Goal: Task Accomplishment & Management: Manage account settings

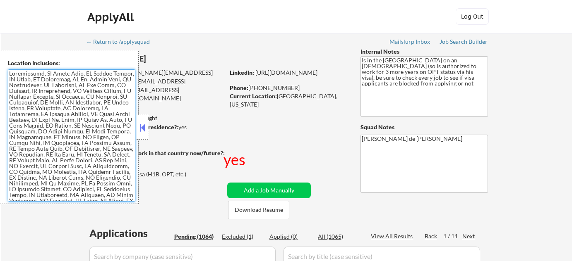
select select ""pending""
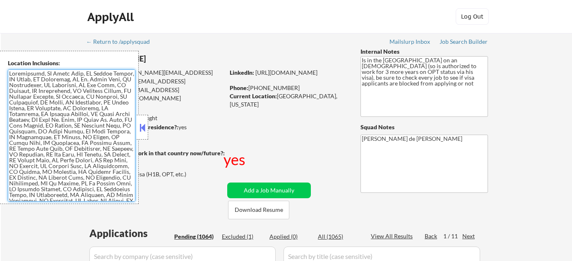
select select ""pending""
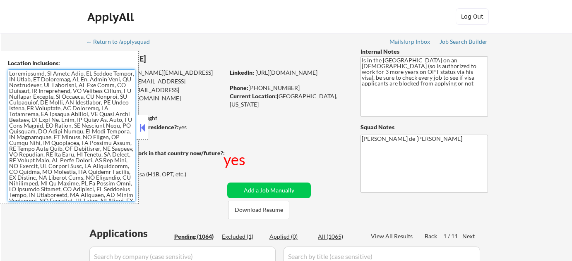
select select ""pending""
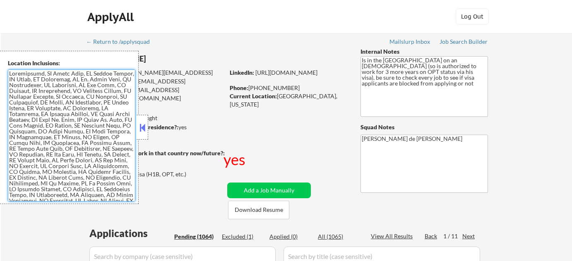
select select ""pending""
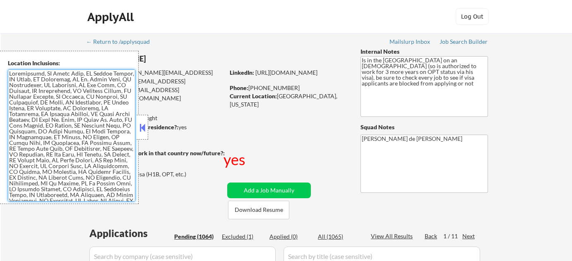
select select ""pending""
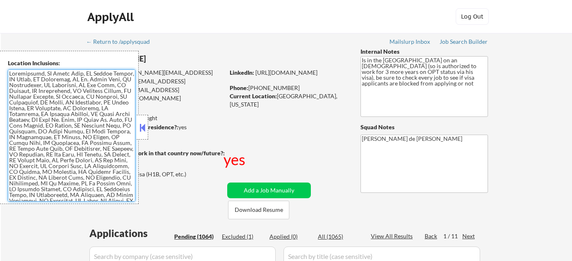
select select ""pending""
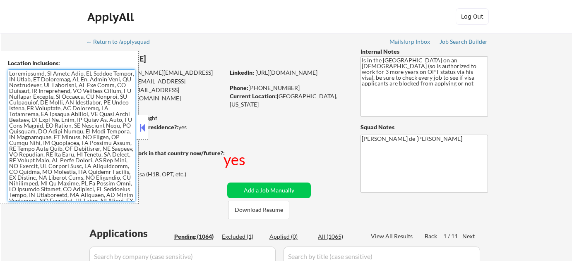
select select ""pending""
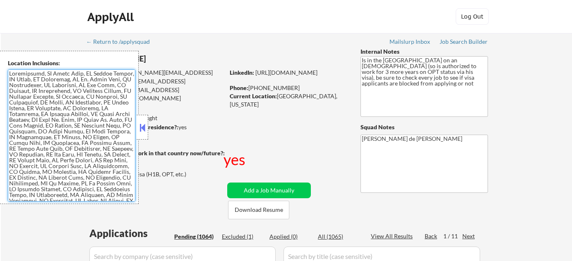
select select ""pending""
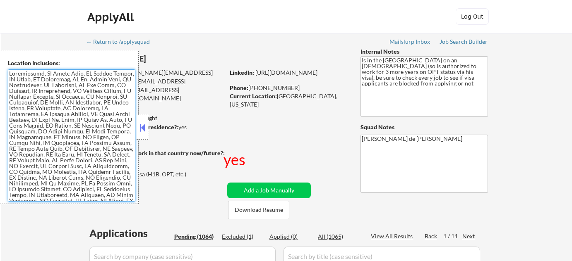
select select ""pending""
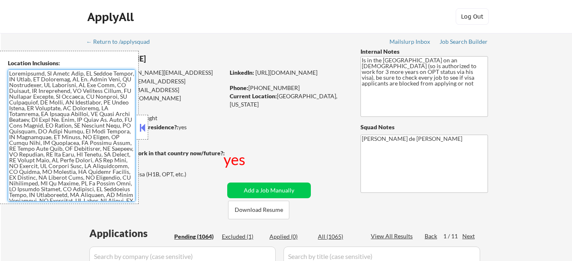
select select ""pending""
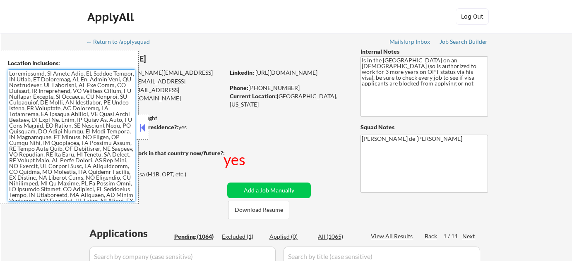
select select ""pending""
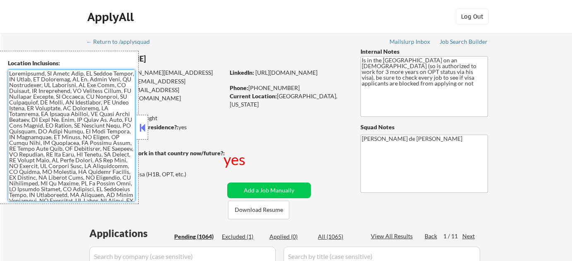
select select ""pending""
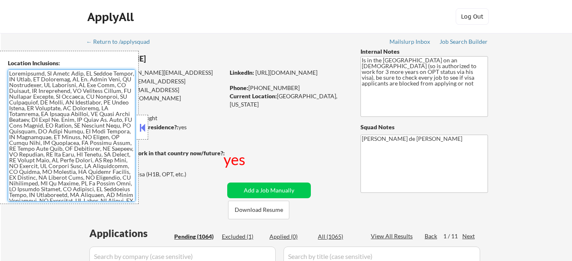
select select ""pending""
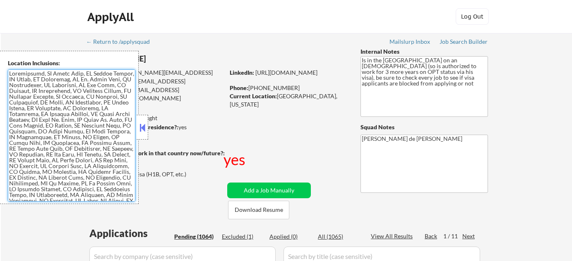
select select ""pending""
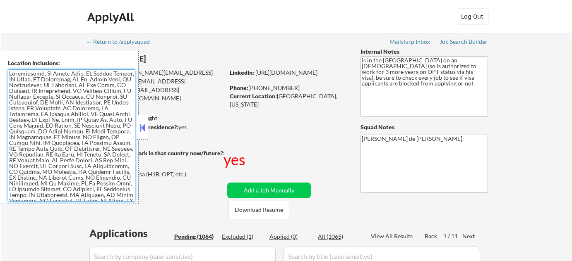
select select ""pending""
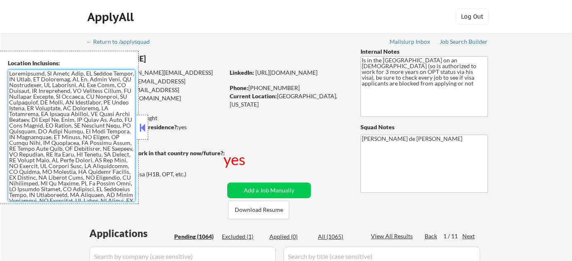
select select ""pending""
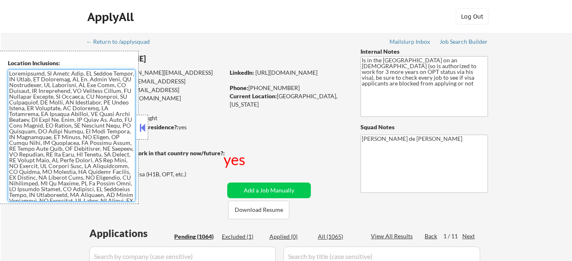
select select ""pending""
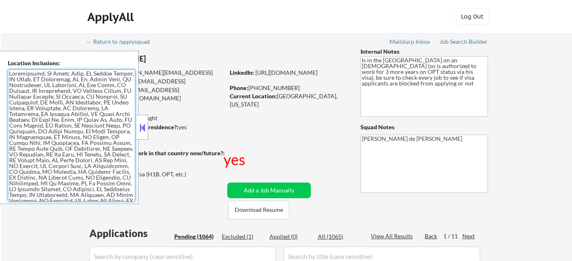
select select ""pending""
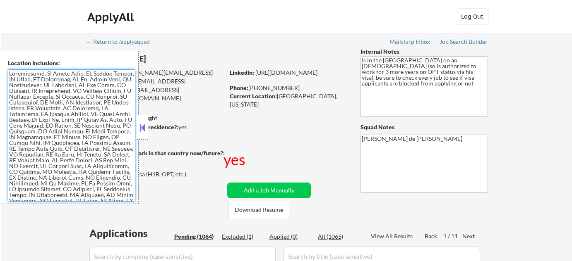
select select ""pending""
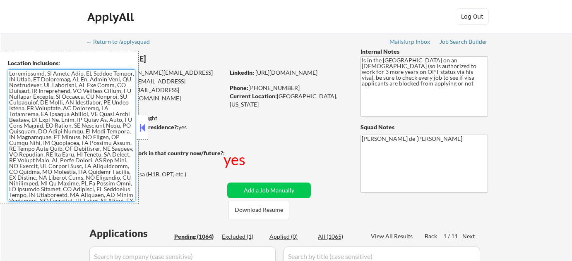
select select ""pending""
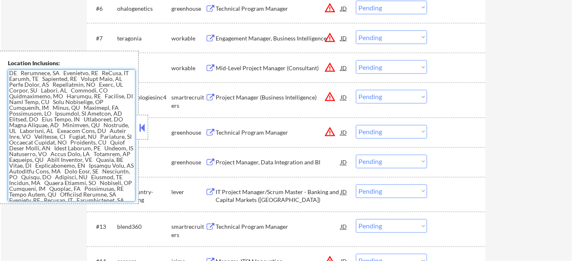
scroll to position [1345, 0]
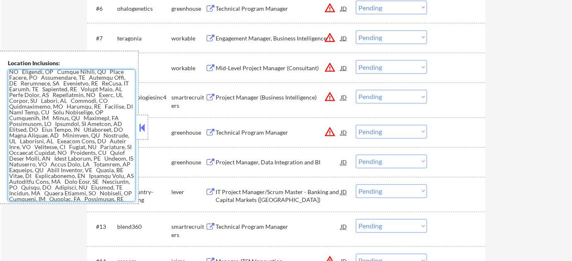
click at [91, 147] on textarea at bounding box center [71, 136] width 127 height 132
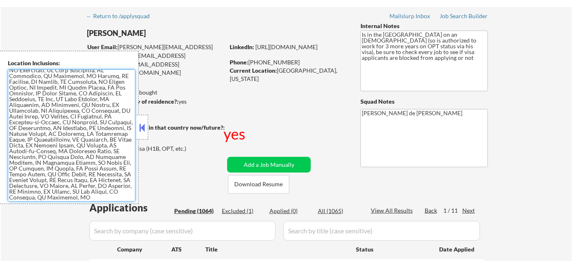
scroll to position [0, 0]
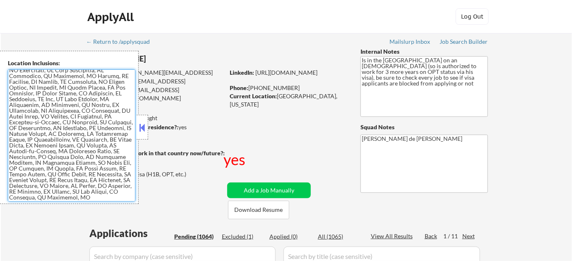
click at [142, 131] on button at bounding box center [142, 128] width 9 height 12
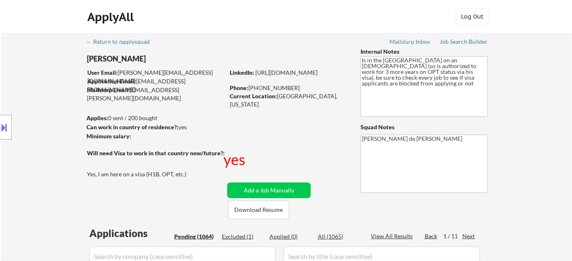
type textarea "[PERSON_NAME] de [PERSON_NAME] 02109"
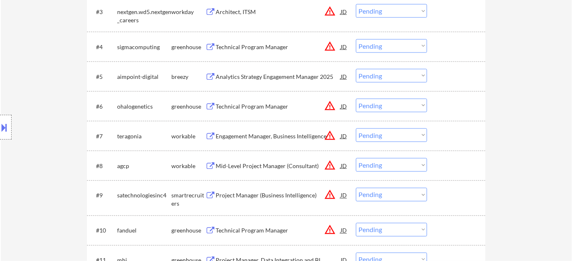
scroll to position [451, 0]
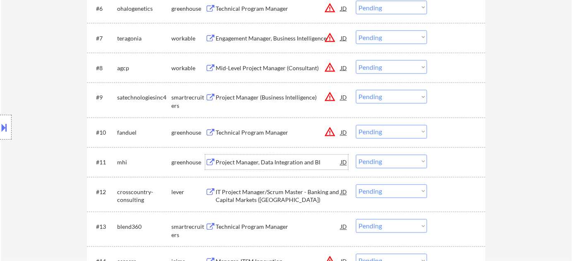
click at [273, 163] on div "Project Manager, Data Integration and BI" at bounding box center [278, 163] width 125 height 8
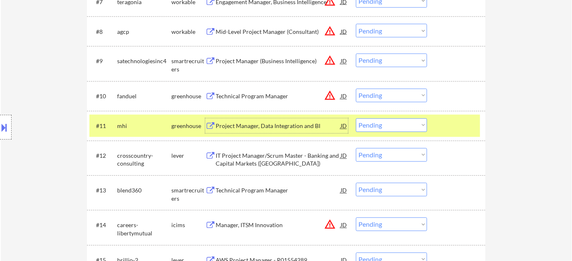
scroll to position [564, 0]
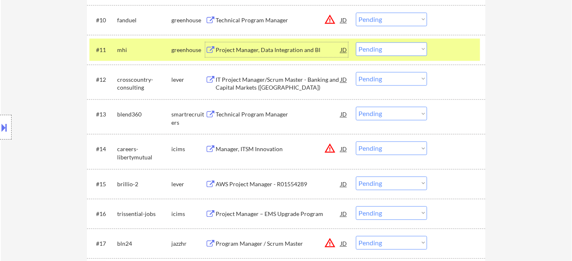
click at [252, 117] on div "Technical Program Manager" at bounding box center [278, 114] width 125 height 8
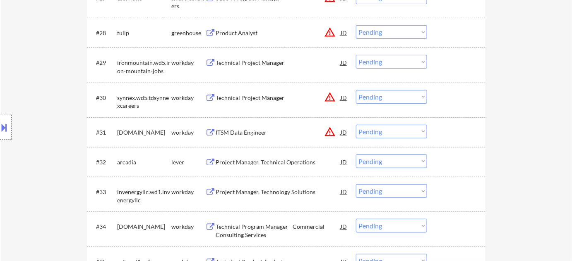
scroll to position [1241, 0]
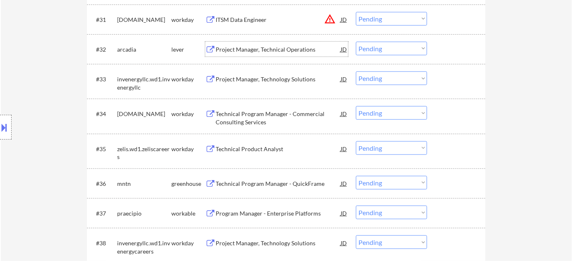
click at [261, 49] on div "Project Manager, Technical Operations" at bounding box center [278, 50] width 125 height 8
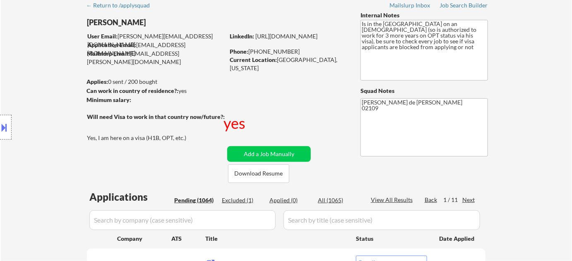
scroll to position [0, 0]
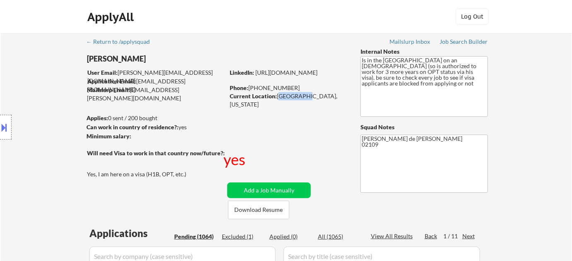
drag, startPoint x: 278, startPoint y: 97, endPoint x: 303, endPoint y: 97, distance: 25.6
click at [303, 97] on div "Current Location: Boston, Massachusetts" at bounding box center [288, 100] width 117 height 16
drag, startPoint x: 304, startPoint y: 97, endPoint x: 278, endPoint y: 98, distance: 26.9
click at [278, 98] on div "Current Location: Boston, Massachusetts" at bounding box center [288, 100] width 117 height 16
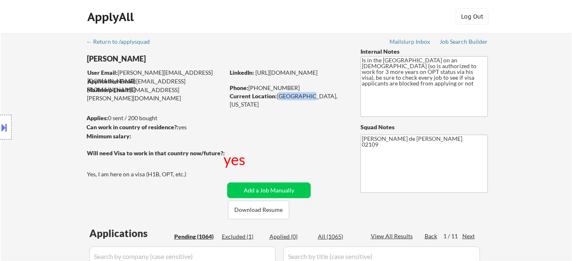
copy div "Boston, Ma"
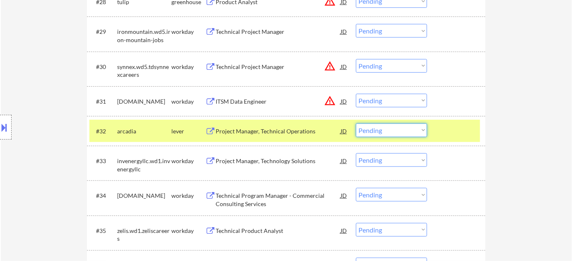
click at [377, 132] on select "Choose an option... Pending Applied Excluded (Questions) Excluded (Expired) Exc…" at bounding box center [391, 131] width 71 height 14
click at [390, 127] on select "Choose an option... Pending Applied Excluded (Questions) Excluded (Expired) Exc…" at bounding box center [391, 131] width 71 height 14
click at [356, 124] on select "Choose an option... Pending Applied Excluded (Questions) Excluded (Expired) Exc…" at bounding box center [391, 131] width 71 height 14
select select ""pending""
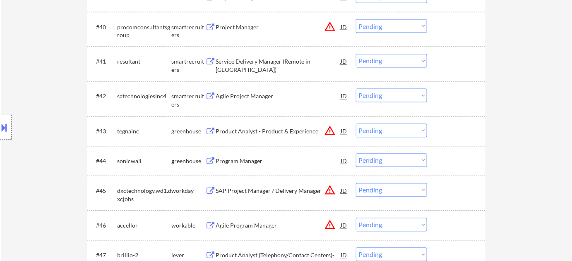
scroll to position [1573, 0]
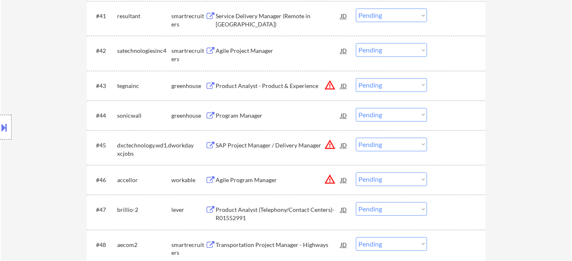
click at [249, 117] on div "Program Manager" at bounding box center [278, 116] width 125 height 8
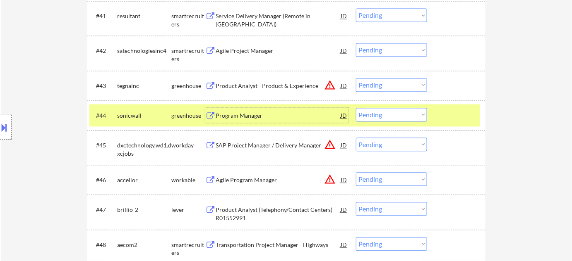
click at [376, 117] on select "Choose an option... Pending Applied Excluded (Questions) Excluded (Expired) Exc…" at bounding box center [391, 115] width 71 height 14
click at [356, 108] on select "Choose an option... Pending Applied Excluded (Questions) Excluded (Expired) Exc…" at bounding box center [391, 115] width 71 height 14
select select ""pending""
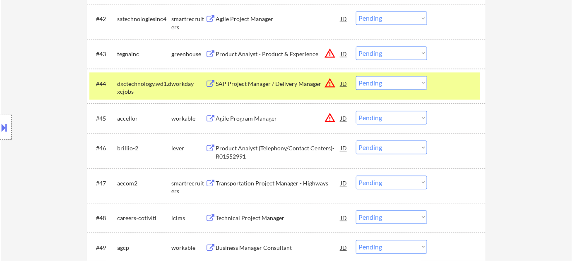
scroll to position [1648, 0]
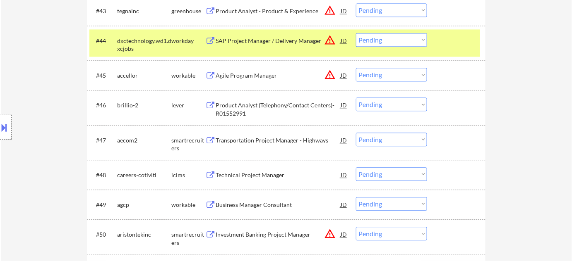
click at [235, 107] on div "Product Analyst (Telephony/Contact Centers)- R01552991" at bounding box center [278, 109] width 125 height 16
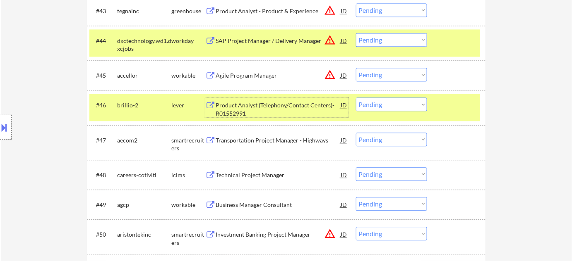
click at [399, 108] on select "Choose an option... Pending Applied Excluded (Questions) Excluded (Expired) Exc…" at bounding box center [391, 105] width 71 height 14
click at [356, 98] on select "Choose an option... Pending Applied Excluded (Questions) Excluded (Expired) Exc…" at bounding box center [391, 105] width 71 height 14
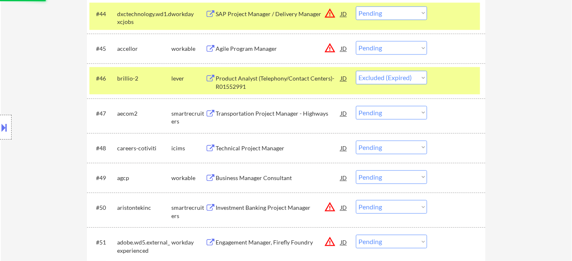
scroll to position [1686, 0]
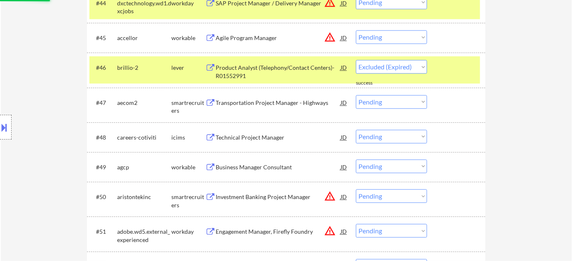
select select ""pending""
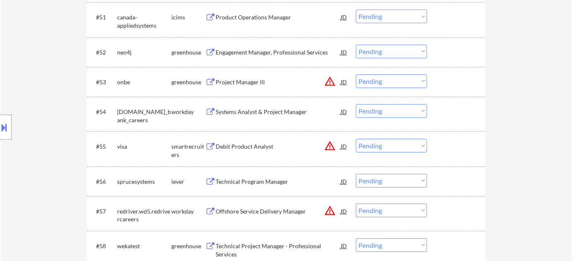
scroll to position [1912, 0]
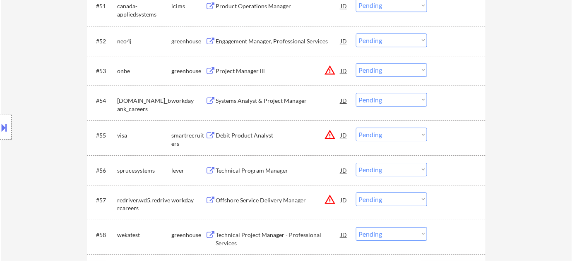
click at [252, 168] on div "Technical Program Manager" at bounding box center [278, 171] width 125 height 8
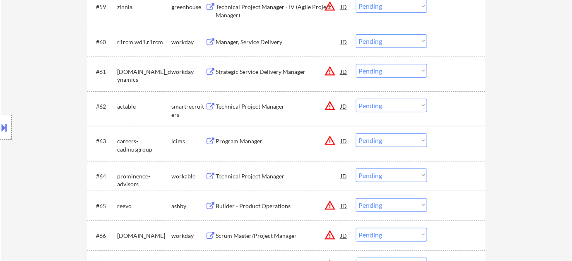
scroll to position [1951, 0]
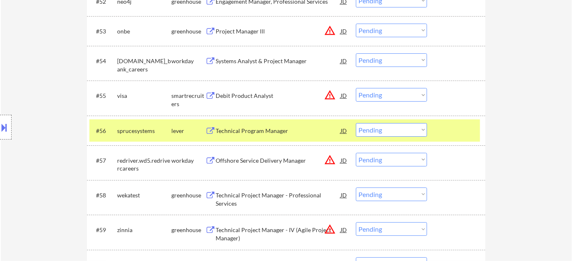
drag, startPoint x: 374, startPoint y: 126, endPoint x: 374, endPoint y: 133, distance: 6.6
click at [375, 126] on select "Choose an option... Pending Applied Excluded (Questions) Excluded (Expired) Exc…" at bounding box center [391, 130] width 71 height 14
click at [356, 123] on select "Choose an option... Pending Applied Excluded (Questions) Excluded (Expired) Exc…" at bounding box center [391, 130] width 71 height 14
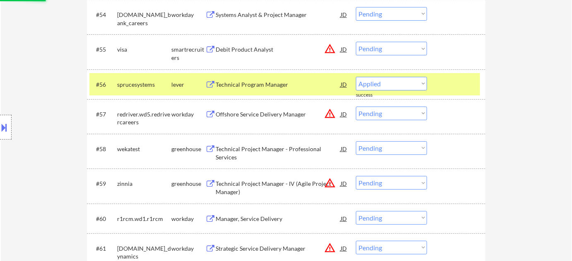
scroll to position [2026, 0]
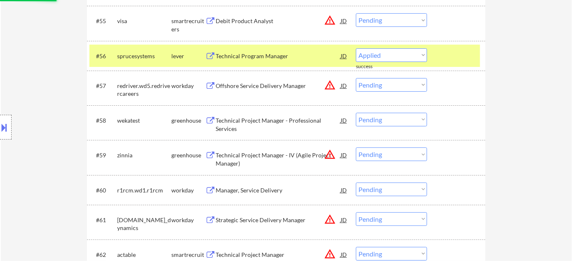
select select ""pending""
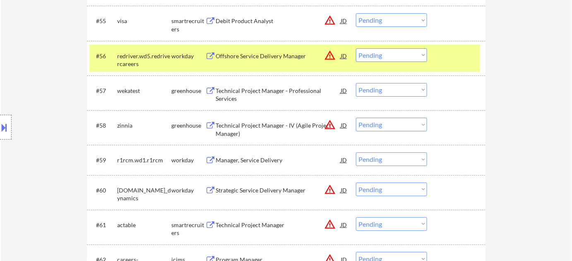
click at [249, 96] on div "Technical Project Manager - Professional Services" at bounding box center [278, 95] width 125 height 16
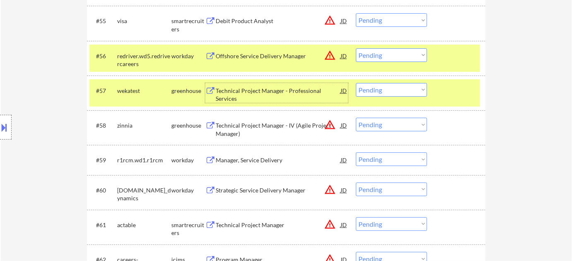
click at [269, 228] on div "Technical Project Manager" at bounding box center [278, 225] width 125 height 8
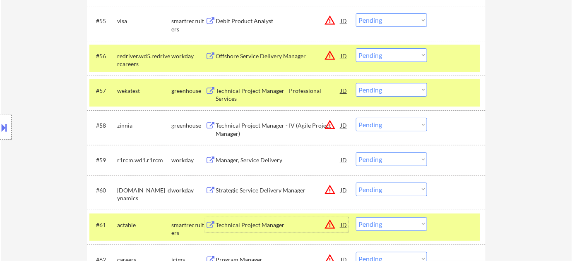
click at [371, 93] on select "Choose an option... Pending Applied Excluded (Questions) Excluded (Expired) Exc…" at bounding box center [391, 90] width 71 height 14
click at [356, 83] on select "Choose an option... Pending Applied Excluded (Questions) Excluded (Expired) Exc…" at bounding box center [391, 90] width 71 height 14
select select ""pending""
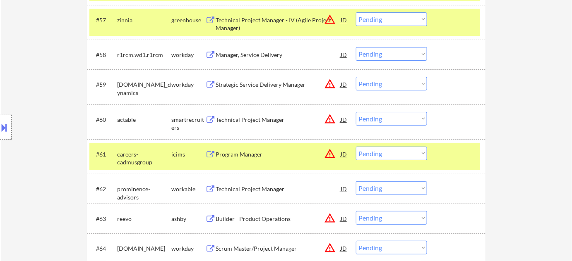
scroll to position [2102, 0]
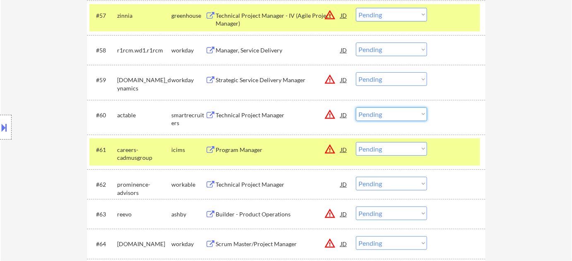
click at [395, 114] on select "Choose an option... Pending Applied Excluded (Questions) Excluded (Expired) Exc…" at bounding box center [391, 115] width 71 height 14
click at [356, 108] on select "Choose an option... Pending Applied Excluded (Questions) Excluded (Expired) Exc…" at bounding box center [391, 115] width 71 height 14
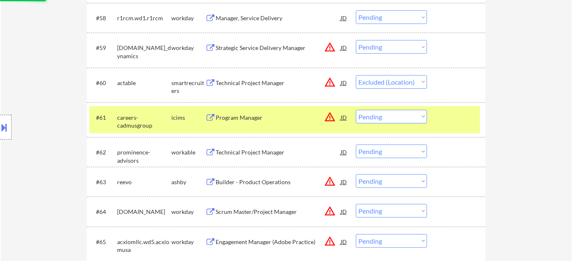
scroll to position [2177, 0]
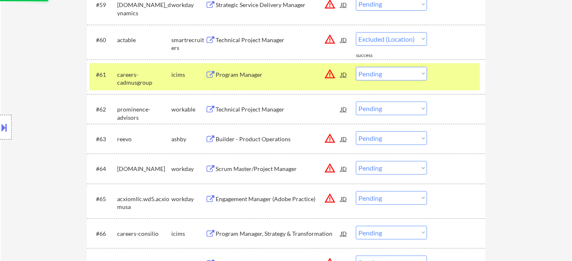
select select ""pending""
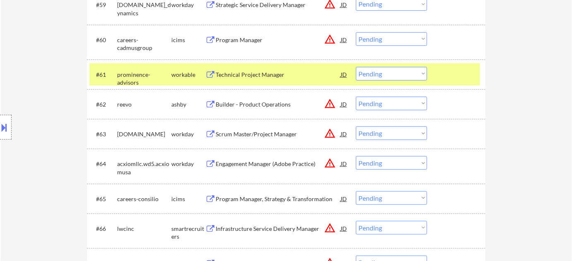
click at [272, 79] on div "Technical Project Manager" at bounding box center [278, 74] width 125 height 15
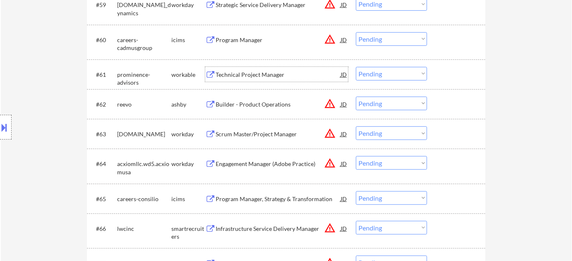
click at [375, 72] on select "Choose an option... Pending Applied Excluded (Questions) Excluded (Expired) Exc…" at bounding box center [391, 74] width 71 height 14
click at [356, 67] on select "Choose an option... Pending Applied Excluded (Questions) Excluded (Expired) Exc…" at bounding box center [391, 74] width 71 height 14
select select ""pending""
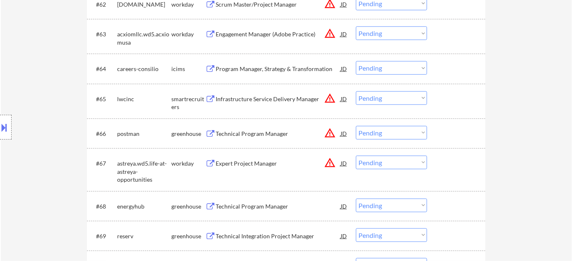
scroll to position [2290, 0]
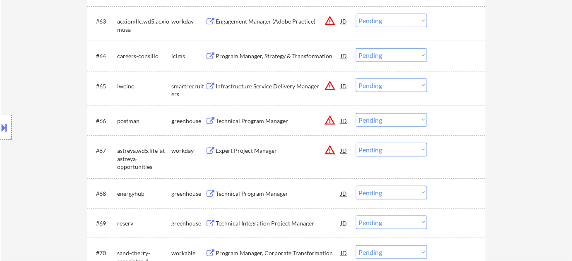
click at [231, 190] on div "Technical Program Manager" at bounding box center [278, 194] width 125 height 8
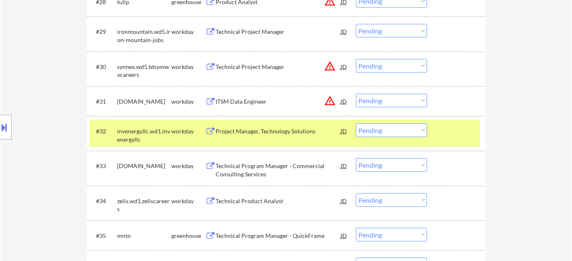
scroll to position [2353, 0]
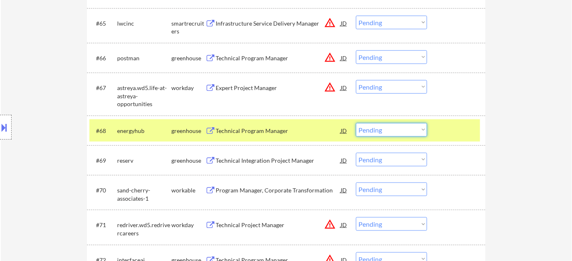
drag, startPoint x: 366, startPoint y: 127, endPoint x: 367, endPoint y: 136, distance: 8.3
click at [366, 127] on select "Choose an option... Pending Applied Excluded (Questions) Excluded (Expired) Exc…" at bounding box center [391, 130] width 71 height 14
click at [356, 123] on select "Choose an option... Pending Applied Excluded (Questions) Excluded (Expired) Exc…" at bounding box center [391, 130] width 71 height 14
select select ""pending""
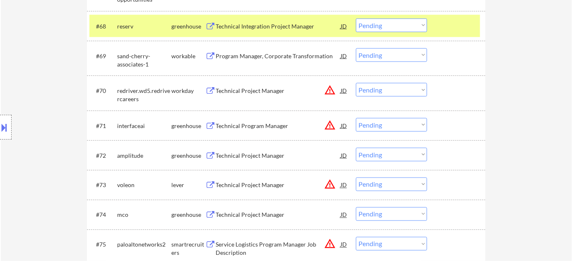
scroll to position [2466, 0]
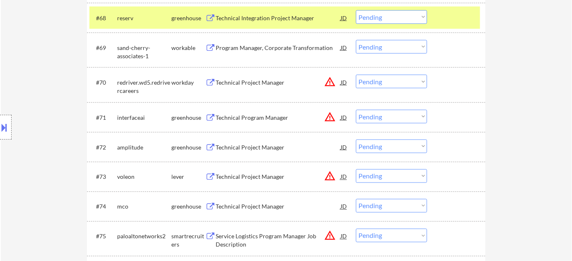
click at [264, 144] on div "Technical Project Manager" at bounding box center [278, 148] width 125 height 8
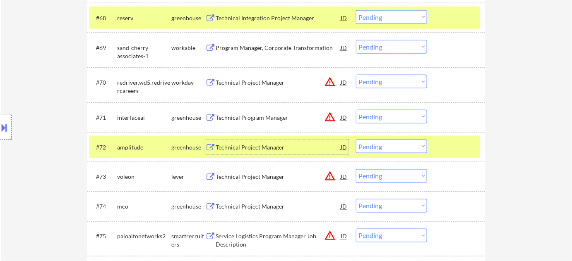
click at [331, 115] on button "warning_amber" at bounding box center [330, 117] width 12 height 12
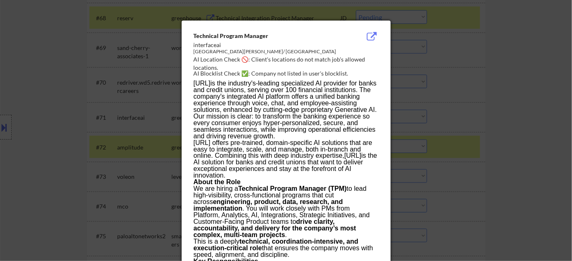
click at [457, 110] on div at bounding box center [286, 130] width 572 height 261
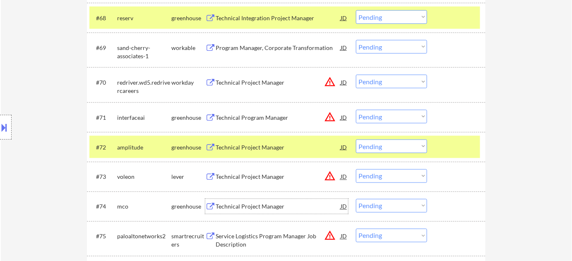
click at [273, 206] on div "Technical Project Manager" at bounding box center [278, 207] width 125 height 8
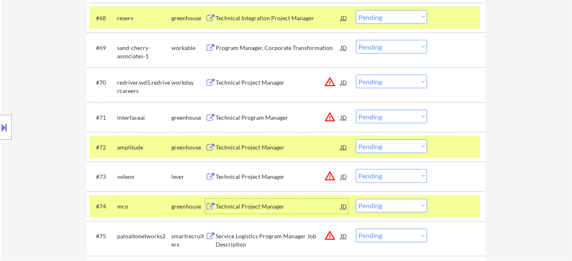
click at [376, 147] on select "Choose an option... Pending Applied Excluded (Questions) Excluded (Expired) Exc…" at bounding box center [391, 147] width 71 height 14
click at [356, 140] on select "Choose an option... Pending Applied Excluded (Questions) Excluded (Expired) Exc…" at bounding box center [391, 147] width 71 height 14
select select ""pending""
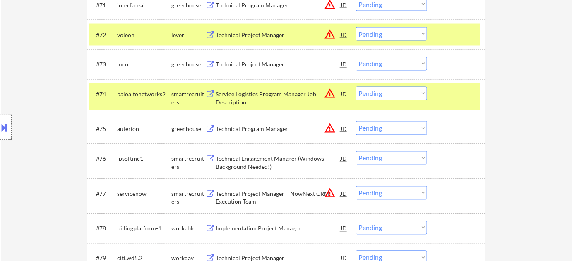
scroll to position [2578, 0]
click at [329, 129] on button "warning_amber" at bounding box center [330, 129] width 12 height 12
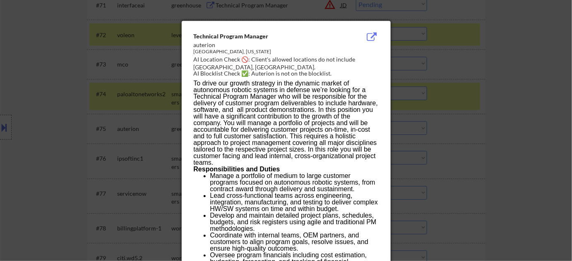
click at [450, 115] on div at bounding box center [286, 130] width 572 height 261
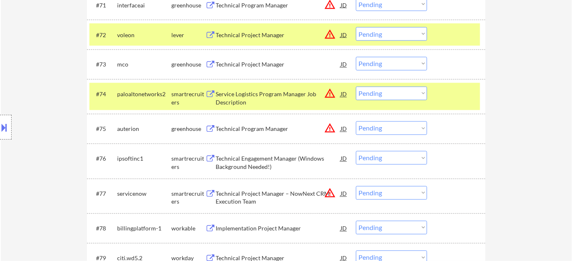
click at [7, 127] on button at bounding box center [4, 128] width 9 height 14
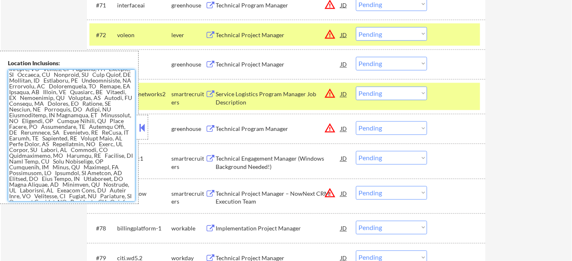
scroll to position [1291, 0]
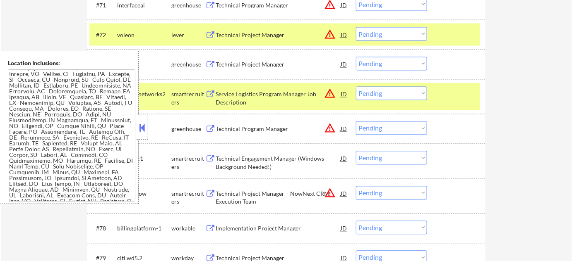
click at [141, 124] on button at bounding box center [142, 128] width 9 height 12
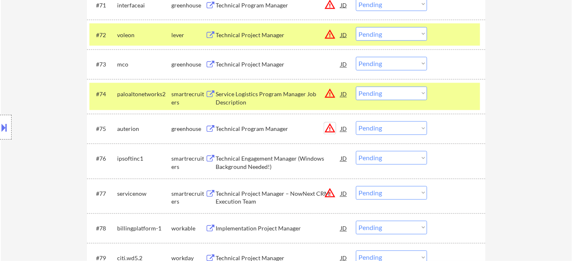
click at [331, 129] on button "warning_amber" at bounding box center [330, 129] width 12 height 12
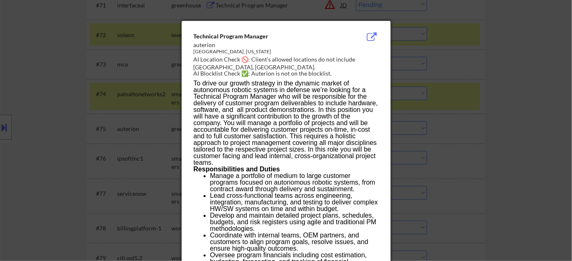
click at [466, 127] on div at bounding box center [286, 130] width 572 height 261
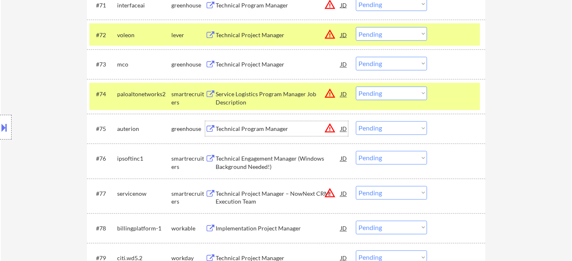
click at [257, 129] on div "Technical Program Manager" at bounding box center [278, 129] width 125 height 8
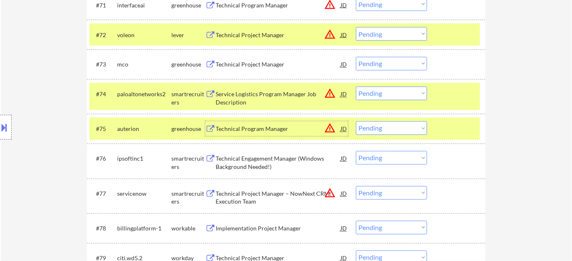
click at [376, 60] on select "Choose an option... Pending Applied Excluded (Questions) Excluded (Expired) Exc…" at bounding box center [391, 64] width 71 height 14
click at [356, 57] on select "Choose an option... Pending Applied Excluded (Questions) Excluded (Expired) Exc…" at bounding box center [391, 64] width 71 height 14
select select ""pending""
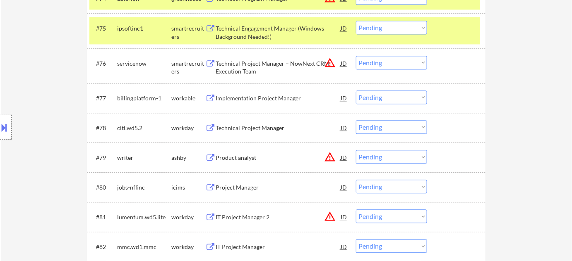
scroll to position [2691, 0]
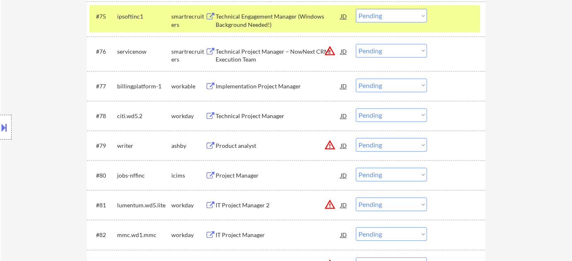
click at [328, 145] on button "warning_amber" at bounding box center [330, 145] width 12 height 12
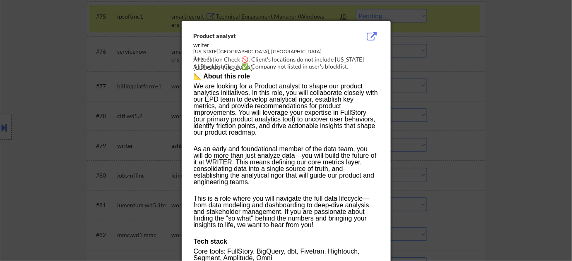
click at [454, 147] on div at bounding box center [286, 130] width 572 height 261
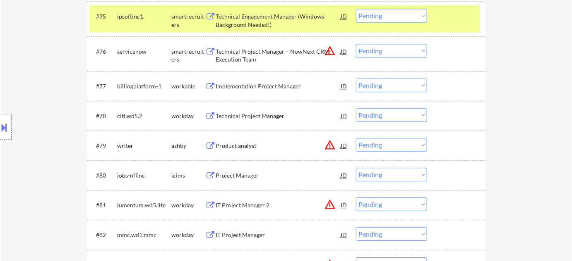
click at [7, 129] on button at bounding box center [4, 128] width 9 height 14
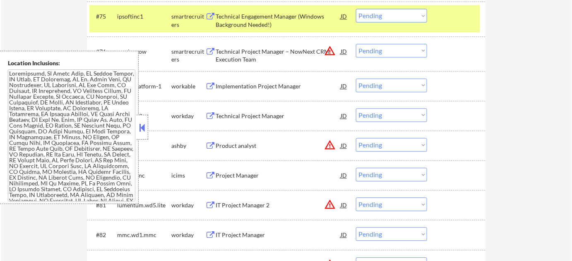
scroll to position [279, 0]
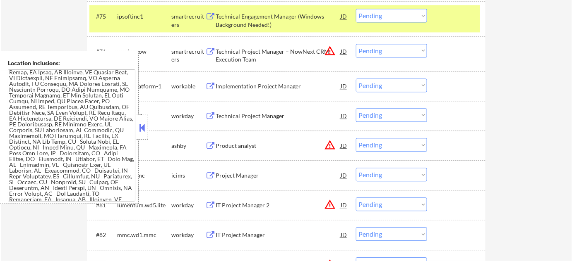
drag, startPoint x: 141, startPoint y: 123, endPoint x: 154, endPoint y: 122, distance: 12.4
click at [141, 123] on button at bounding box center [142, 128] width 9 height 12
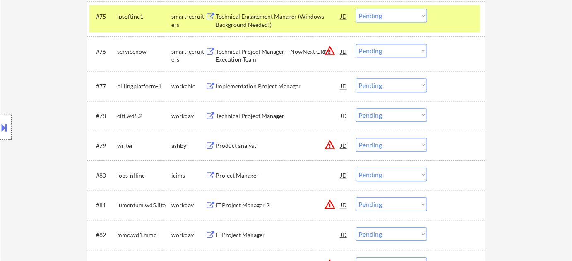
click at [225, 145] on div "Product analyst" at bounding box center [278, 146] width 125 height 8
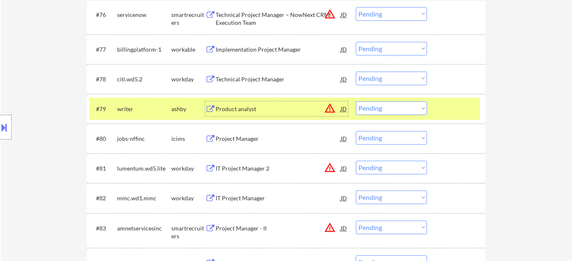
scroll to position [2653, 0]
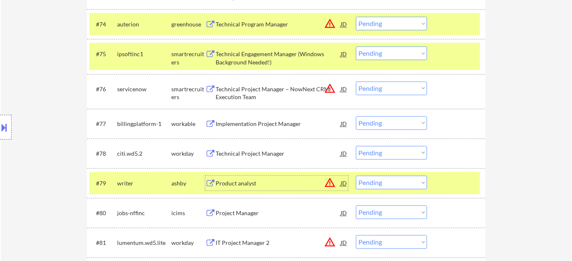
click at [392, 27] on select "Choose an option... Pending Applied Excluded (Questions) Excluded (Expired) Exc…" at bounding box center [391, 24] width 71 height 14
click at [356, 17] on select "Choose an option... Pending Applied Excluded (Questions) Excluded (Expired) Exc…" at bounding box center [391, 24] width 71 height 14
select select ""pending""
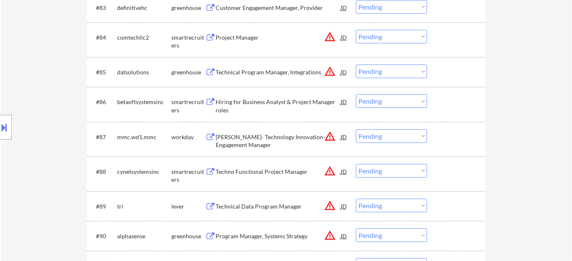
scroll to position [2954, 0]
click at [270, 105] on div "Hiring for Business Analyst & Project Manager roles" at bounding box center [278, 106] width 125 height 16
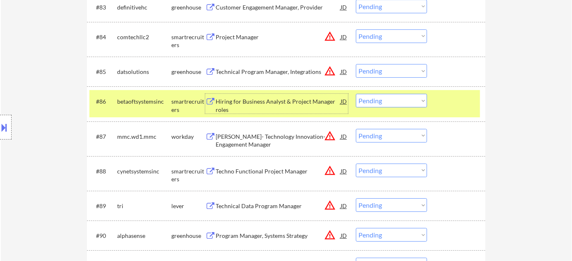
click at [422, 103] on select "Choose an option... Pending Applied Excluded (Questions) Excluded (Expired) Exc…" at bounding box center [391, 101] width 71 height 14
select select ""excluded__bad_match_""
click at [356, 94] on select "Choose an option... Pending Applied Excluded (Questions) Excluded (Expired) Exc…" at bounding box center [391, 101] width 71 height 14
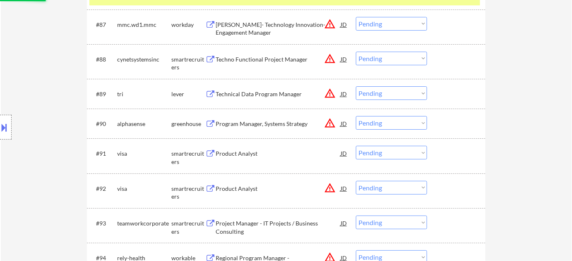
scroll to position [3067, 0]
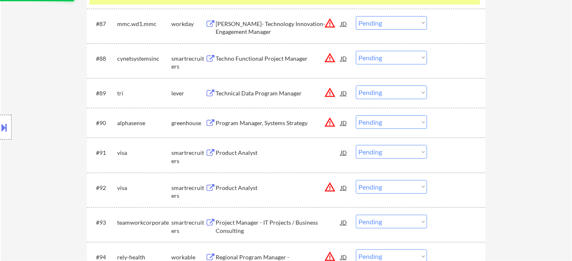
click at [249, 151] on div "Product Analyst" at bounding box center [278, 153] width 125 height 8
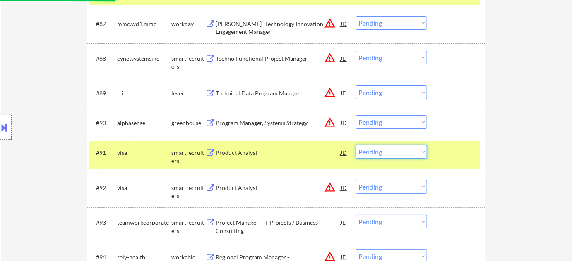
click at [410, 154] on select "Choose an option... Pending Applied Excluded (Questions) Excluded (Expired) Exc…" at bounding box center [391, 152] width 71 height 14
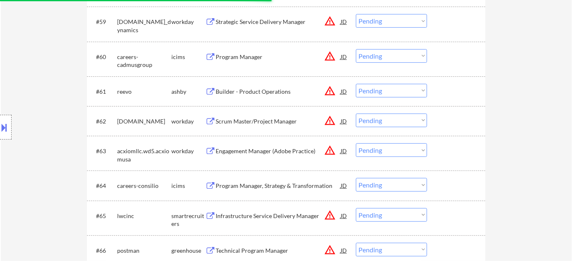
scroll to position [2164, 0]
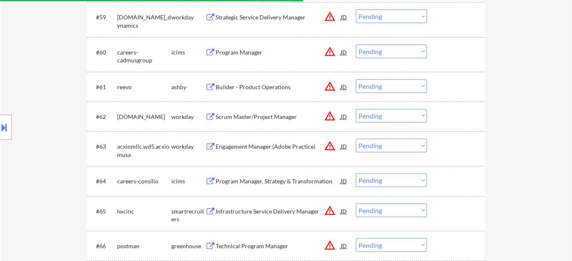
click at [331, 90] on button "warning_amber" at bounding box center [330, 87] width 12 height 12
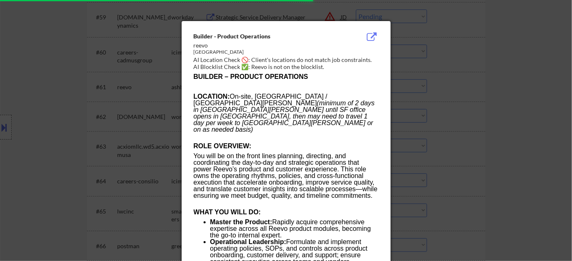
click at [490, 111] on div at bounding box center [286, 130] width 572 height 261
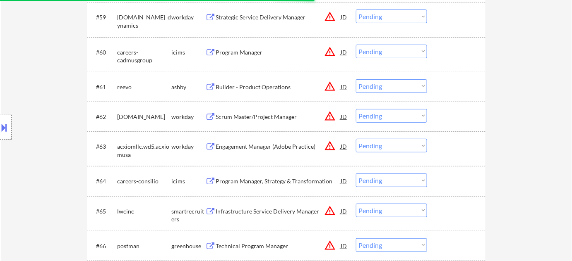
click at [1, 122] on button at bounding box center [4, 128] width 9 height 14
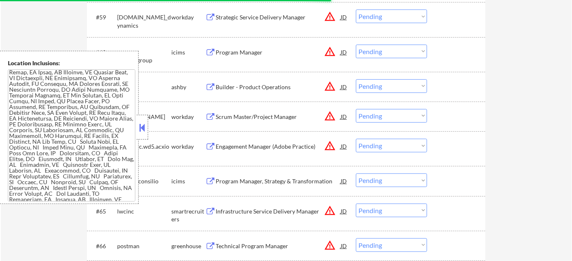
scroll to position [940, 0]
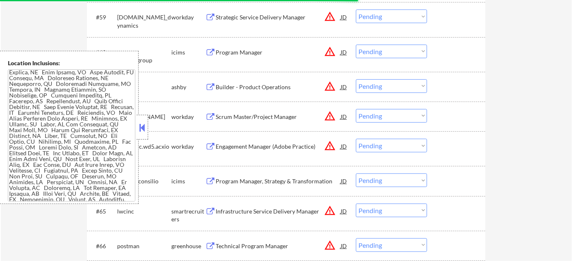
click at [141, 128] on button at bounding box center [142, 128] width 9 height 12
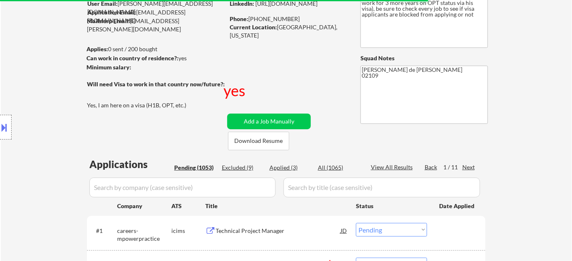
scroll to position [184, 0]
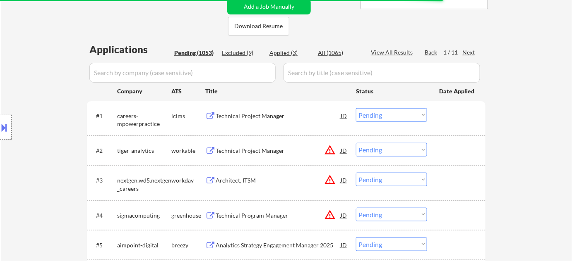
click at [333, 149] on button "warning_amber" at bounding box center [330, 150] width 12 height 12
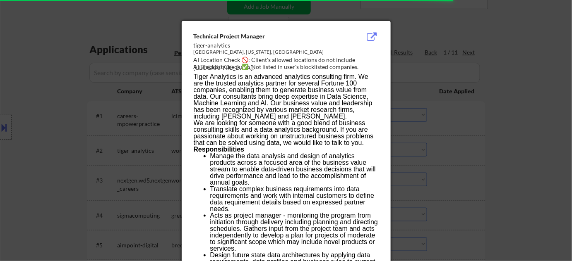
click at [503, 141] on div at bounding box center [286, 130] width 572 height 261
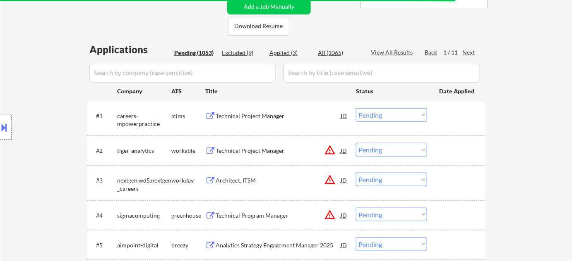
click at [0, 137] on div at bounding box center [6, 127] width 12 height 25
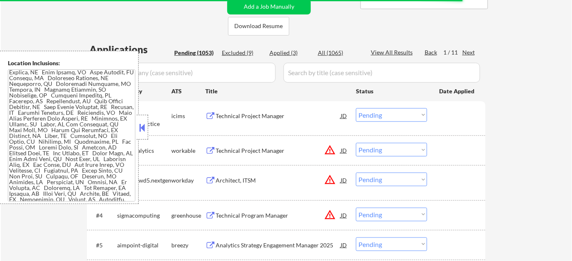
scroll to position [1658, 0]
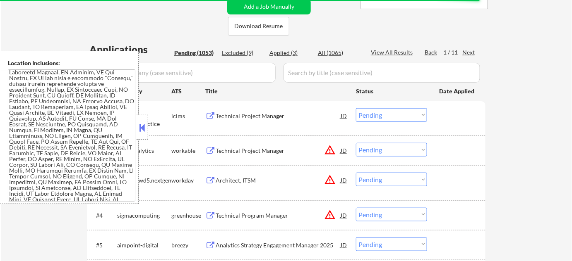
click at [137, 126] on div at bounding box center [143, 127] width 12 height 25
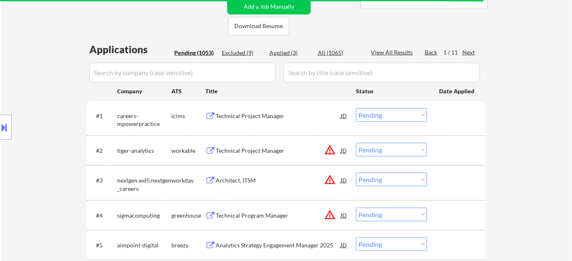
click at [242, 151] on div "Technical Project Manager" at bounding box center [278, 151] width 125 height 8
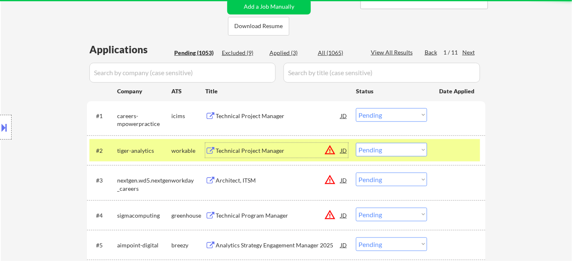
scroll to position [259, 0]
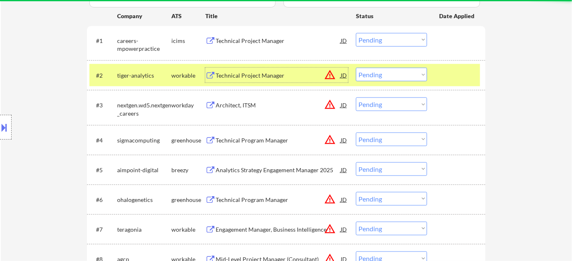
click at [255, 139] on div "Technical Program Manager" at bounding box center [278, 141] width 125 height 8
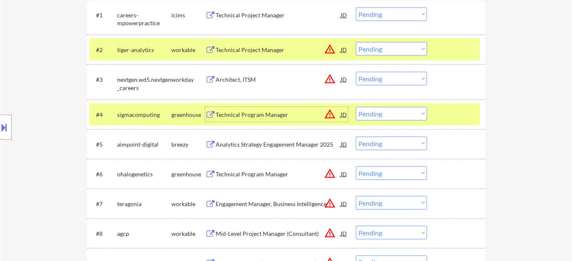
scroll to position [297, 0]
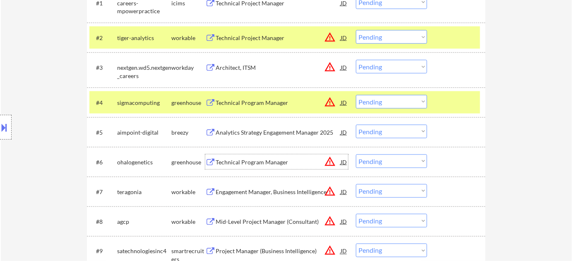
click at [268, 160] on div "Technical Program Manager" at bounding box center [278, 162] width 125 height 8
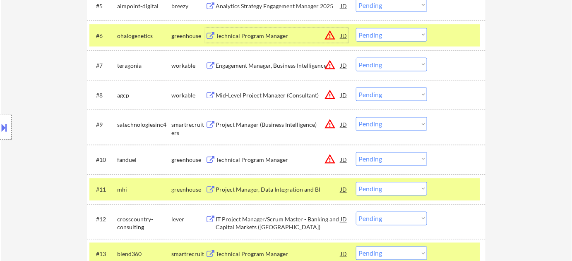
scroll to position [448, 0]
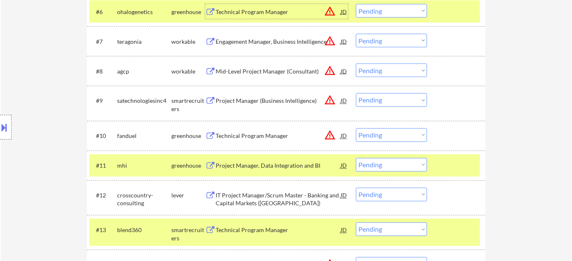
click at [272, 133] on div "Technical Program Manager" at bounding box center [278, 136] width 125 height 8
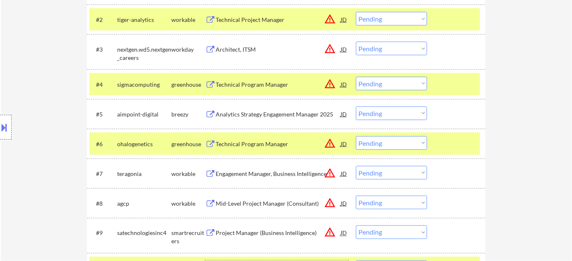
scroll to position [297, 0]
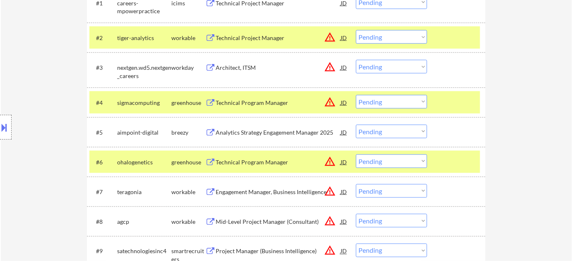
click at [378, 101] on select "Choose an option... Pending Applied Excluded (Questions) Excluded (Expired) Exc…" at bounding box center [391, 102] width 71 height 14
select select ""excluded__expired_""
click at [356, 95] on select "Choose an option... Pending Applied Excluded (Questions) Excluded (Expired) Exc…" at bounding box center [391, 102] width 71 height 14
click at [391, 167] on select "Choose an option... Pending Applied Excluded (Questions) Excluded (Expired) Exc…" at bounding box center [391, 162] width 71 height 14
select select ""excluded__expired_""
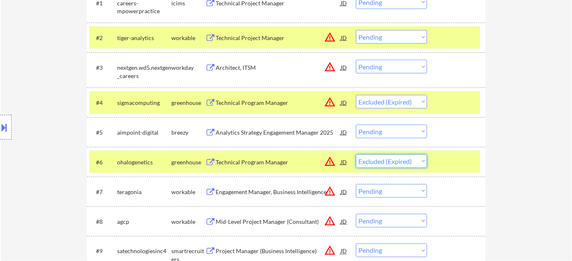
click at [356, 155] on select "Choose an option... Pending Applied Excluded (Questions) Excluded (Expired) Exc…" at bounding box center [391, 162] width 71 height 14
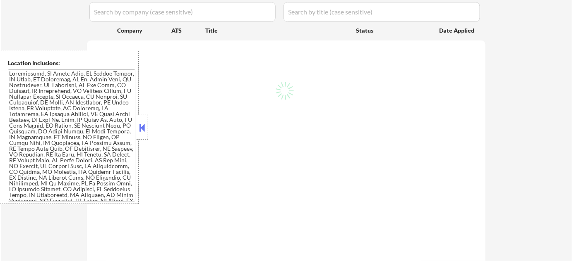
scroll to position [263, 0]
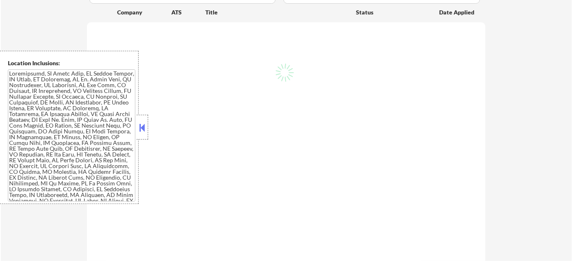
click at [142, 133] on button at bounding box center [142, 128] width 9 height 12
select select ""pending""
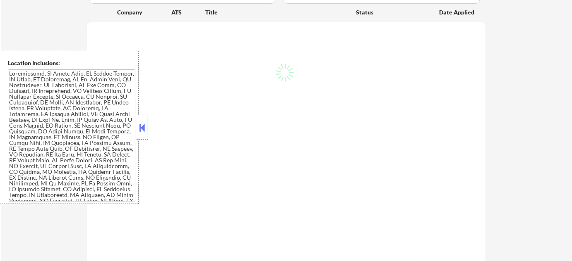
select select ""pending""
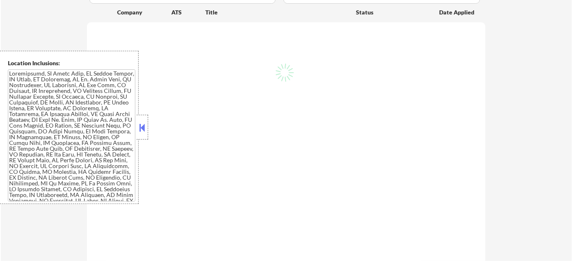
select select ""pending""
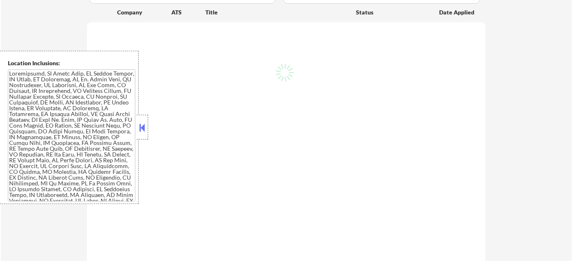
select select ""pending""
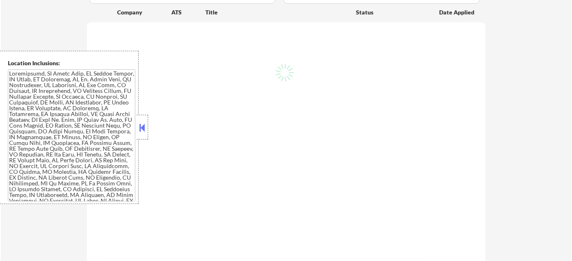
select select ""pending""
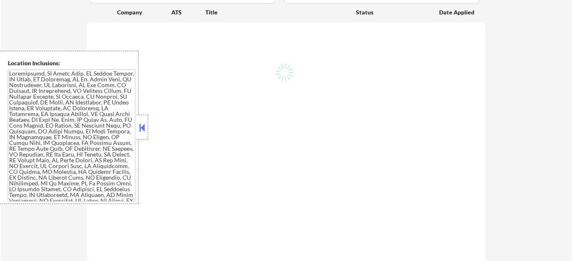
select select ""pending""
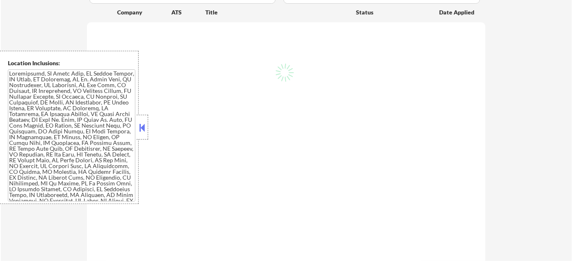
select select ""pending""
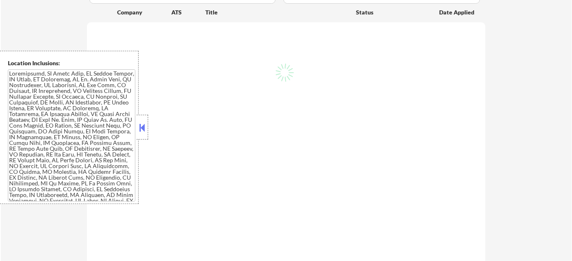
select select ""pending""
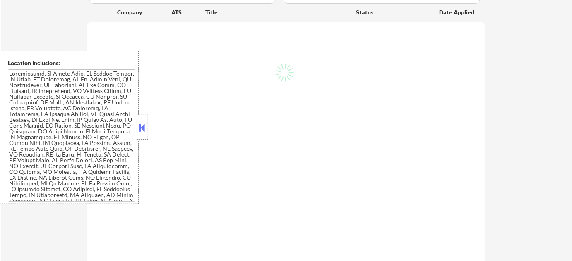
select select ""pending""
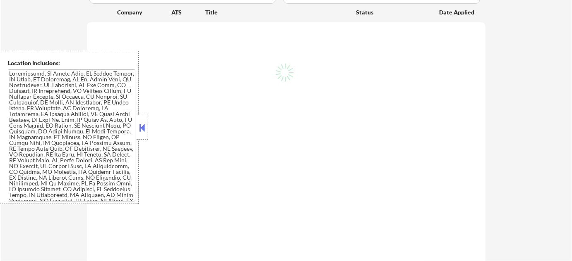
select select ""pending""
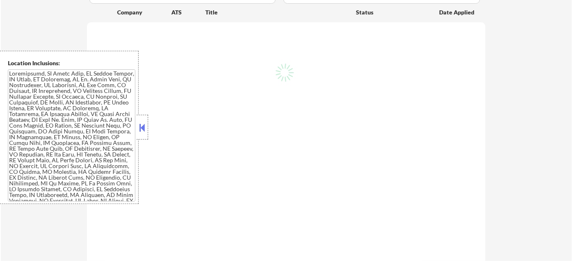
select select ""pending""
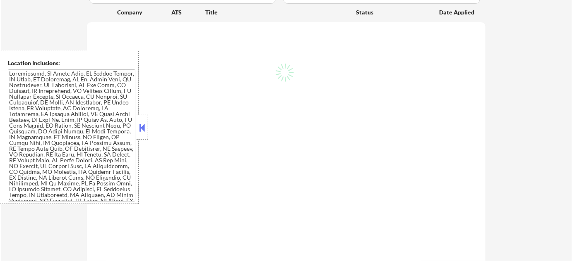
select select ""pending""
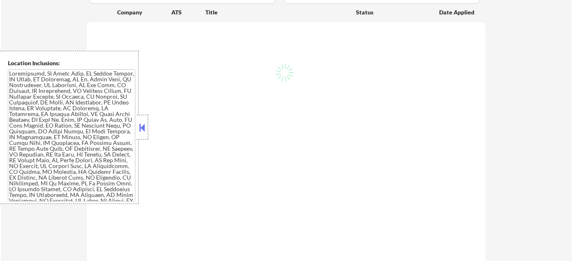
select select ""pending""
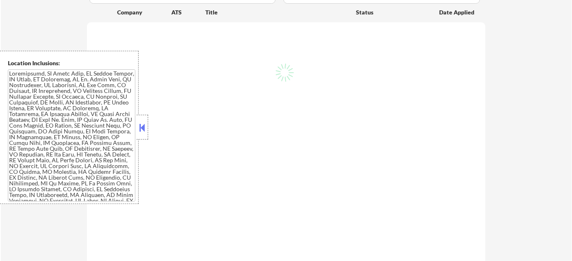
select select ""pending""
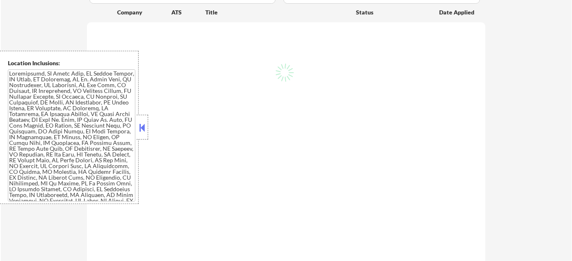
select select ""pending""
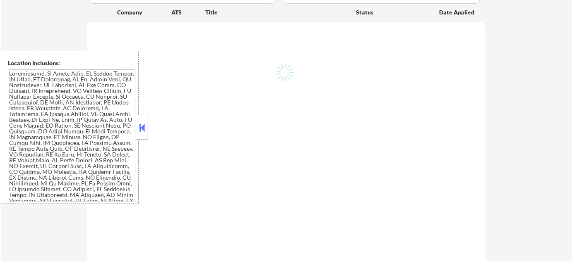
select select ""pending""
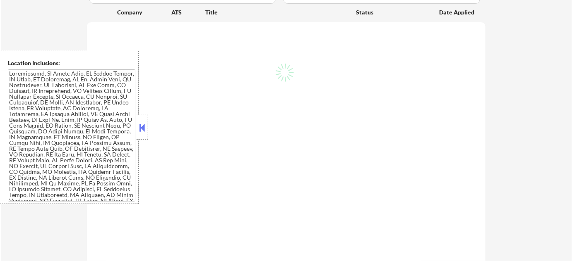
select select ""pending""
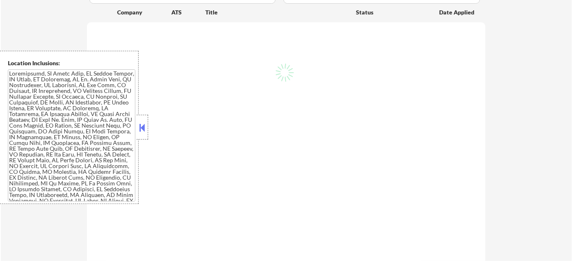
select select ""pending""
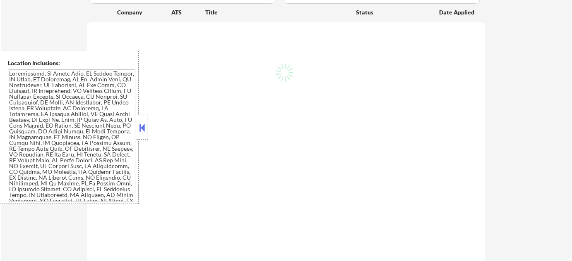
select select ""pending""
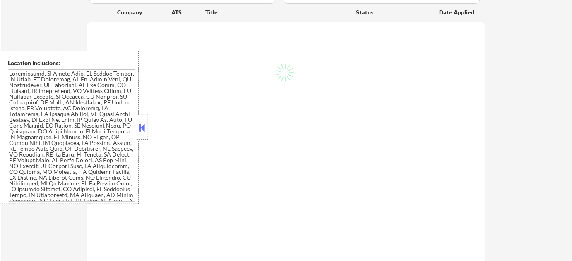
select select ""pending""
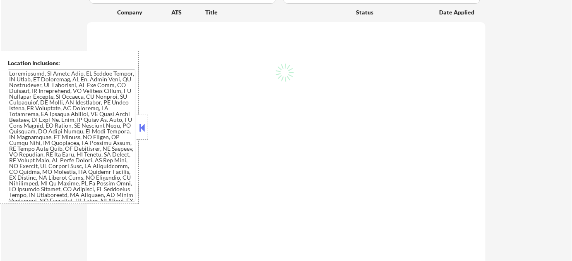
select select ""pending""
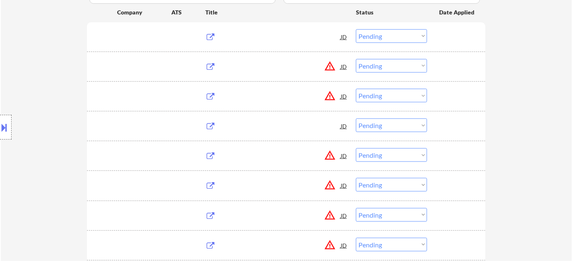
click at [143, 127] on div "Location Inclusions:" at bounding box center [74, 127] width 148 height 153
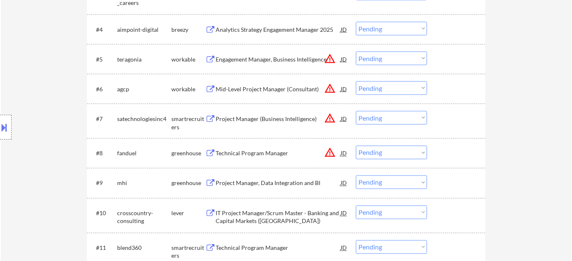
scroll to position [414, 0]
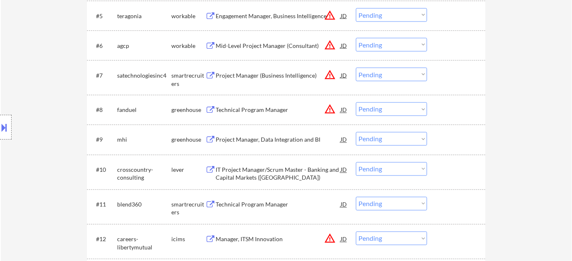
click at [258, 180] on div "IT Project Manager/Scrum Master - Banking and Capital Markets ([GEOGRAPHIC_DATA…" at bounding box center [278, 174] width 125 height 16
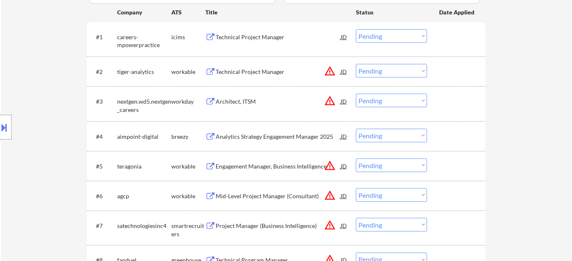
scroll to position [37, 0]
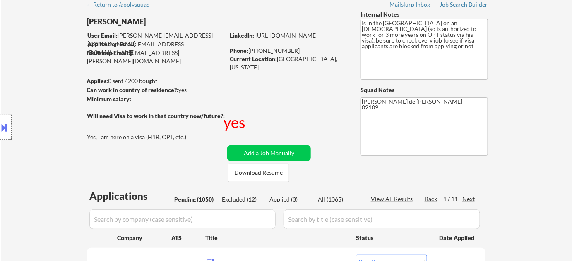
click at [248, 197] on div "Excluded (12)" at bounding box center [242, 200] width 41 height 8
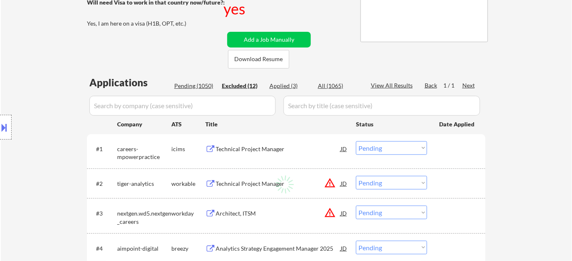
scroll to position [225, 0]
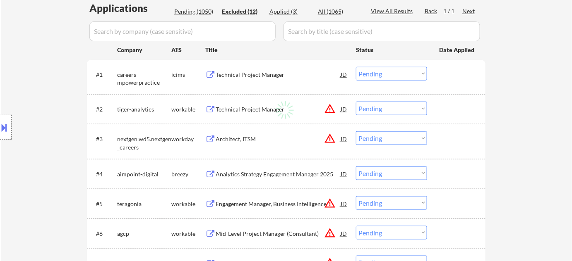
select select ""excluded__expired_""
select select ""excluded__blocklist_""
select select ""excluded__expired_""
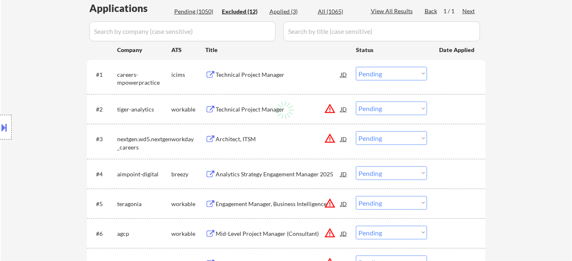
select select ""excluded__expired_""
select select ""excluded__location_""
select select ""excluded__bad_match_""
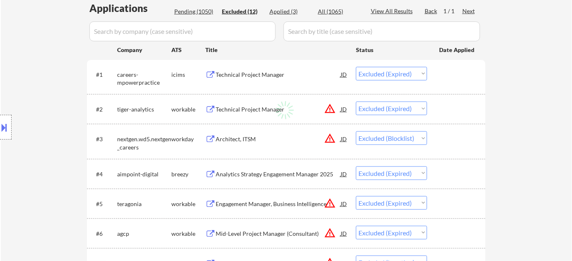
select select ""excluded__bad_match_""
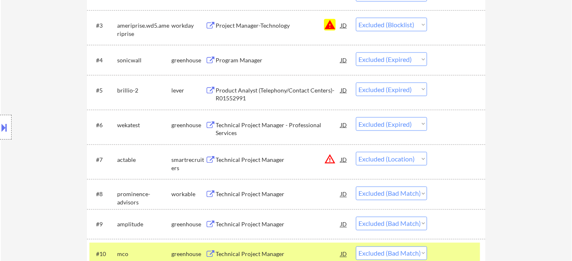
scroll to position [414, 0]
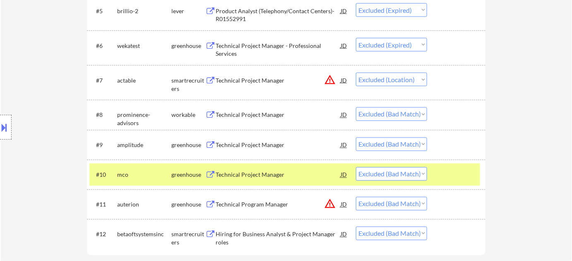
click at [328, 81] on button "warning_amber" at bounding box center [330, 80] width 12 height 12
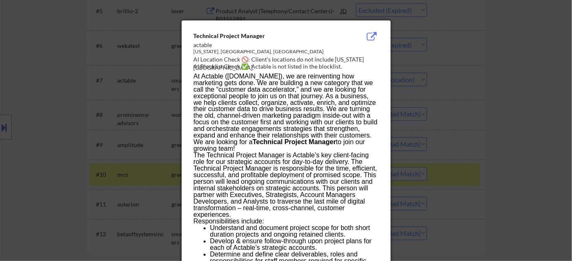
click at [460, 103] on div at bounding box center [286, 130] width 572 height 261
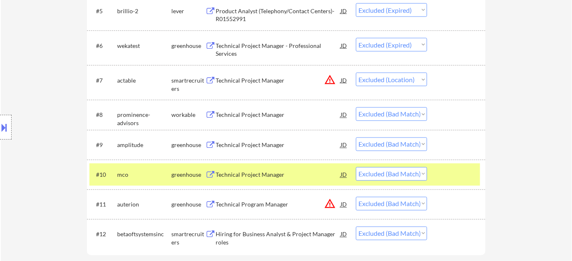
click at [391, 78] on select "Choose an option... Pending Applied Excluded (Questions) Excluded (Expired) Exc…" at bounding box center [391, 80] width 71 height 14
click at [356, 73] on select "Choose an option... Pending Applied Excluded (Questions) Excluded (Expired) Exc…" at bounding box center [391, 80] width 71 height 14
select select ""excluded__bad_match_""
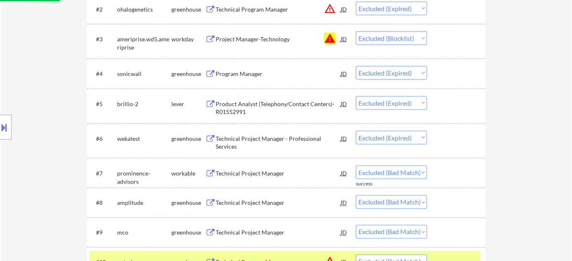
scroll to position [225, 0]
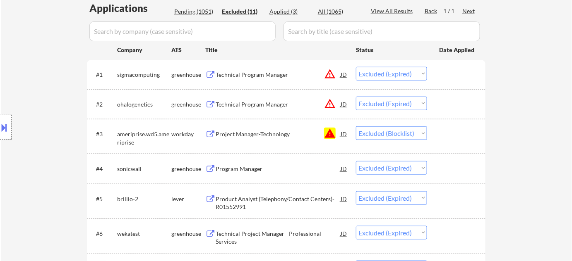
click at [208, 10] on div "Pending (1051)" at bounding box center [194, 11] width 41 height 8
select select ""pending""
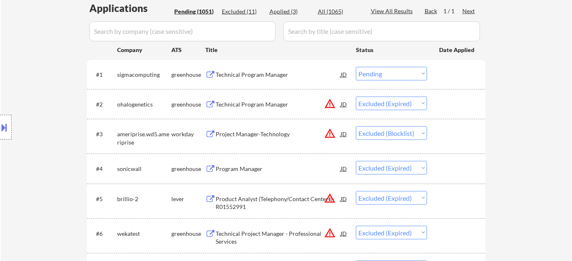
select select ""pending""
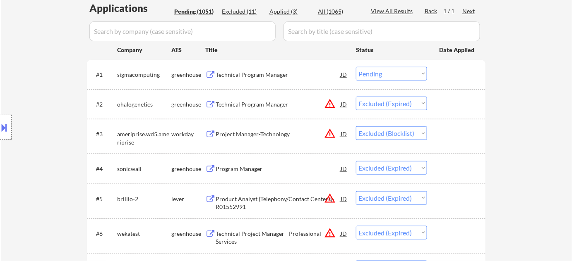
select select ""pending""
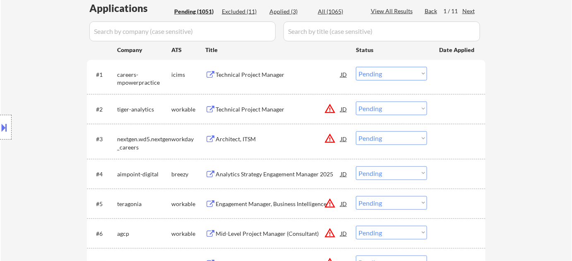
scroll to position [453, 0]
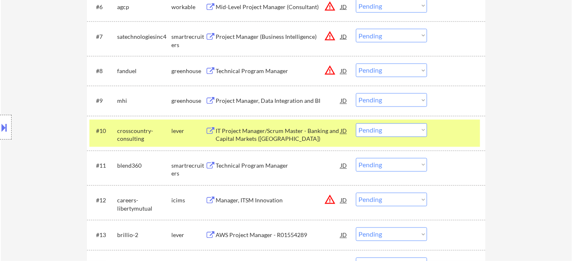
click at [417, 132] on select "Choose an option... Pending Applied Excluded (Questions) Excluded (Expired) Exc…" at bounding box center [391, 131] width 71 height 14
click at [356, 124] on select "Choose an option... Pending Applied Excluded (Questions) Excluded (Expired) Exc…" at bounding box center [391, 131] width 71 height 14
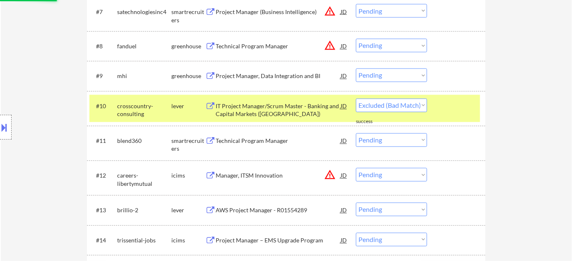
select select ""pending""
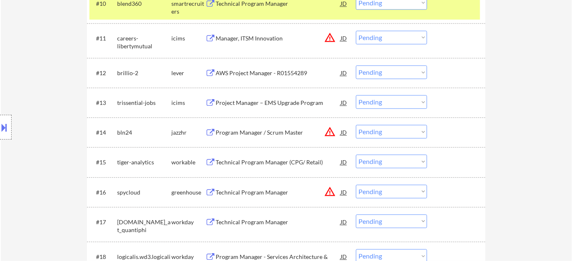
scroll to position [603, 0]
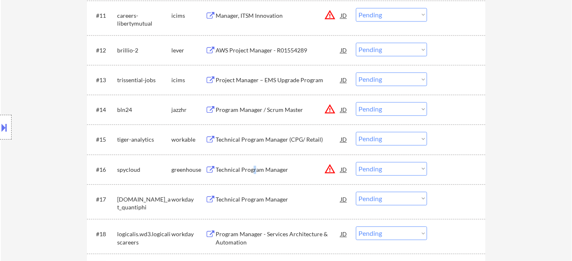
click at [253, 168] on div "Technical Program Manager" at bounding box center [278, 170] width 125 height 8
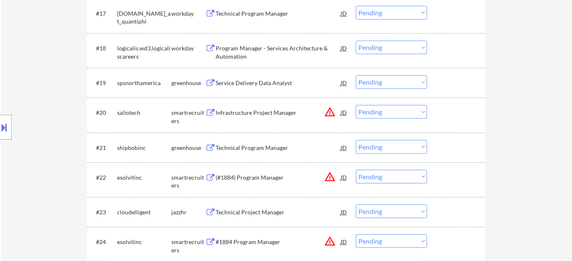
scroll to position [829, 0]
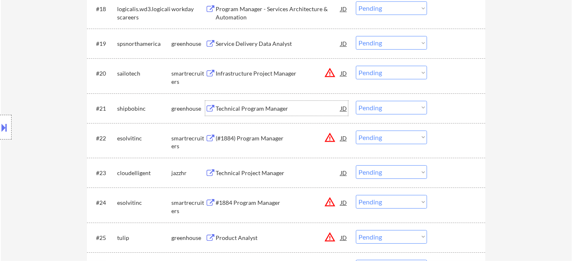
click at [246, 103] on div "Technical Program Manager" at bounding box center [278, 108] width 125 height 15
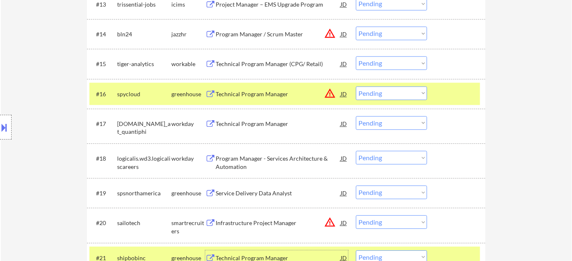
scroll to position [678, 0]
click at [386, 90] on select "Choose an option... Pending Applied Excluded (Questions) Excluded (Expired) Exc…" at bounding box center [391, 94] width 71 height 14
click at [356, 87] on select "Choose an option... Pending Applied Excluded (Questions) Excluded (Expired) Exc…" at bounding box center [391, 94] width 71 height 14
select select ""pending""
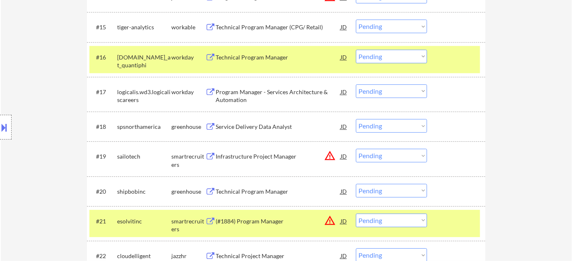
scroll to position [753, 0]
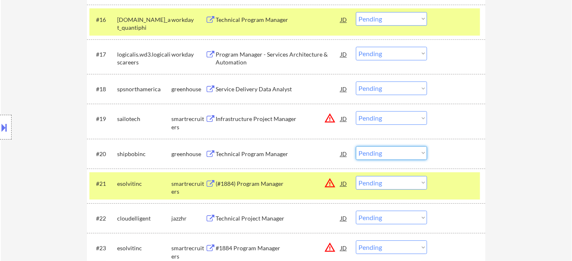
drag, startPoint x: 374, startPoint y: 155, endPoint x: 375, endPoint y: 143, distance: 11.6
click at [374, 155] on select "Choose an option... Pending Applied Excluded (Questions) Excluded (Expired) Exc…" at bounding box center [391, 153] width 71 height 14
click at [356, 146] on select "Choose an option... Pending Applied Excluded (Questions) Excluded (Expired) Exc…" at bounding box center [391, 153] width 71 height 14
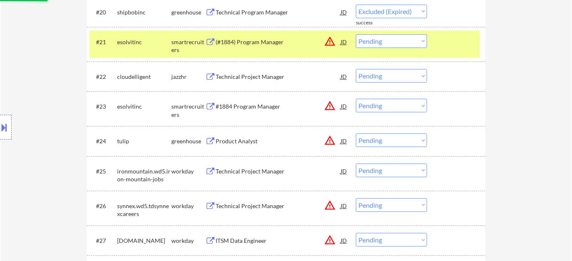
scroll to position [904, 0]
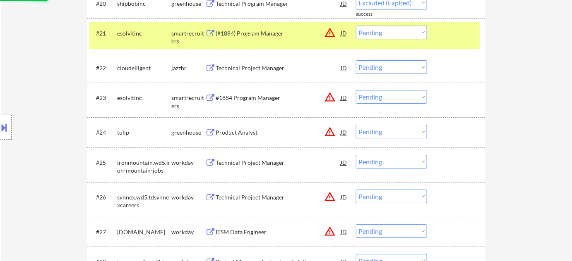
select select ""pending""
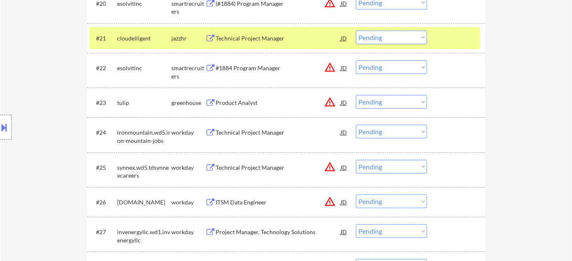
click at [237, 39] on div "Technical Project Manager" at bounding box center [278, 38] width 125 height 8
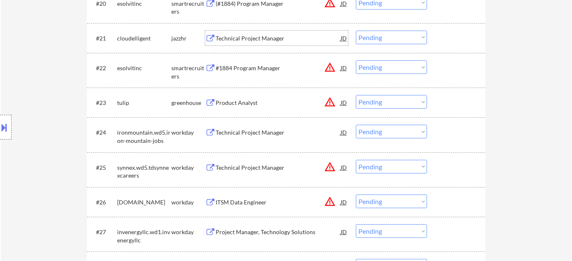
click at [387, 36] on select "Choose an option... Pending Applied Excluded (Questions) Excluded (Expired) Exc…" at bounding box center [391, 38] width 71 height 14
click at [356, 31] on select "Choose an option... Pending Applied Excluded (Questions) Excluded (Expired) Exc…" at bounding box center [391, 38] width 71 height 14
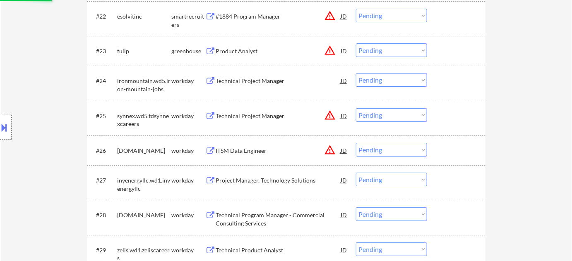
scroll to position [1017, 0]
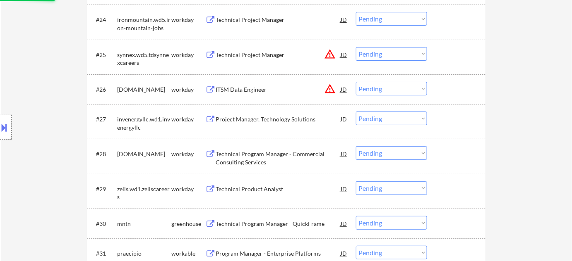
select select ""pending""
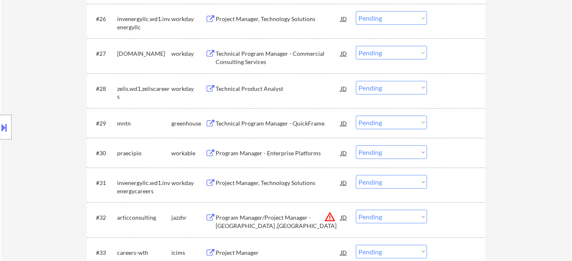
scroll to position [1092, 0]
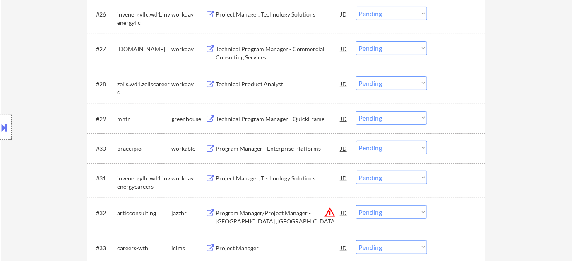
click at [283, 120] on div "Technical Program Manager - QuickFrame" at bounding box center [278, 119] width 125 height 8
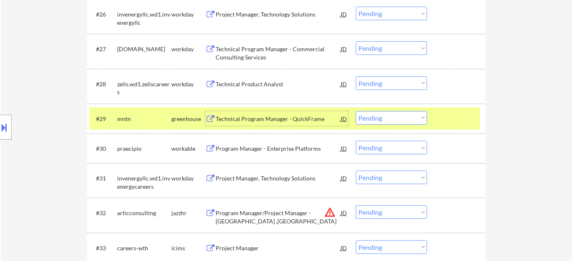
click at [276, 152] on div "Program Manager - Enterprise Platforms" at bounding box center [278, 149] width 125 height 8
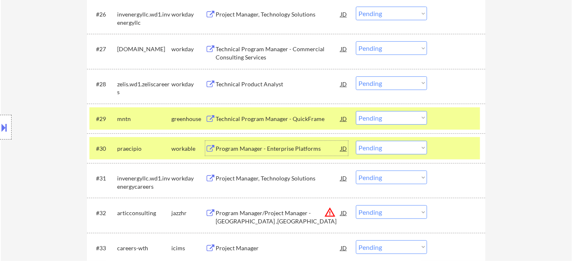
click at [370, 124] on select "Choose an option... Pending Applied Excluded (Questions) Excluded (Expired) Exc…" at bounding box center [391, 118] width 71 height 14
click at [356, 111] on select "Choose an option... Pending Applied Excluded (Questions) Excluded (Expired) Exc…" at bounding box center [391, 118] width 71 height 14
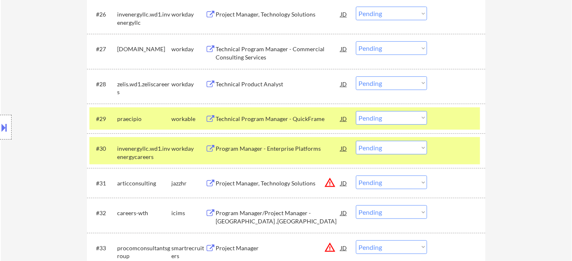
click at [380, 117] on select "Choose an option... Pending Applied Excluded (Questions) Excluded (Expired) Exc…" at bounding box center [391, 118] width 71 height 14
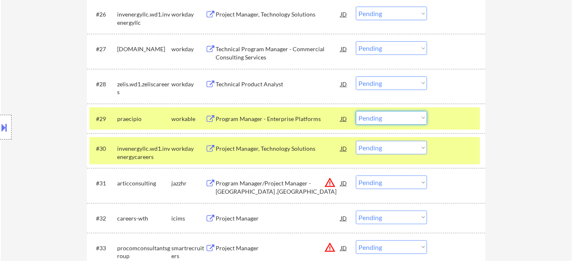
click at [401, 120] on select "Choose an option... Pending Applied Excluded (Questions) Excluded (Expired) Exc…" at bounding box center [391, 118] width 71 height 14
click at [356, 111] on select "Choose an option... Pending Applied Excluded (Questions) Excluded (Expired) Exc…" at bounding box center [391, 118] width 71 height 14
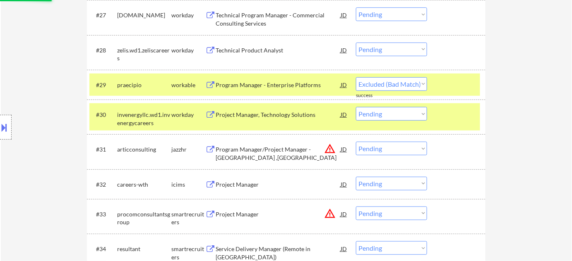
scroll to position [1205, 0]
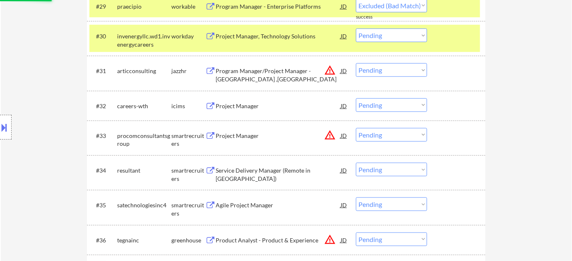
select select ""pending""
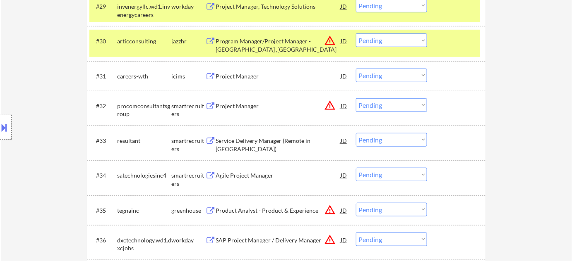
click at [249, 103] on div "Project Manager" at bounding box center [278, 106] width 125 height 8
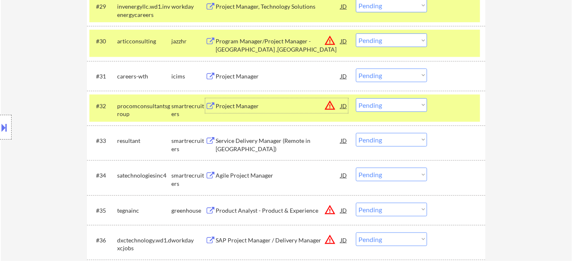
click at [7, 131] on button at bounding box center [4, 128] width 9 height 14
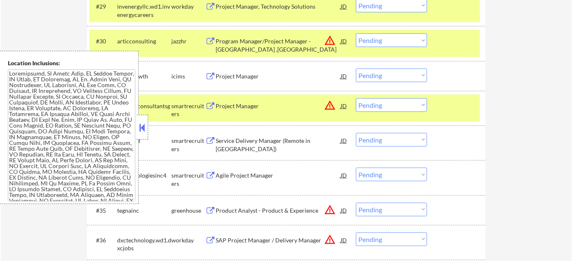
scroll to position [1687, 0]
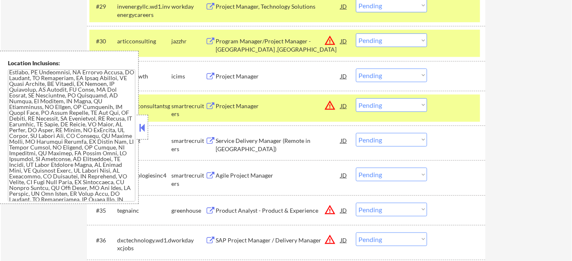
click at [141, 124] on button at bounding box center [142, 128] width 9 height 12
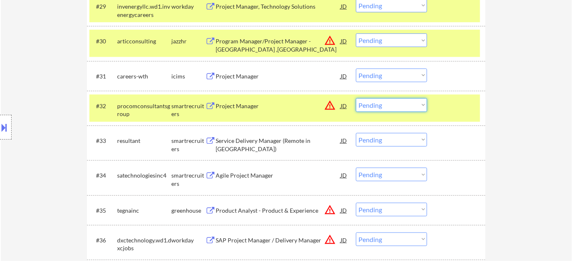
click at [379, 108] on select "Choose an option... Pending Applied Excluded (Questions) Excluded (Expired) Exc…" at bounding box center [391, 105] width 71 height 14
click at [356, 98] on select "Choose an option... Pending Applied Excluded (Questions) Excluded (Expired) Exc…" at bounding box center [391, 105] width 71 height 14
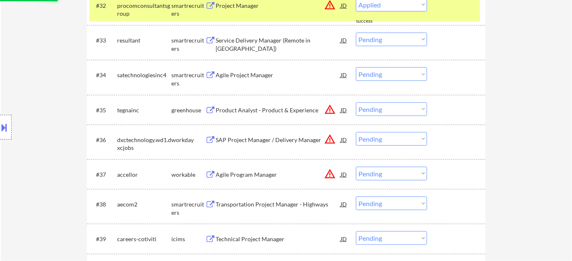
select select ""pending""
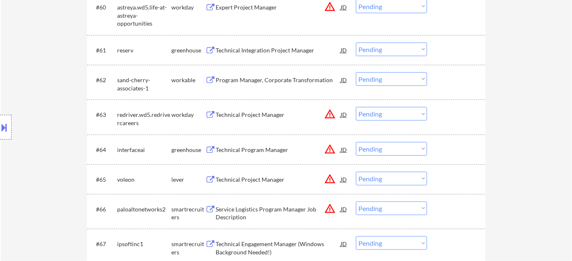
scroll to position [2220, 0]
click at [267, 50] on div "Technical Integration Project Manager" at bounding box center [278, 50] width 125 height 8
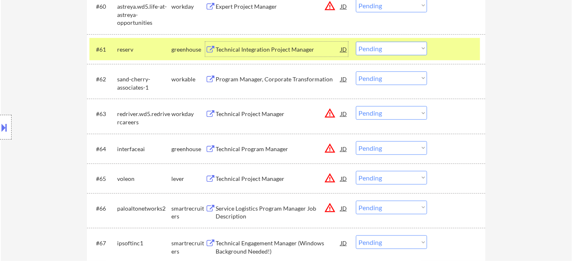
click at [361, 53] on select "Choose an option... Pending Applied Excluded (Questions) Excluded (Expired) Exc…" at bounding box center [391, 49] width 71 height 14
click at [356, 42] on select "Choose an option... Pending Applied Excluded (Questions) Excluded (Expired) Exc…" at bounding box center [391, 49] width 71 height 14
select select ""pending""
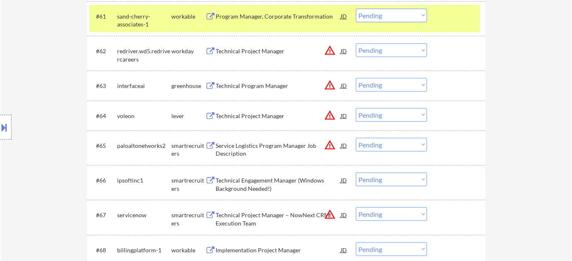
scroll to position [2258, 0]
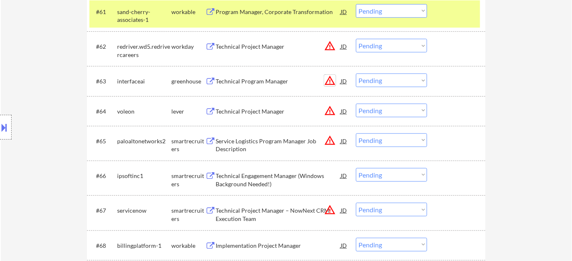
click at [331, 81] on button "warning_amber" at bounding box center [330, 81] width 12 height 12
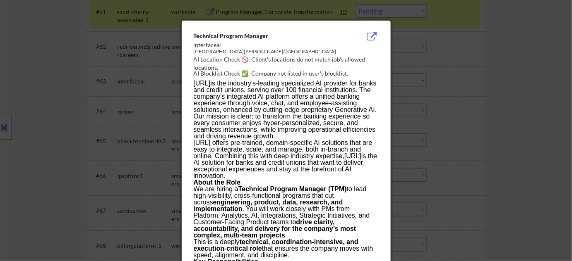
click at [443, 100] on div at bounding box center [286, 130] width 572 height 261
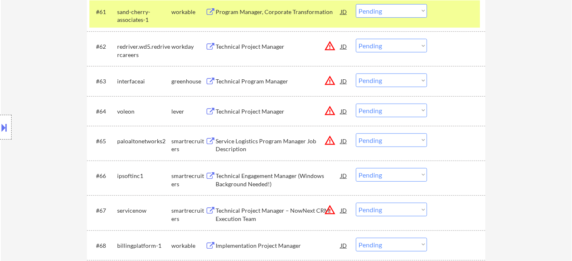
click at [261, 81] on div "Technical Program Manager" at bounding box center [278, 81] width 125 height 8
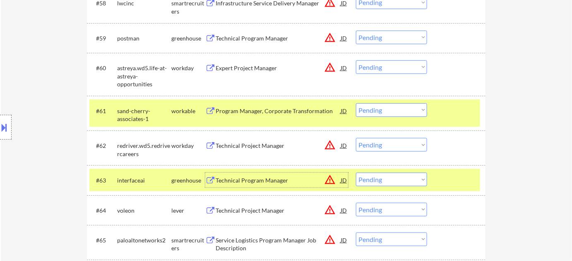
scroll to position [2162, 0]
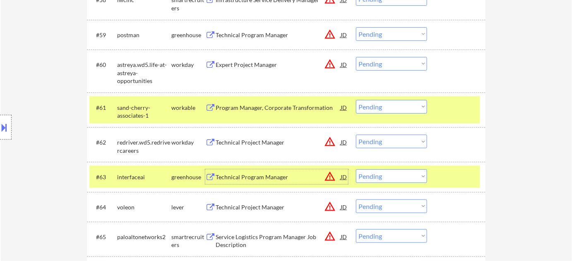
click at [283, 110] on div "Program Manager, Corporate Transformation" at bounding box center [278, 108] width 125 height 8
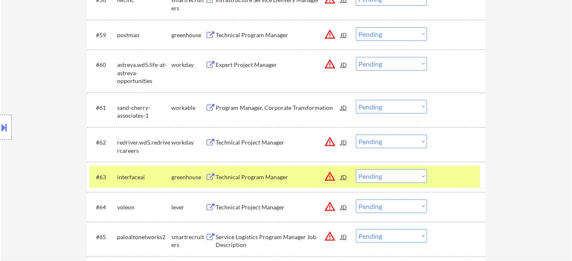
click at [7, 127] on button at bounding box center [4, 128] width 9 height 14
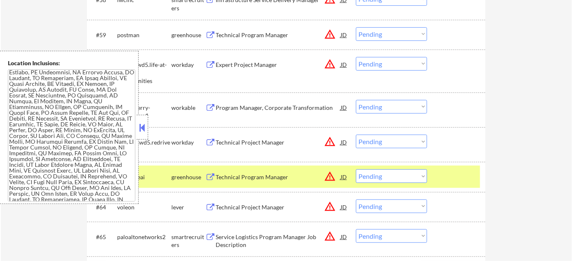
scroll to position [940, 0]
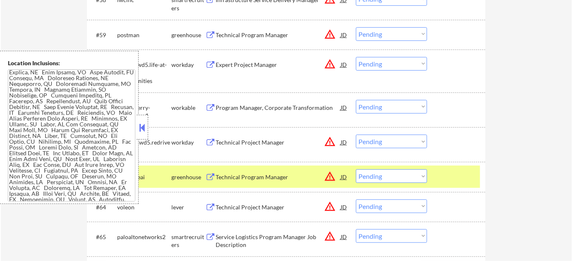
click at [141, 127] on button at bounding box center [142, 128] width 9 height 12
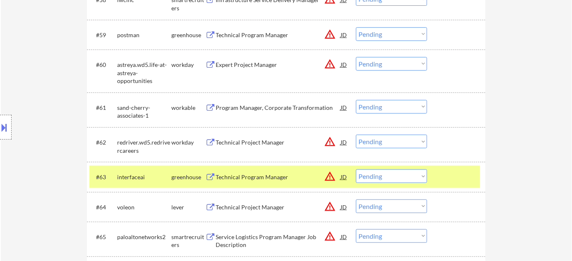
click at [385, 175] on select "Choose an option... Pending Applied Excluded (Questions) Excluded (Expired) Exc…" at bounding box center [391, 177] width 71 height 14
click at [356, 170] on select "Choose an option... Pending Applied Excluded (Questions) Excluded (Expired) Exc…" at bounding box center [391, 177] width 71 height 14
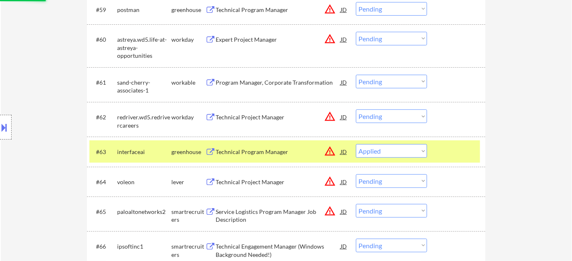
scroll to position [2200, 0]
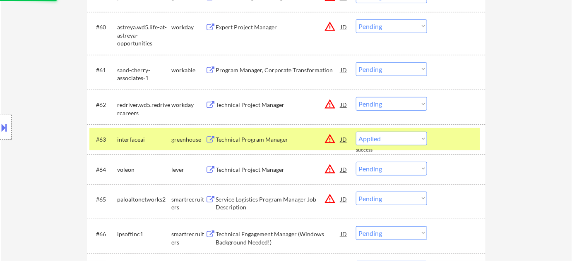
select select ""pending""
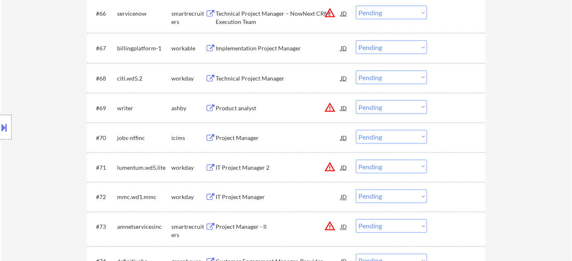
scroll to position [2463, 0]
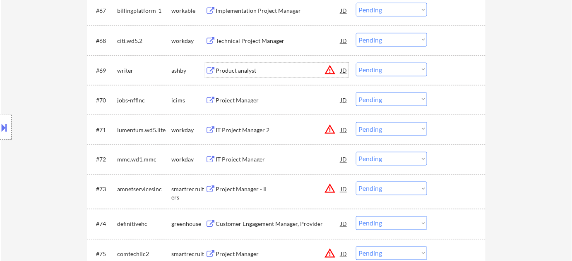
click at [232, 71] on div "Product analyst" at bounding box center [278, 71] width 125 height 8
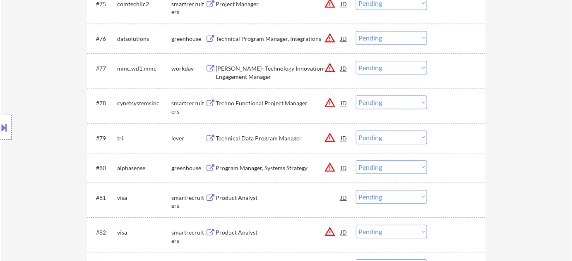
scroll to position [2726, 0]
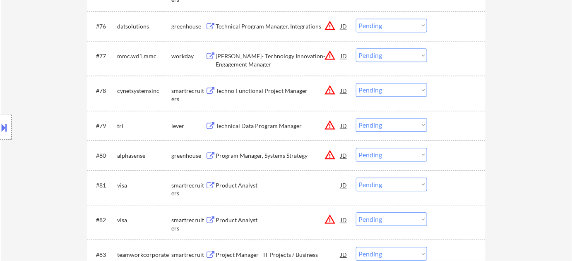
click at [272, 156] on div "Program Manager, Systems Strategy" at bounding box center [278, 156] width 125 height 8
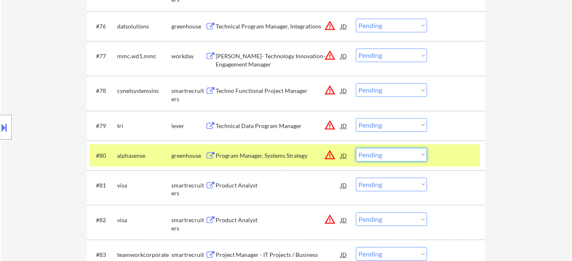
click at [376, 148] on select "Choose an option... Pending Applied Excluded (Questions) Excluded (Expired) Exc…" at bounding box center [391, 155] width 71 height 14
click at [356, 148] on select "Choose an option... Pending Applied Excluded (Questions) Excluded (Expired) Exc…" at bounding box center [391, 155] width 71 height 14
select select ""pending""
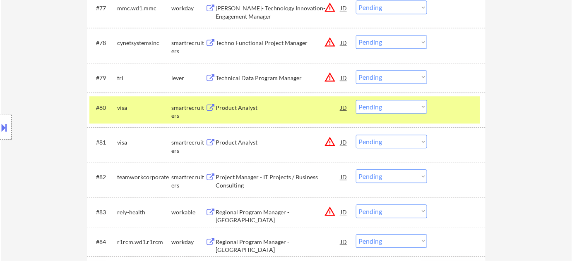
scroll to position [2877, 0]
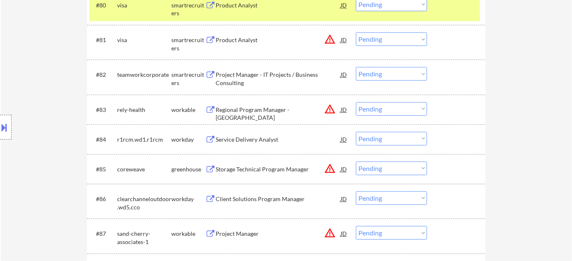
click at [238, 74] on div "Project Manager - IT Projects / Business Consulting" at bounding box center [278, 79] width 125 height 16
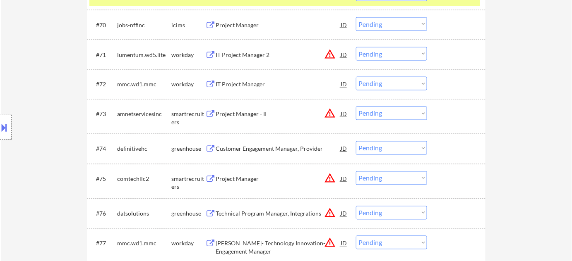
scroll to position [2403, 0]
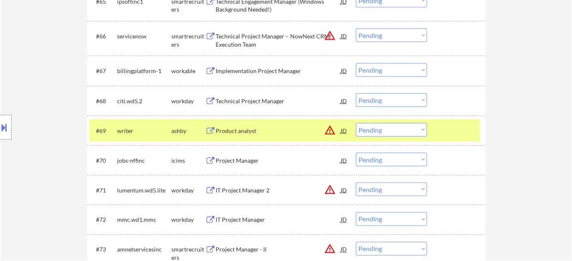
click at [377, 132] on select "Choose an option... Pending Applied Excluded (Questions) Excluded (Expired) Exc…" at bounding box center [391, 130] width 71 height 14
click at [356, 123] on select "Choose an option... Pending Applied Excluded (Questions) Excluded (Expired) Exc…" at bounding box center [391, 130] width 71 height 14
select select ""pending""
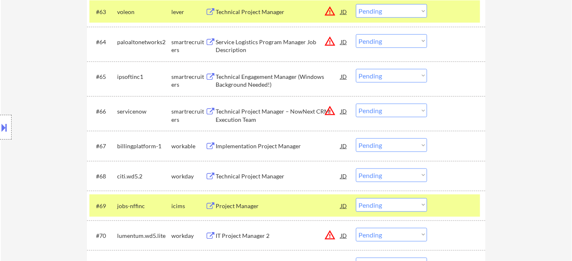
scroll to position [2791, 0]
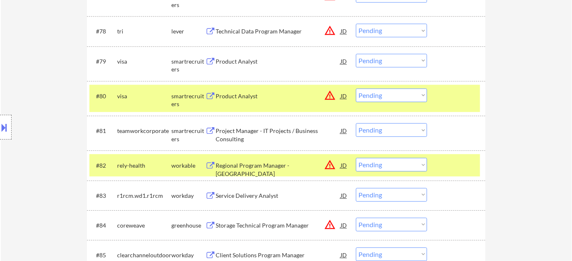
drag, startPoint x: 388, startPoint y: 125, endPoint x: 388, endPoint y: 130, distance: 5.0
click at [388, 125] on select "Choose an option... Pending Applied Excluded (Questions) Excluded (Expired) Exc…" at bounding box center [391, 130] width 71 height 14
click at [356, 123] on select "Choose an option... Pending Applied Excluded (Questions) Excluded (Expired) Exc…" at bounding box center [391, 130] width 71 height 14
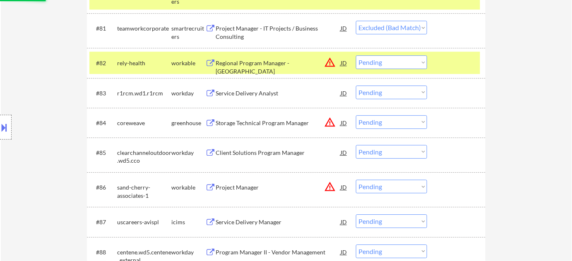
scroll to position [2904, 0]
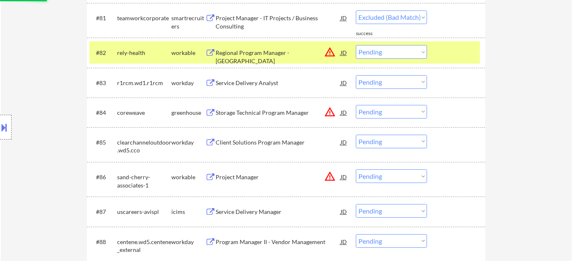
select select ""pending""
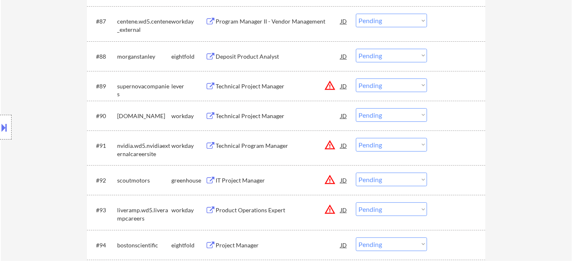
scroll to position [3092, 0]
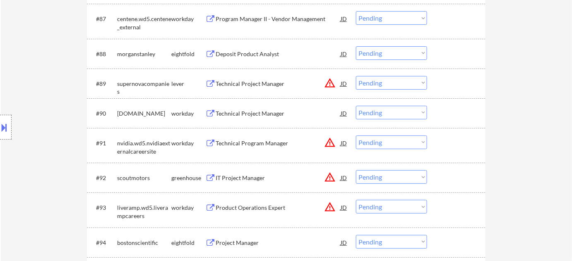
click at [257, 81] on div "Technical Project Manager" at bounding box center [278, 84] width 125 height 8
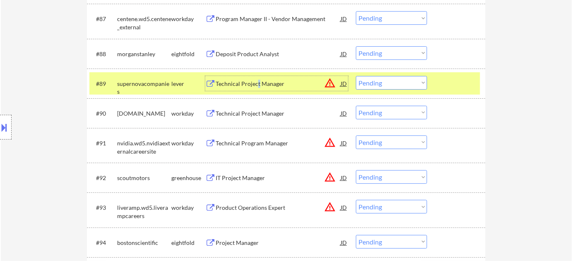
click at [7, 128] on button at bounding box center [4, 128] width 9 height 14
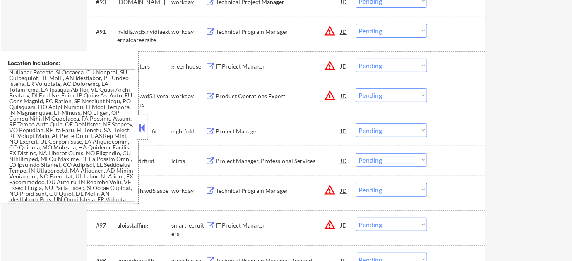
scroll to position [3204, 0]
click at [144, 128] on button at bounding box center [142, 128] width 9 height 12
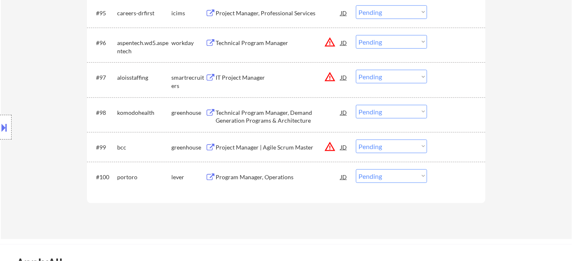
scroll to position [3355, 0]
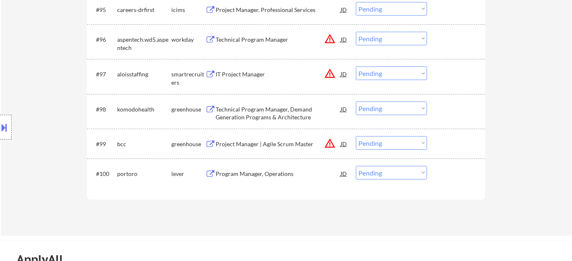
click at [257, 74] on div "IT Project Manager" at bounding box center [278, 74] width 125 height 8
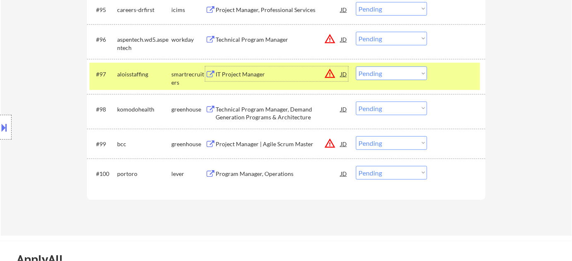
click at [255, 173] on div "Program Manager, Operations" at bounding box center [278, 174] width 125 height 8
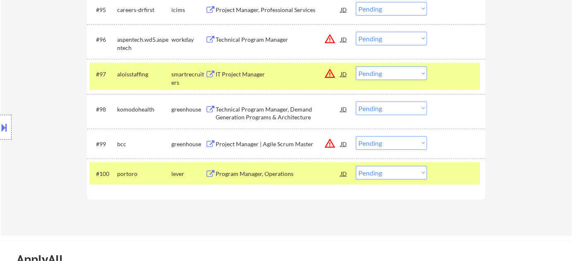
scroll to position [3045, 0]
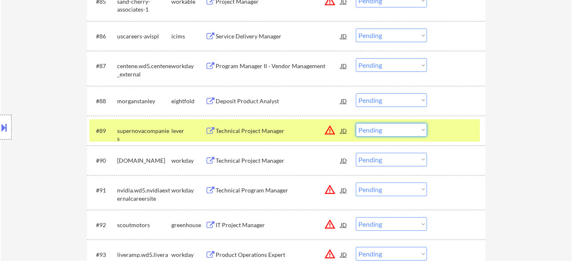
click at [407, 130] on select "Choose an option... Pending Applied Excluded (Questions) Excluded (Expired) Exc…" at bounding box center [391, 130] width 71 height 14
click at [356, 123] on select "Choose an option... Pending Applied Excluded (Questions) Excluded (Expired) Exc…" at bounding box center [391, 130] width 71 height 14
select select ""pending""
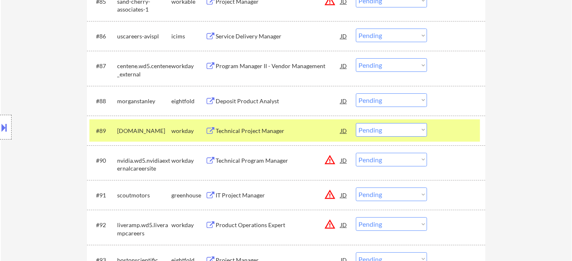
click at [3, 127] on button at bounding box center [4, 128] width 9 height 14
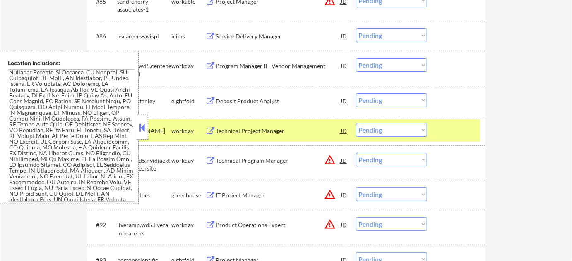
scroll to position [957, 0]
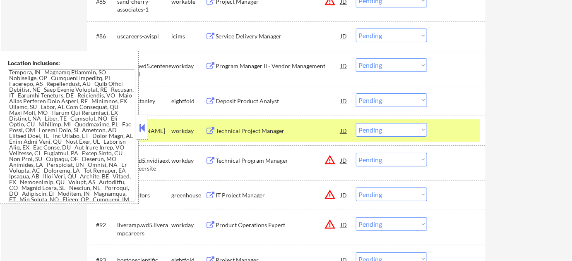
click at [140, 126] on button at bounding box center [142, 128] width 9 height 12
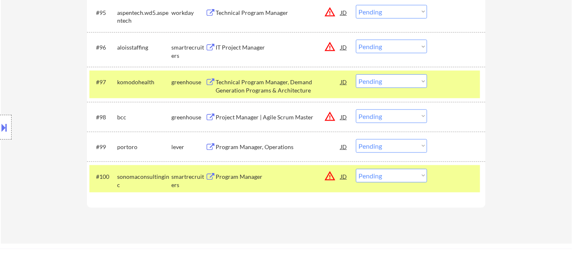
scroll to position [3307, 0]
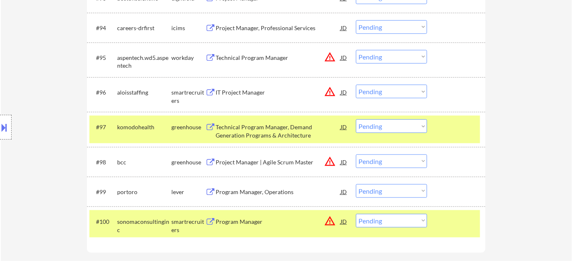
click at [379, 91] on select "Choose an option... Pending Applied Excluded (Questions) Excluded (Expired) Exc…" at bounding box center [391, 92] width 71 height 14
click at [356, 85] on select "Choose an option... Pending Applied Excluded (Questions) Excluded (Expired) Exc…" at bounding box center [391, 92] width 71 height 14
select select ""pending""
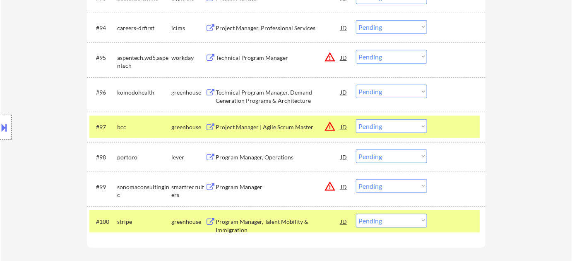
click at [401, 153] on select "Choose an option... Pending Applied Excluded (Questions) Excluded (Expired) Exc…" at bounding box center [391, 157] width 71 height 14
click at [356, 150] on select "Choose an option... Pending Applied Excluded (Questions) Excluded (Expired) Exc…" at bounding box center [391, 157] width 71 height 14
select select ""pending""
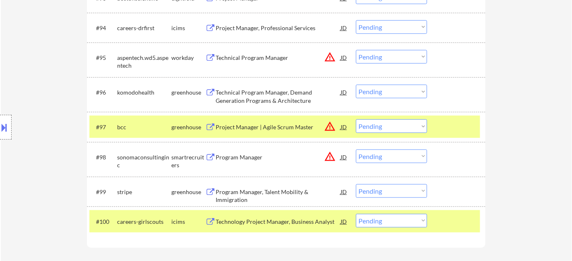
click at [250, 96] on div "Technical Program Manager, Demand Generation Programs & Architecture" at bounding box center [278, 97] width 125 height 16
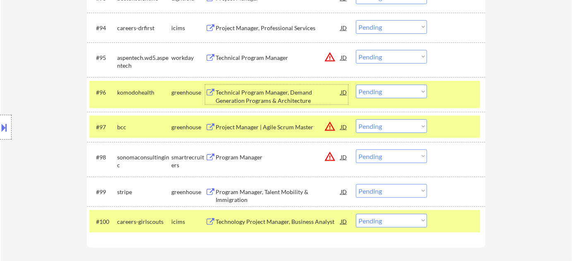
click at [251, 158] on div "Program Manager" at bounding box center [278, 157] width 125 height 8
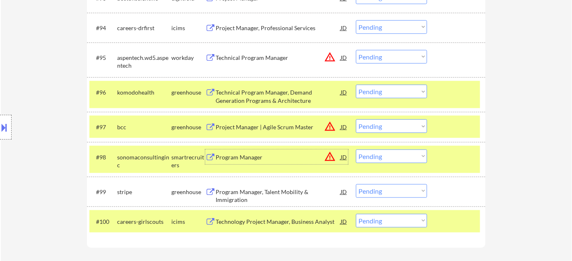
click at [288, 131] on div "Project Manager | Agile Scrum Master" at bounding box center [278, 127] width 125 height 15
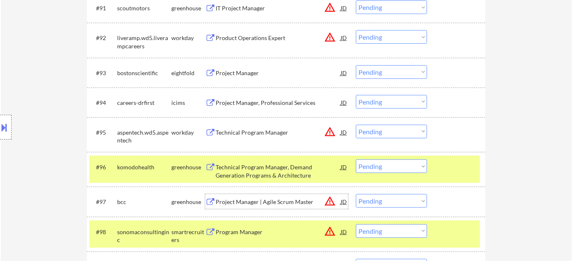
scroll to position [3195, 0]
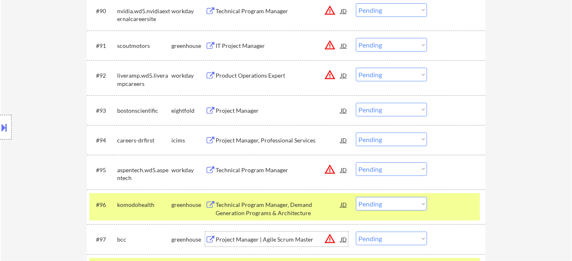
click at [325, 44] on button "warning_amber" at bounding box center [330, 45] width 12 height 12
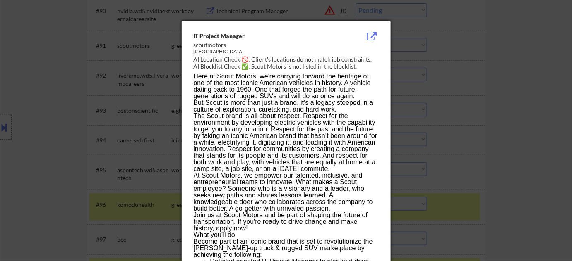
click at [460, 82] on div at bounding box center [286, 130] width 572 height 261
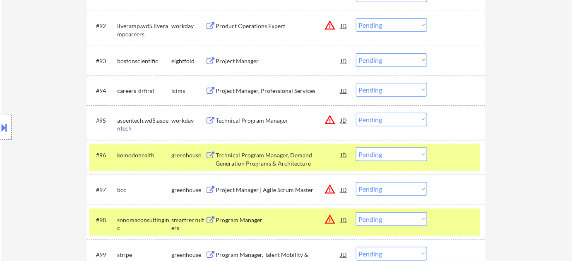
scroll to position [3352, 0]
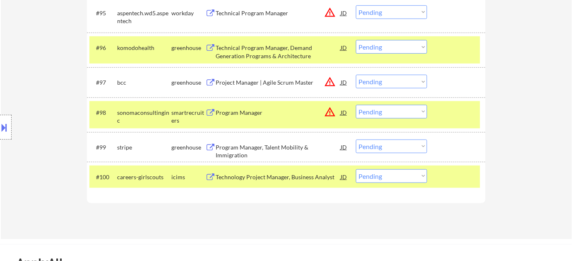
click at [382, 47] on select "Choose an option... Pending Applied Excluded (Questions) Excluded (Expired) Exc…" at bounding box center [391, 47] width 71 height 14
click at [356, 40] on select "Choose an option... Pending Applied Excluded (Questions) Excluded (Expired) Exc…" at bounding box center [391, 47] width 71 height 14
select select ""pending""
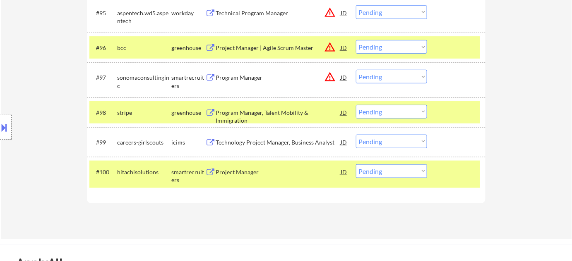
click at [9, 127] on div at bounding box center [6, 127] width 12 height 25
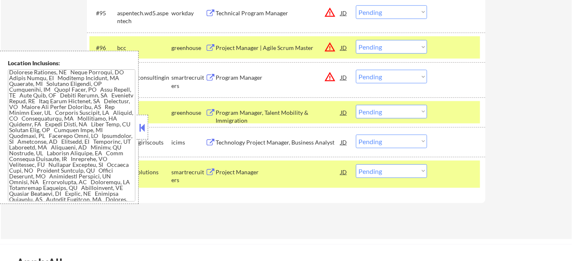
scroll to position [1368, 0]
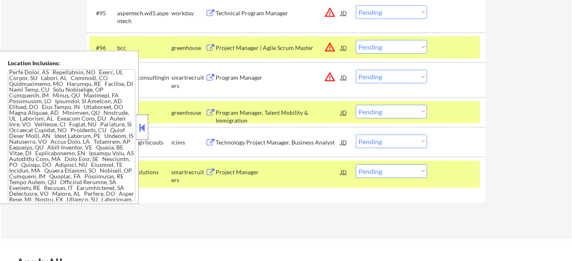
click at [147, 133] on div at bounding box center [143, 127] width 12 height 25
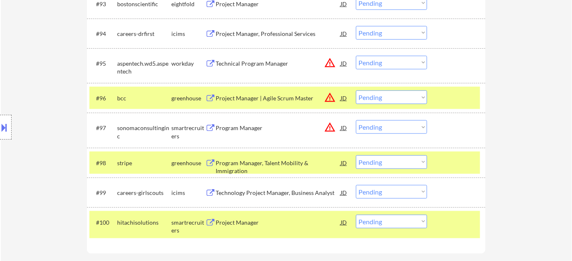
scroll to position [3314, 0]
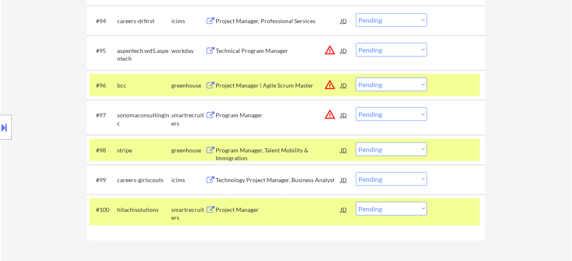
click at [382, 114] on select "Choose an option... Pending Applied Excluded (Questions) Excluded (Expired) Exc…" at bounding box center [391, 115] width 71 height 14
click at [356, 108] on select "Choose an option... Pending Applied Excluded (Questions) Excluded (Expired) Exc…" at bounding box center [391, 115] width 71 height 14
select select ""pending""
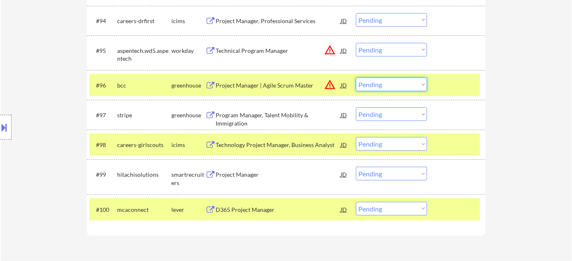
click at [393, 86] on select "Choose an option... Pending Applied Excluded (Questions) Excluded (Expired) Exc…" at bounding box center [391, 85] width 71 height 14
click at [356, 78] on select "Choose an option... Pending Applied Excluded (Questions) Excluded (Expired) Exc…" at bounding box center [391, 85] width 71 height 14
select select ""pending""
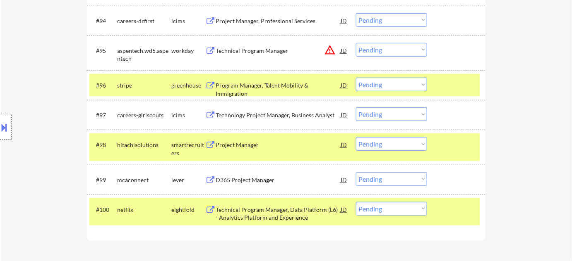
click at [244, 146] on div "Project Manager" at bounding box center [278, 145] width 125 height 8
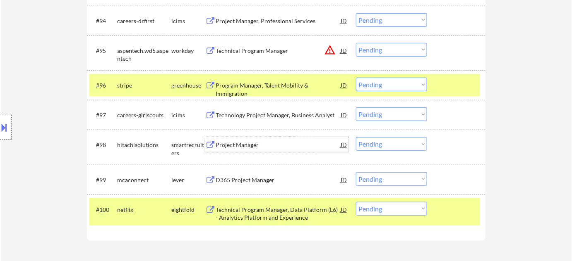
click at [252, 180] on div "D365 Project Manager" at bounding box center [278, 180] width 125 height 8
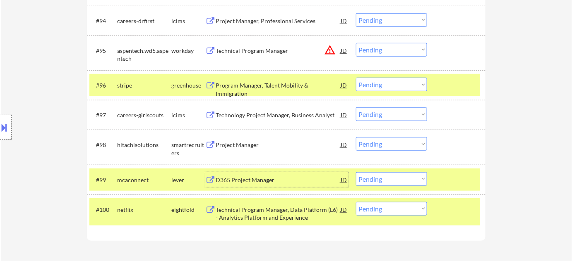
click at [407, 141] on select "Choose an option... Pending Applied Excluded (Questions) Excluded (Expired) Exc…" at bounding box center [391, 144] width 71 height 14
click at [356, 137] on select "Choose an option... Pending Applied Excluded (Questions) Excluded (Expired) Exc…" at bounding box center [391, 144] width 71 height 14
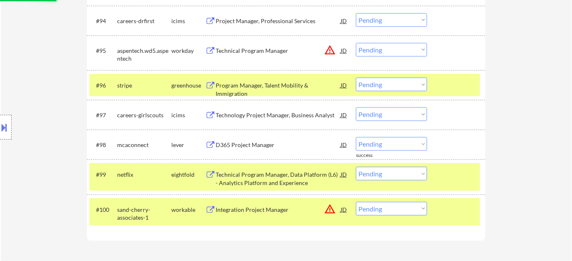
click at [406, 181] on div "#99 netflix eightfold Technical Program Manager, Data Platform (L6) - Analytics…" at bounding box center [284, 176] width 391 height 27
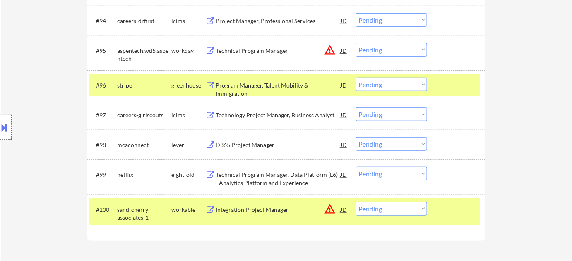
click at [407, 145] on select "Choose an option... Pending Applied Excluded (Questions) Excluded (Expired) Exc…" at bounding box center [391, 144] width 71 height 14
click at [356, 137] on select "Choose an option... Pending Applied Excluded (Questions) Excluded (Expired) Exc…" at bounding box center [391, 144] width 71 height 14
select select ""pending""
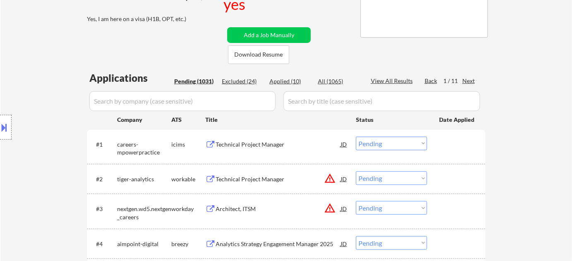
scroll to position [193, 0]
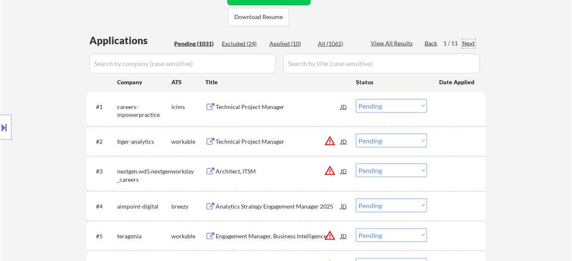
click at [465, 44] on div "Next" at bounding box center [468, 43] width 13 height 8
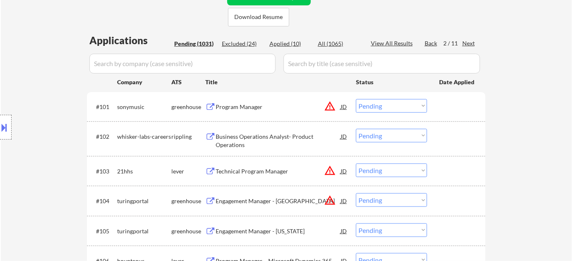
click at [252, 102] on div "Program Manager" at bounding box center [278, 106] width 125 height 15
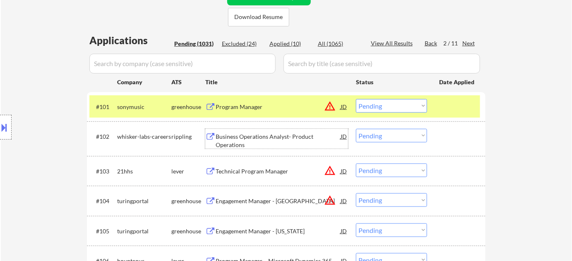
click at [225, 138] on div "Business Operations Analyst- Product Operations" at bounding box center [278, 141] width 125 height 16
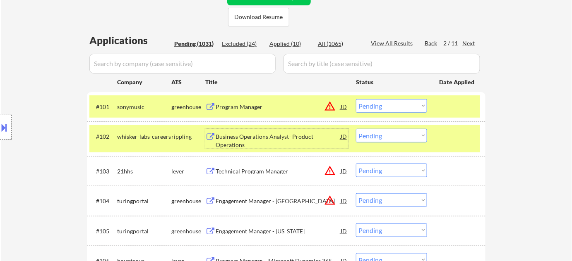
click at [263, 171] on div "Technical Program Manager" at bounding box center [278, 172] width 125 height 8
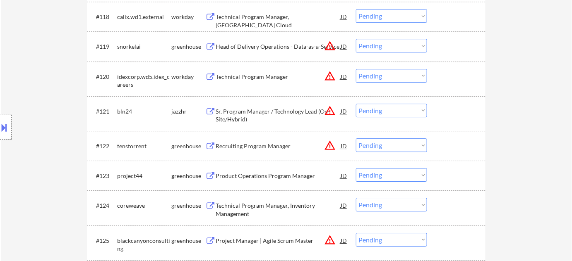
scroll to position [833, 0]
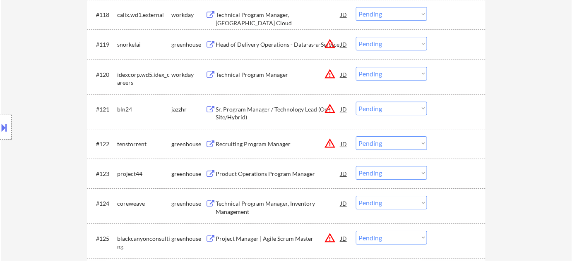
click at [0, 129] on button at bounding box center [4, 128] width 9 height 14
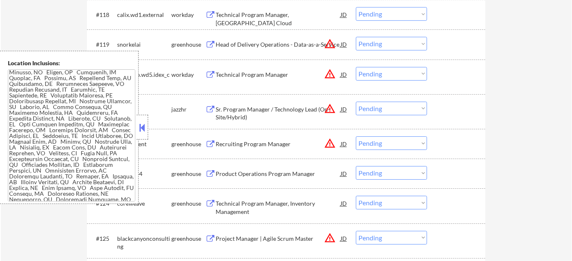
scroll to position [1808, 0]
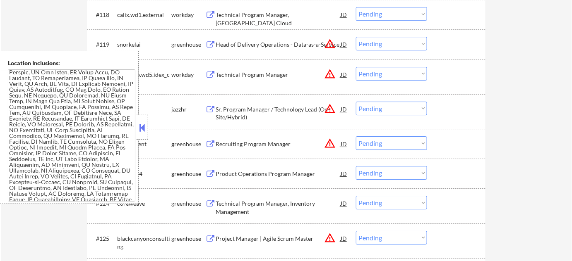
click at [140, 130] on button at bounding box center [142, 128] width 9 height 12
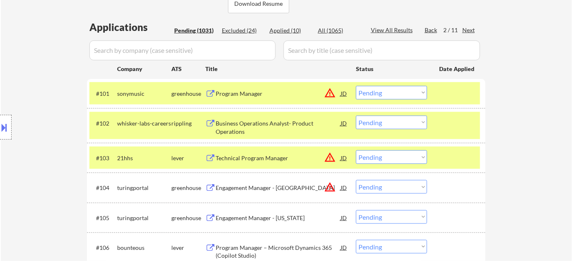
scroll to position [193, 0]
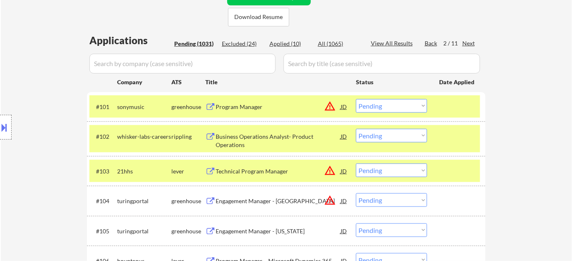
drag, startPoint x: 375, startPoint y: 102, endPoint x: 374, endPoint y: 107, distance: 4.6
click at [375, 102] on select "Choose an option... Pending Applied Excluded (Questions) Excluded (Expired) Exc…" at bounding box center [391, 106] width 71 height 14
click at [356, 99] on select "Choose an option... Pending Applied Excluded (Questions) Excluded (Expired) Exc…" at bounding box center [391, 106] width 71 height 14
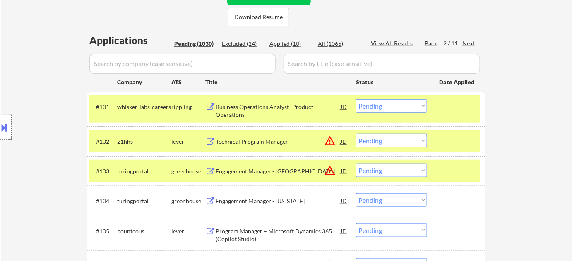
click at [381, 105] on select "Choose an option... Pending Applied Excluded (Questions) Excluded (Expired) Exc…" at bounding box center [391, 106] width 71 height 14
click at [356, 99] on select "Choose an option... Pending Applied Excluded (Questions) Excluded (Expired) Exc…" at bounding box center [391, 106] width 71 height 14
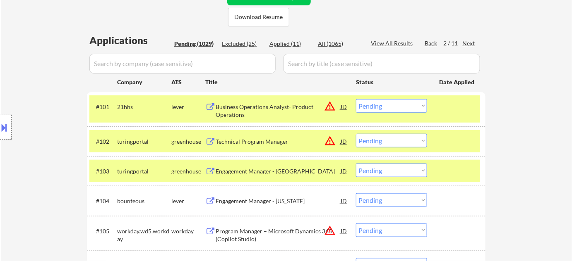
click at [386, 104] on select "Choose an option... Pending Applied Excluded (Questions) Excluded (Expired) Exc…" at bounding box center [391, 106] width 71 height 14
click at [356, 99] on select "Choose an option... Pending Applied Excluded (Questions) Excluded (Expired) Exc…" at bounding box center [391, 106] width 71 height 14
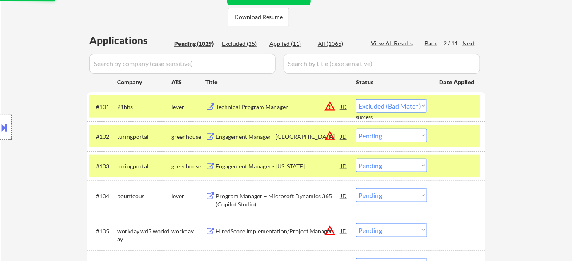
select select ""pending""
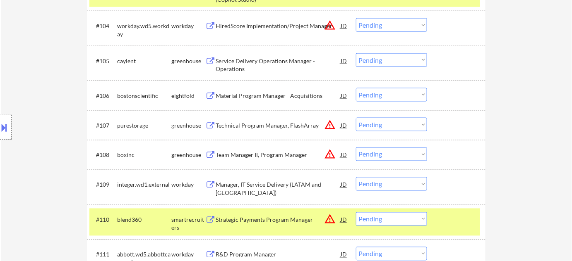
scroll to position [381, 0]
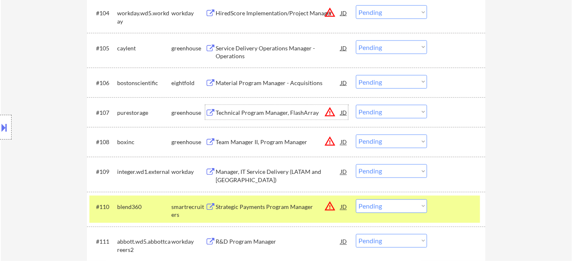
click at [278, 112] on div "Technical Program Manager, FlashArray" at bounding box center [278, 113] width 125 height 8
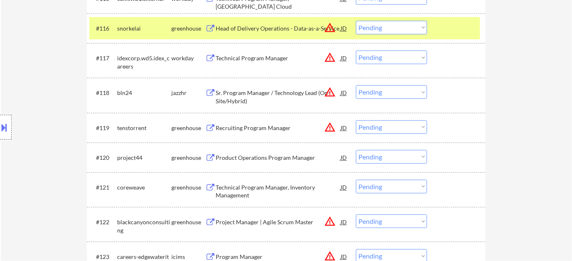
scroll to position [795, 0]
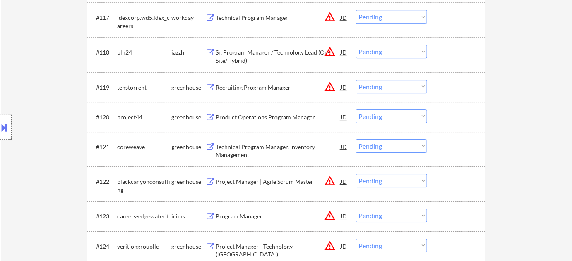
click at [260, 117] on div "Product Operations Program Manager" at bounding box center [278, 117] width 125 height 8
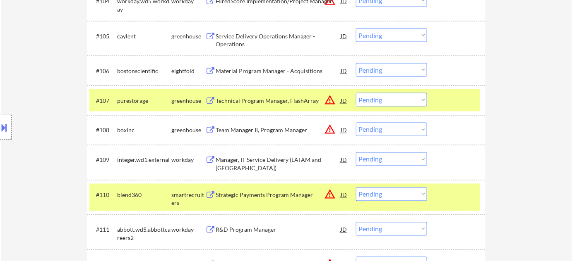
scroll to position [381, 0]
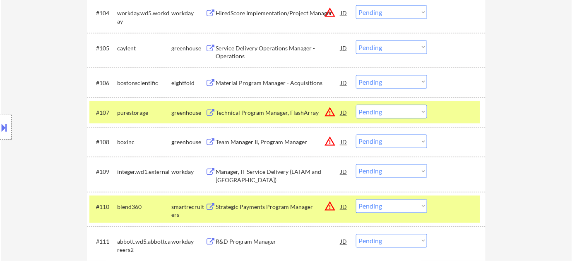
click at [379, 110] on select "Choose an option... Pending Applied Excluded (Questions) Excluded (Expired) Exc…" at bounding box center [391, 112] width 71 height 14
click at [356, 105] on select "Choose an option... Pending Applied Excluded (Questions) Excluded (Expired) Exc…" at bounding box center [391, 112] width 71 height 14
select select ""pending""
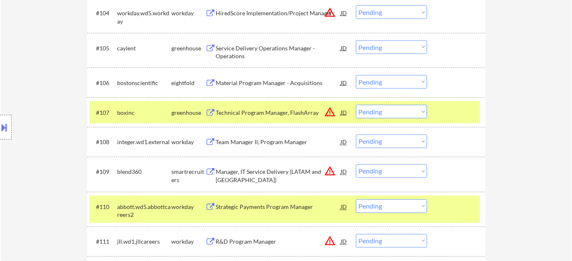
click at [0, 134] on div at bounding box center [6, 127] width 12 height 25
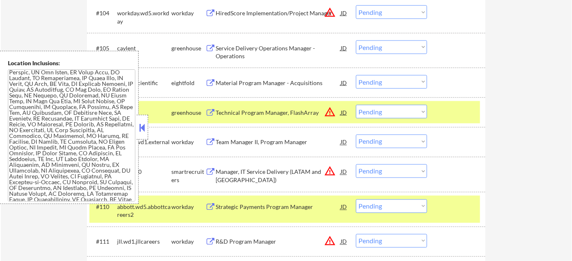
scroll to position [24, 0]
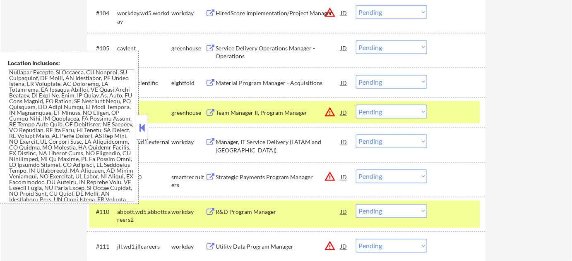
click at [139, 127] on button at bounding box center [142, 128] width 9 height 12
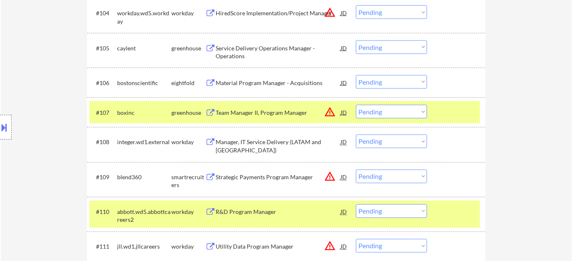
scroll to position [751, 0]
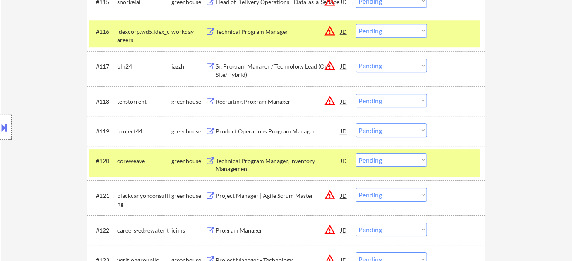
click at [379, 132] on select "Choose an option... Pending Applied Excluded (Questions) Excluded (Expired) Exc…" at bounding box center [391, 131] width 71 height 14
click at [356, 124] on select "Choose an option... Pending Applied Excluded (Questions) Excluded (Expired) Exc…" at bounding box center [391, 131] width 71 height 14
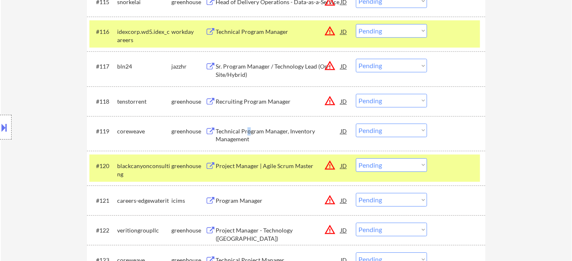
click at [247, 131] on div "Technical Program Manager, Inventory Management" at bounding box center [278, 135] width 125 height 16
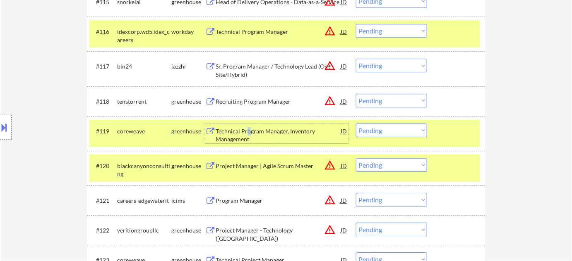
click at [392, 139] on div "#119 coreweave greenhouse Technical Program Manager, Inventory Management JD wa…" at bounding box center [284, 133] width 391 height 27
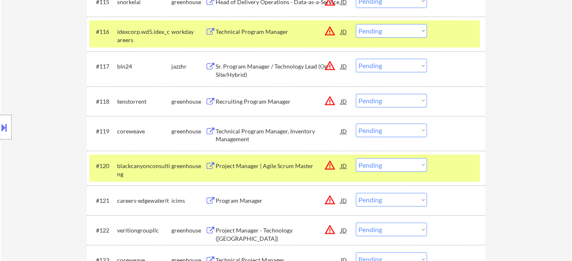
click at [393, 133] on select "Choose an option... Pending Applied Excluded (Questions) Excluded (Expired) Exc…" at bounding box center [391, 131] width 71 height 14
click at [356, 124] on select "Choose an option... Pending Applied Excluded (Questions) Excluded (Expired) Exc…" at bounding box center [391, 131] width 71 height 14
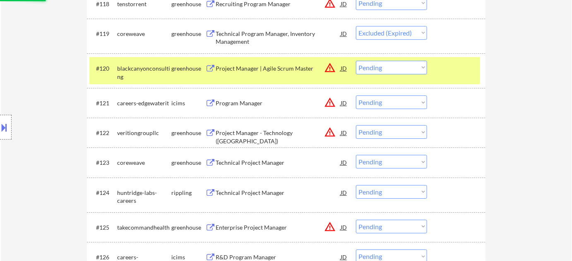
scroll to position [864, 0]
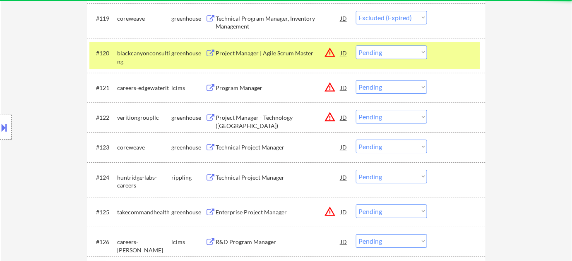
select select ""pending""
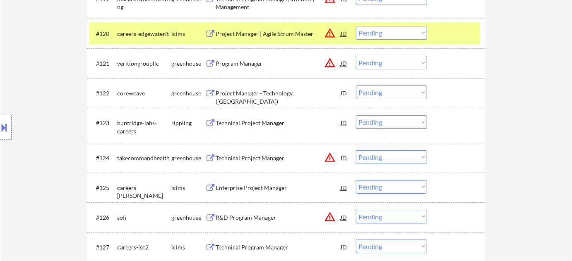
scroll to position [902, 0]
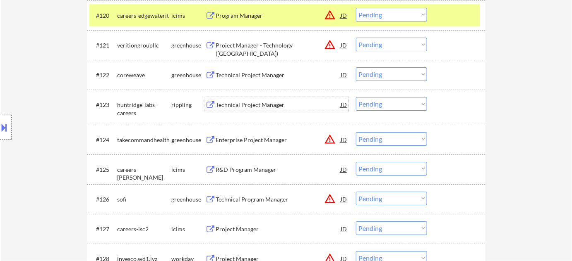
click at [256, 102] on div "Technical Project Manager" at bounding box center [278, 105] width 125 height 8
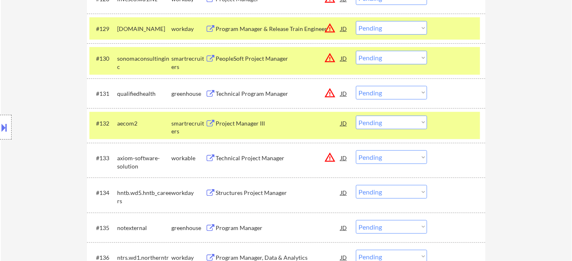
scroll to position [1165, 0]
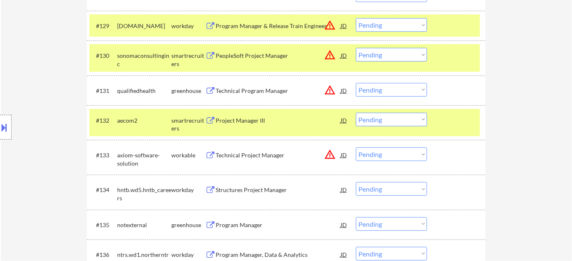
click at [259, 86] on div "Technical Program Manager" at bounding box center [278, 90] width 125 height 15
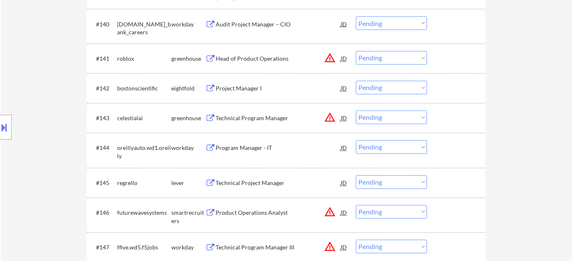
scroll to position [1541, 0]
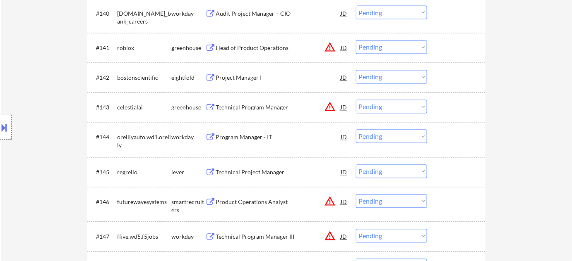
click at [261, 172] on div "Technical Project Manager" at bounding box center [278, 173] width 125 height 8
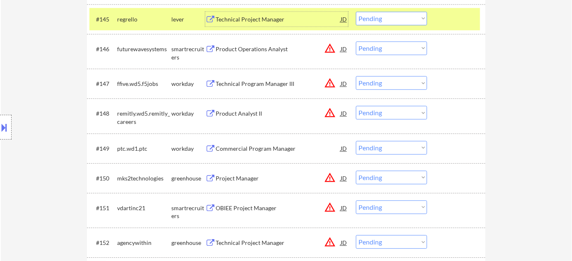
scroll to position [1692, 0]
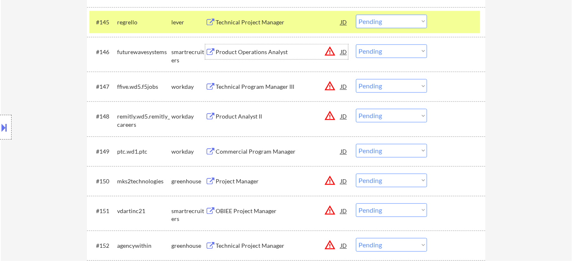
click at [266, 52] on div "Product Operations Analyst" at bounding box center [278, 52] width 125 height 8
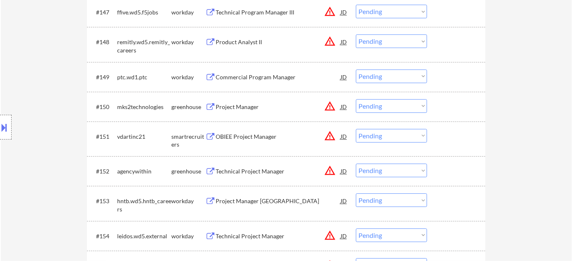
scroll to position [1767, 0]
click at [247, 103] on div "Project Manager" at bounding box center [278, 106] width 125 height 8
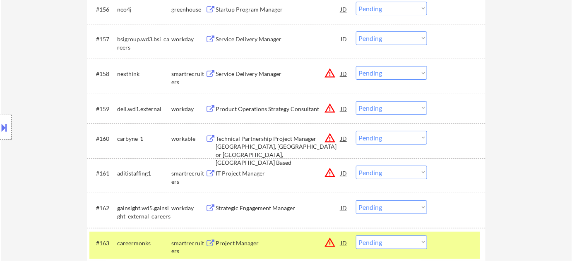
scroll to position [2105, 0]
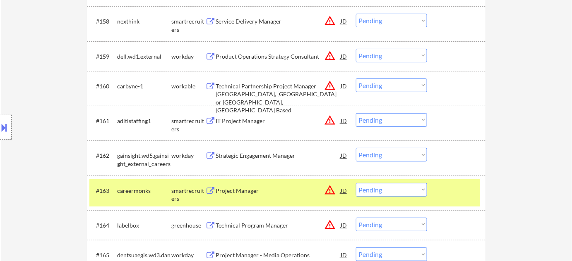
click at [256, 120] on div "IT Project Manager" at bounding box center [278, 121] width 125 height 8
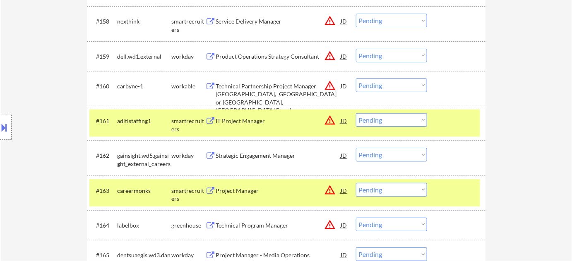
scroll to position [876, 0]
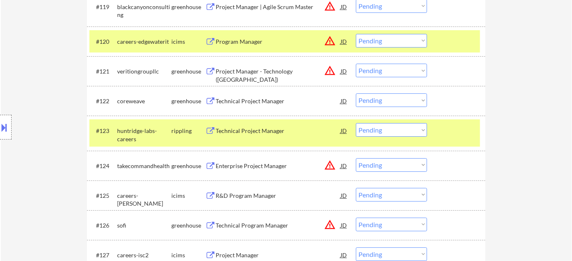
click at [381, 132] on select "Choose an option... Pending Applied Excluded (Questions) Excluded (Expired) Exc…" at bounding box center [391, 130] width 71 height 14
click at [356, 123] on select "Choose an option... Pending Applied Excluded (Questions) Excluded (Expired) Exc…" at bounding box center [391, 130] width 71 height 14
select select ""pending""
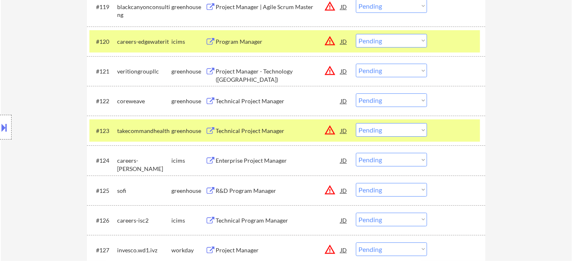
scroll to position [1090, 0]
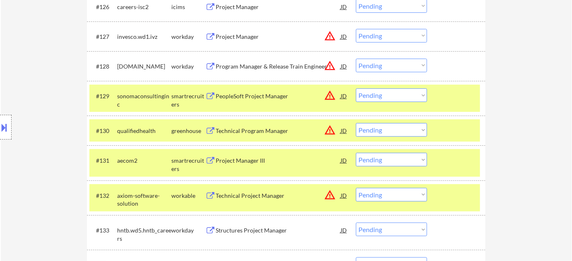
click at [384, 124] on select "Choose an option... Pending Applied Excluded (Questions) Excluded (Expired) Exc…" at bounding box center [391, 130] width 71 height 14
click at [356, 123] on select "Choose an option... Pending Applied Excluded (Questions) Excluded (Expired) Exc…" at bounding box center [391, 130] width 71 height 14
select select ""pending""
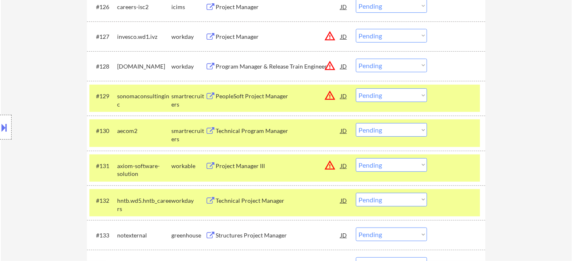
scroll to position [1513, 0]
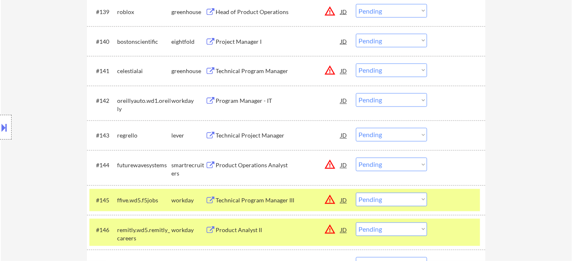
click at [365, 132] on select "Choose an option... Pending Applied Excluded (Questions) Excluded (Expired) Exc…" at bounding box center [391, 135] width 71 height 14
click at [356, 128] on select "Choose an option... Pending Applied Excluded (Questions) Excluded (Expired) Exc…" at bounding box center [391, 135] width 71 height 14
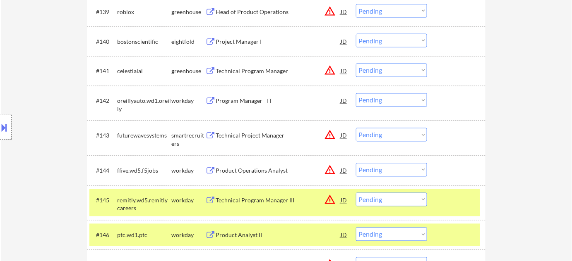
click at [389, 135] on select "Choose an option... Pending Applied Excluded (Questions) Excluded (Expired) Exc…" at bounding box center [391, 135] width 71 height 14
click at [356, 128] on select "Choose an option... Pending Applied Excluded (Questions) Excluded (Expired) Exc…" at bounding box center [391, 135] width 71 height 14
select select ""pending""
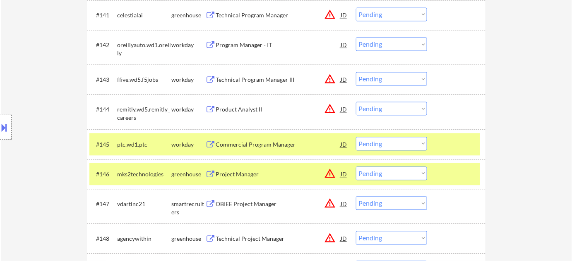
scroll to position [1663, 0]
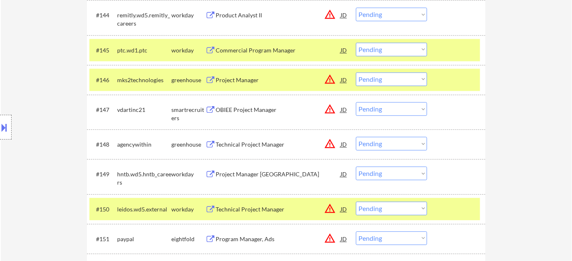
click at [387, 74] on select "Choose an option... Pending Applied Excluded (Questions) Excluded (Expired) Exc…" at bounding box center [391, 79] width 71 height 14
click at [356, 72] on select "Choose an option... Pending Applied Excluded (Questions) Excluded (Expired) Exc…" at bounding box center [391, 79] width 71 height 14
select select ""pending""
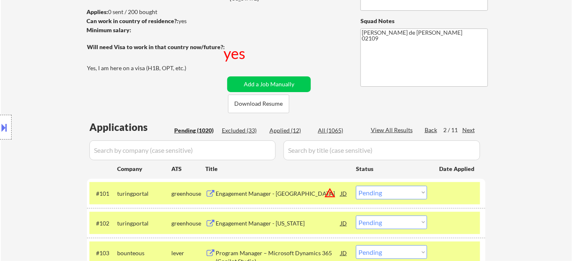
scroll to position [159, 0]
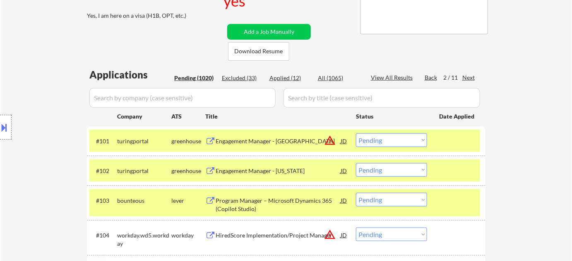
drag, startPoint x: 240, startPoint y: 76, endPoint x: 234, endPoint y: 94, distance: 19.6
click at [240, 76] on div "Excluded (33)" at bounding box center [242, 78] width 41 height 8
select select ""excluded__expired_""
select select ""excluded__blocklist_""
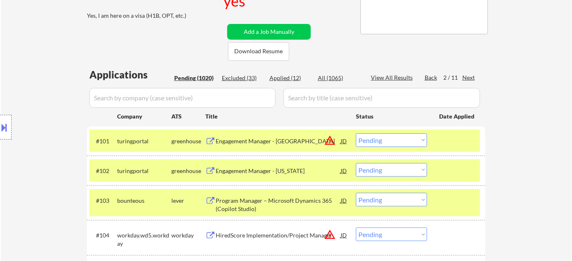
select select ""excluded__bad_match_""
select select ""excluded__expired_""
select select ""excluded__bad_match_""
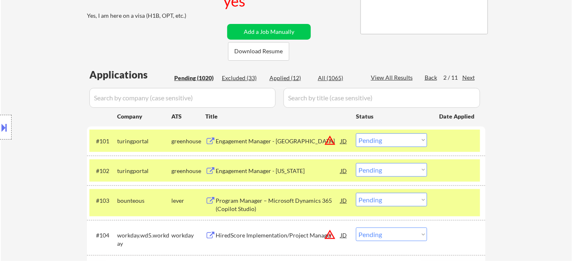
select select ""excluded__expired_""
select select ""excluded__bad_match_""
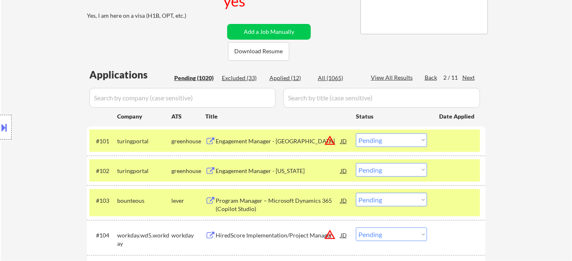
select select ""excluded__bad_match_""
select select ""excluded__expired_""
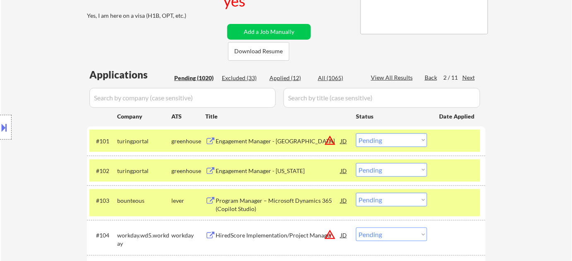
select select ""excluded__bad_match_""
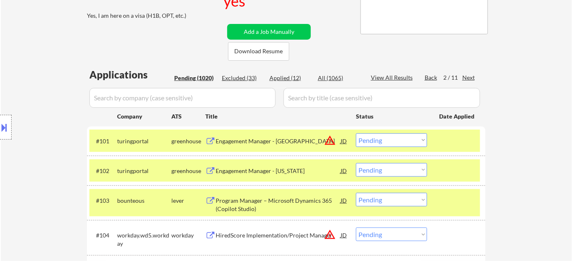
select select ""excluded__expired_""
select select ""excluded__bad_match_""
select select ""excluded__expired_""
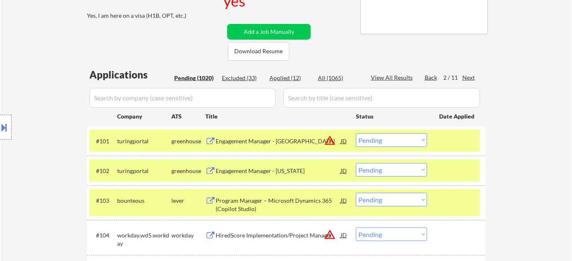
select select ""excluded__expired_""
select select ""excluded__bad_match_""
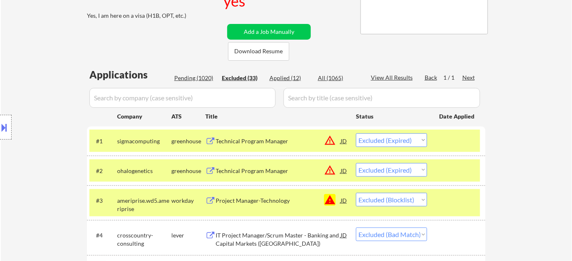
scroll to position [1184, 0]
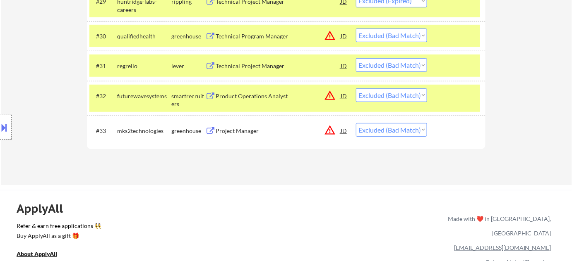
click at [404, 129] on select "Choose an option... Pending Applied Excluded (Questions) Excluded (Expired) Exc…" at bounding box center [391, 130] width 71 height 14
select select ""excluded__expired_""
click at [356, 123] on select "Choose an option... Pending Applied Excluded (Questions) Excluded (Expired) Exc…" at bounding box center [391, 130] width 71 height 14
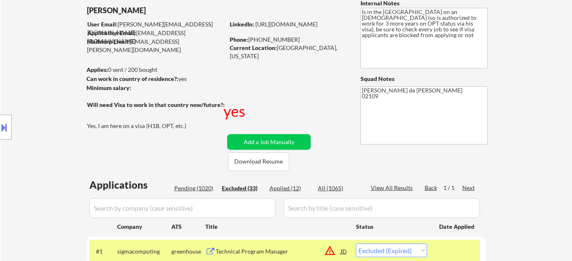
scroll to position [113, 0]
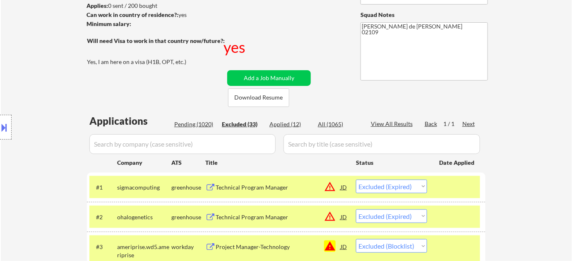
click at [203, 120] on div "Pending (1020)" at bounding box center [194, 124] width 41 height 8
click at [206, 122] on div "Pending (1020)" at bounding box center [194, 124] width 41 height 8
select select ""pending""
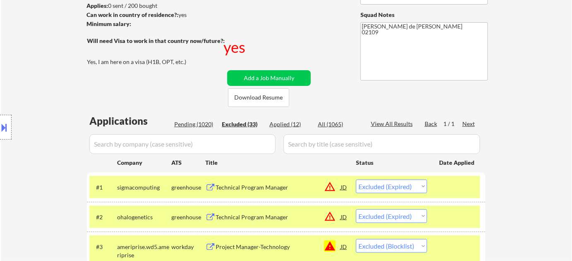
select select ""pending""
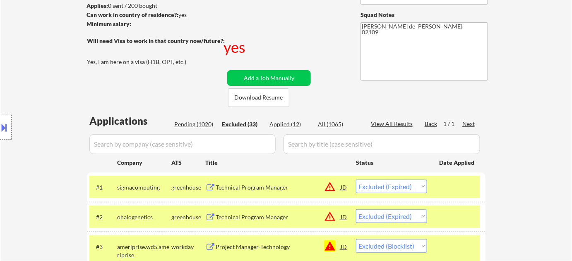
select select ""pending""
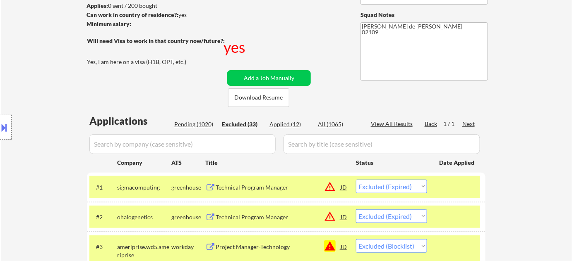
select select ""pending""
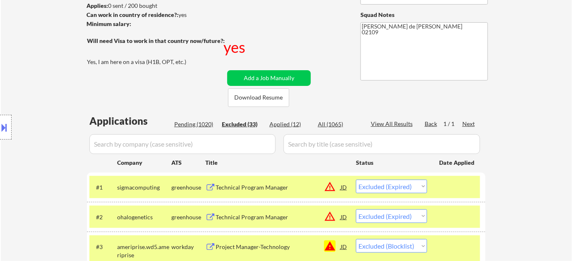
select select ""pending""
click at [0, 130] on button at bounding box center [4, 128] width 9 height 14
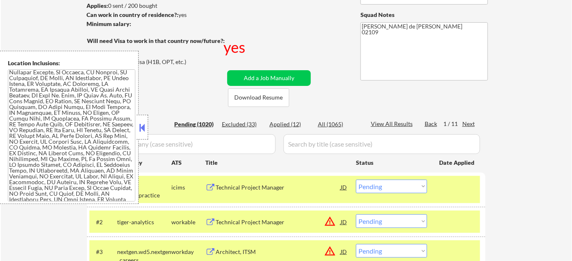
scroll to position [522, 0]
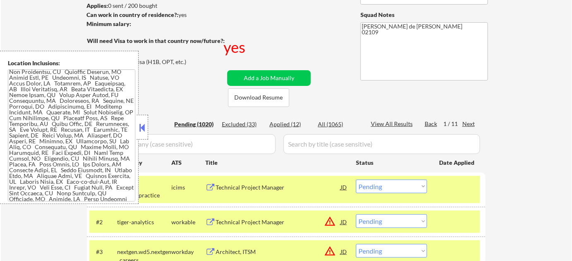
click at [150, 124] on div "Applications" at bounding box center [130, 121] width 82 height 10
click at [141, 128] on button at bounding box center [142, 128] width 9 height 12
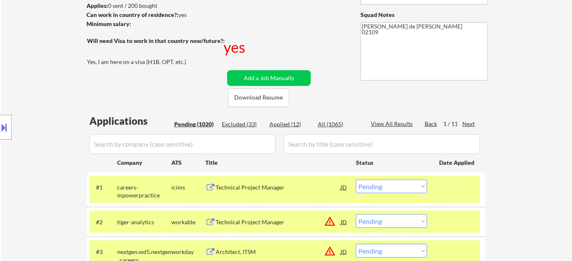
click at [463, 125] on div "Next" at bounding box center [468, 124] width 13 height 8
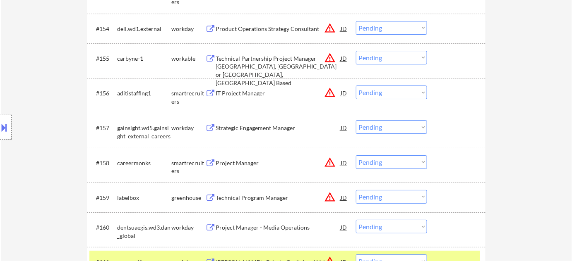
scroll to position [2049, 0]
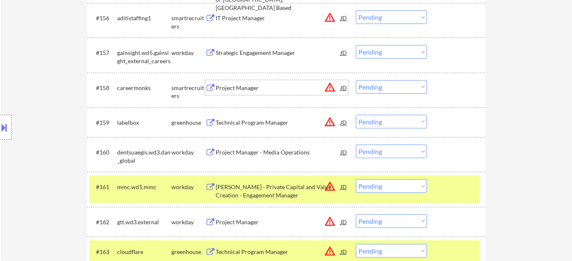
click at [227, 81] on div "Project Manager" at bounding box center [278, 87] width 125 height 15
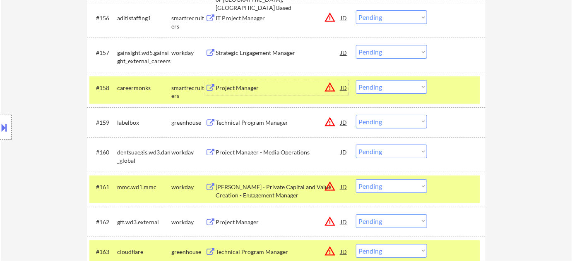
scroll to position [2087, 0]
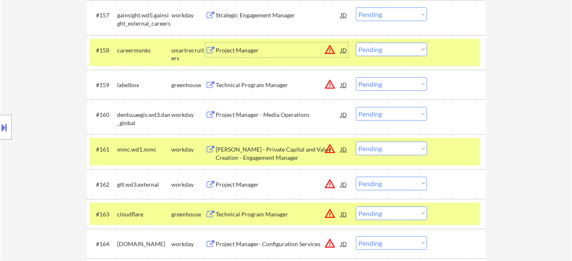
click at [254, 84] on div "Technical Program Manager" at bounding box center [278, 85] width 125 height 8
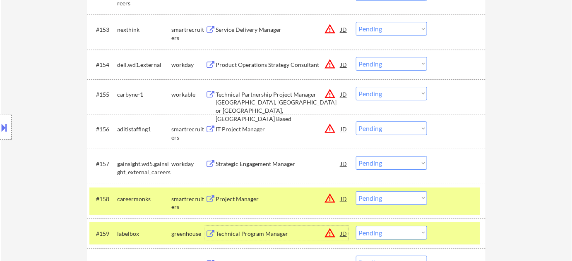
scroll to position [1936, 0]
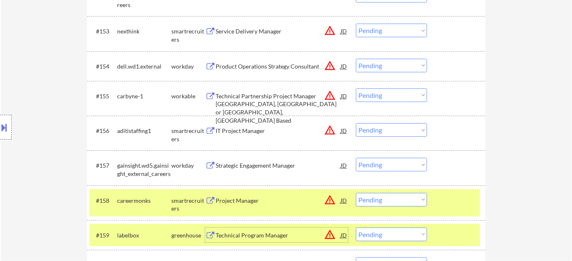
click at [384, 132] on select "Choose an option... Pending Applied Excluded (Questions) Excluded (Expired) Exc…" at bounding box center [391, 130] width 71 height 14
click at [356, 123] on select "Choose an option... Pending Applied Excluded (Questions) Excluded (Expired) Exc…" at bounding box center [391, 130] width 71 height 14
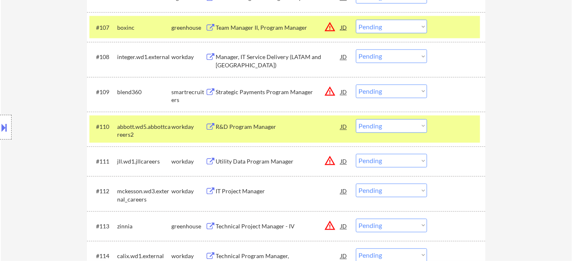
scroll to position [1971, 0]
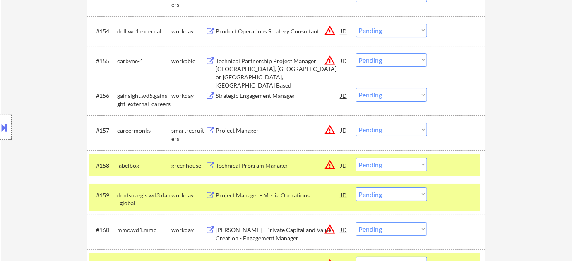
click at [377, 127] on select "Choose an option... Pending Applied Excluded (Questions) Excluded (Expired) Exc…" at bounding box center [391, 130] width 71 height 14
click at [356, 123] on select "Choose an option... Pending Applied Excluded (Questions) Excluded (Expired) Exc…" at bounding box center [391, 130] width 71 height 14
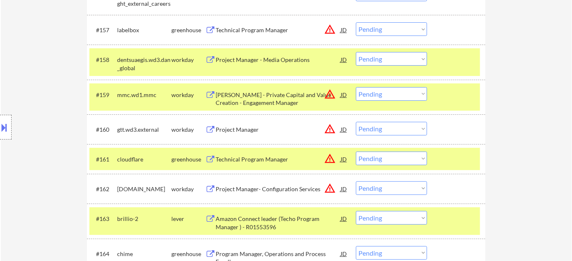
scroll to position [2084, 0]
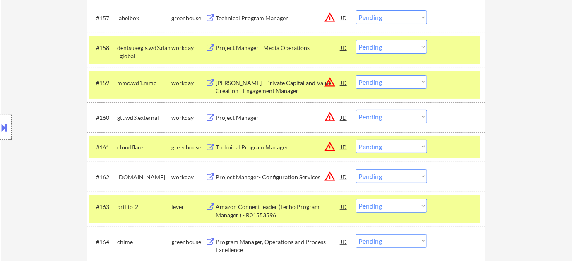
click at [261, 144] on div "Technical Program Manager" at bounding box center [278, 148] width 125 height 8
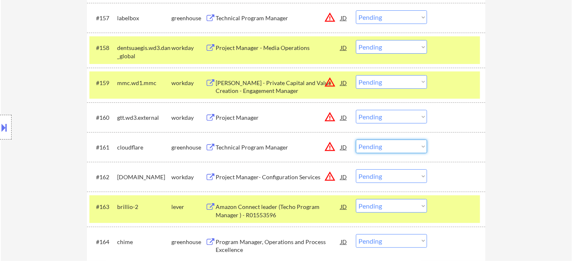
drag, startPoint x: 374, startPoint y: 144, endPoint x: 374, endPoint y: 150, distance: 6.2
click at [374, 144] on select "Choose an option... Pending Applied Excluded (Questions) Excluded (Expired) Exc…" at bounding box center [391, 147] width 71 height 14
click at [356, 140] on select "Choose an option... Pending Applied Excluded (Questions) Excluded (Expired) Exc…" at bounding box center [391, 147] width 71 height 14
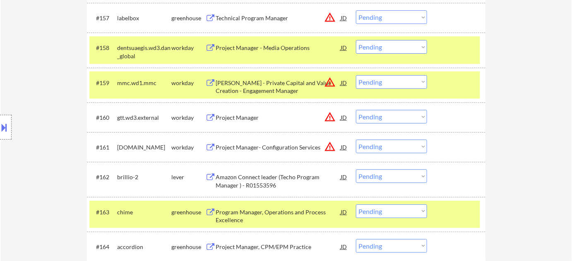
click at [375, 18] on select "Choose an option... Pending Applied Excluded (Questions) Excluded (Expired) Exc…" at bounding box center [391, 17] width 71 height 14
click at [356, 10] on select "Choose an option... Pending Applied Excluded (Questions) Excluded (Expired) Exc…" at bounding box center [391, 17] width 71 height 14
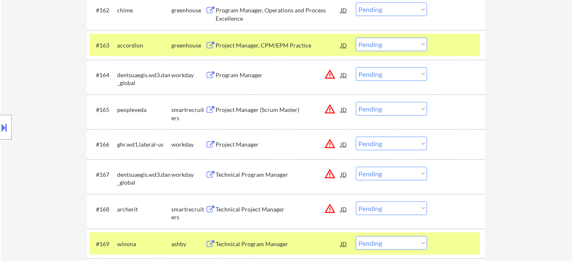
scroll to position [2272, 0]
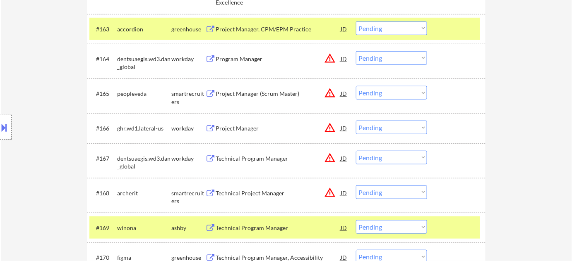
click at [264, 91] on div "Project Manager (Scrum Master)" at bounding box center [278, 94] width 125 height 8
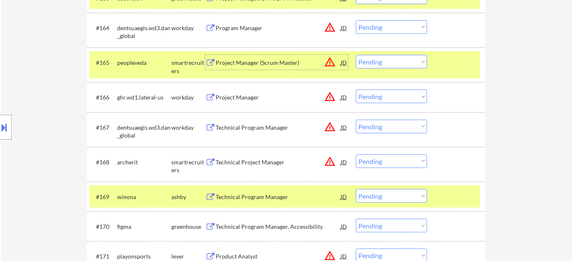
scroll to position [2347, 0]
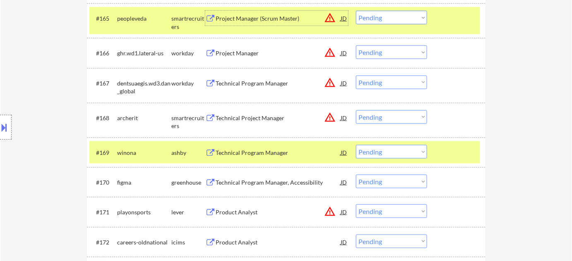
click at [269, 119] on div "Technical Project Manager" at bounding box center [278, 118] width 125 height 8
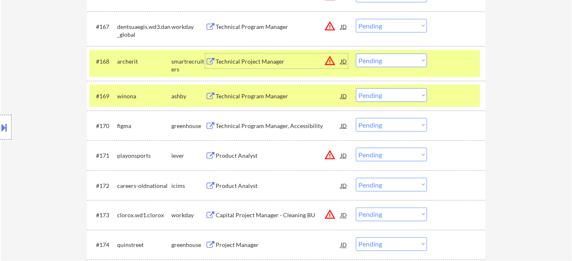
scroll to position [2423, 0]
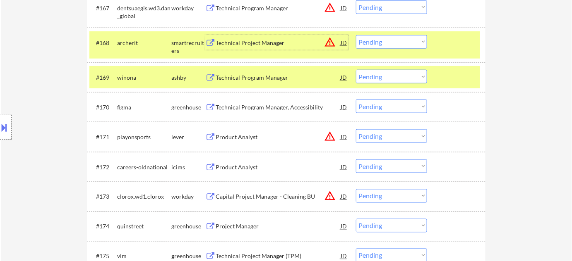
click at [267, 106] on div "Technical Program Manager, Accessibility" at bounding box center [278, 107] width 125 height 8
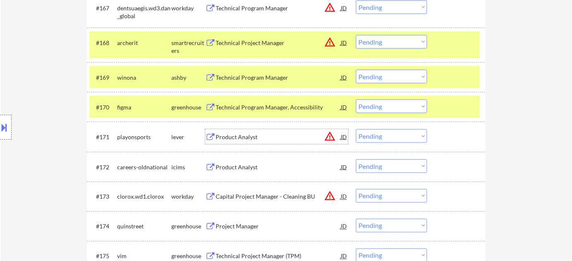
click at [244, 136] on div "Product Analyst" at bounding box center [278, 137] width 125 height 8
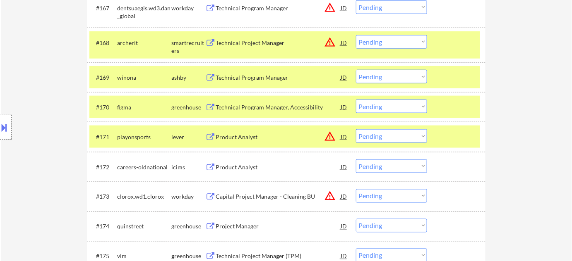
click at [0, 123] on button at bounding box center [4, 128] width 9 height 14
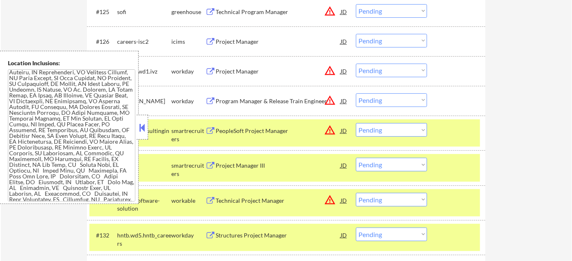
scroll to position [2235, 0]
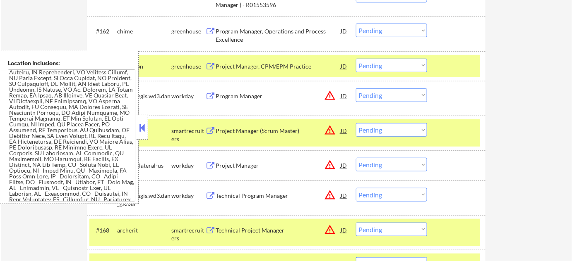
click at [141, 132] on button at bounding box center [142, 128] width 9 height 12
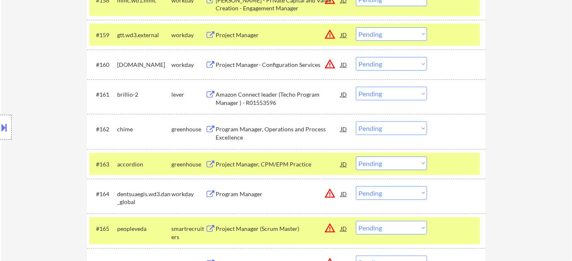
scroll to position [2198, 0]
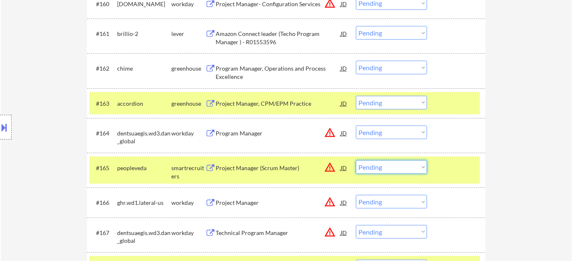
click at [365, 168] on select "Choose an option... Pending Applied Excluded (Questions) Excluded (Expired) Exc…" at bounding box center [391, 168] width 71 height 14
click at [356, 161] on select "Choose an option... Pending Applied Excluded (Questions) Excluded (Expired) Exc…" at bounding box center [391, 168] width 71 height 14
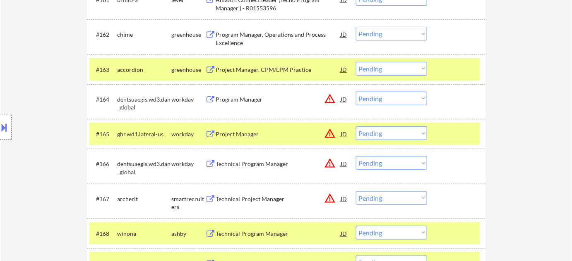
scroll to position [2235, 0]
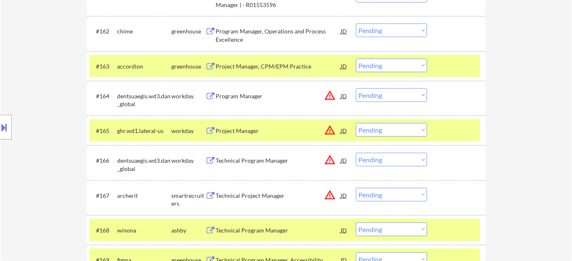
click at [387, 190] on select "Choose an option... Pending Applied Excluded (Questions) Excluded (Expired) Exc…" at bounding box center [391, 195] width 71 height 14
click at [356, 188] on select "Choose an option... Pending Applied Excluded (Questions) Excluded (Expired) Exc…" at bounding box center [391, 195] width 71 height 14
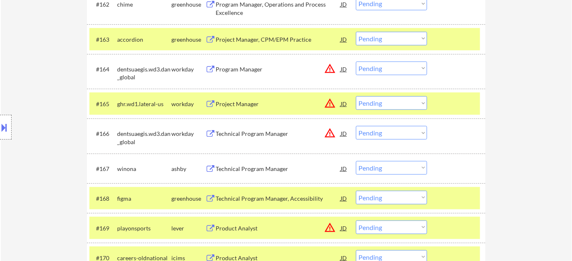
scroll to position [2272, 0]
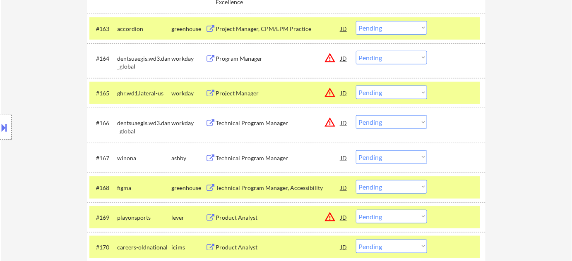
click at [375, 189] on select "Choose an option... Pending Applied Excluded (Questions) Excluded (Expired) Exc…" at bounding box center [391, 187] width 71 height 14
click at [356, 180] on select "Choose an option... Pending Applied Excluded (Questions) Excluded (Expired) Exc…" at bounding box center [391, 187] width 71 height 14
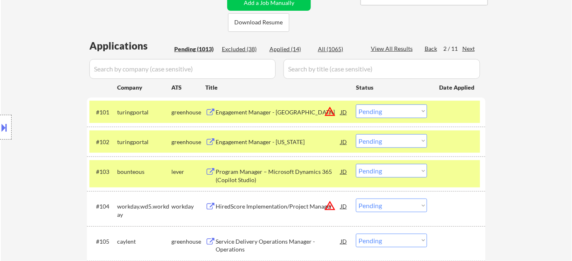
scroll to position [2330, 0]
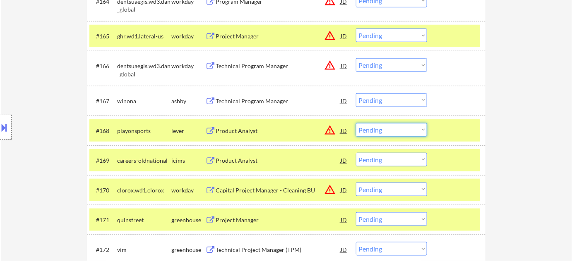
drag, startPoint x: 364, startPoint y: 124, endPoint x: 378, endPoint y: 136, distance: 18.5
click at [364, 124] on select "Choose an option... Pending Applied Excluded (Questions) Excluded (Expired) Exc…" at bounding box center [391, 130] width 71 height 14
click at [356, 123] on select "Choose an option... Pending Applied Excluded (Questions) Excluded (Expired) Exc…" at bounding box center [391, 130] width 71 height 14
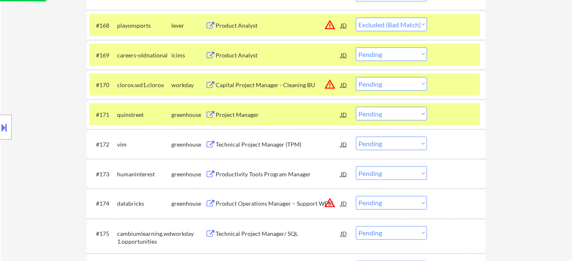
scroll to position [2442, 0]
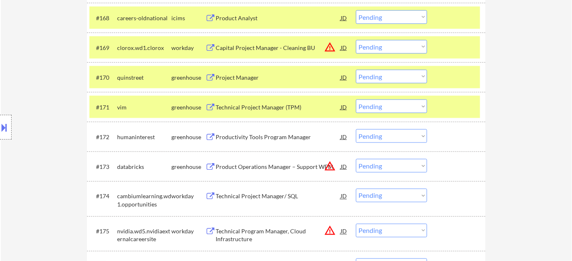
click at [266, 105] on div "Technical Project Manager (TPM)" at bounding box center [278, 107] width 125 height 8
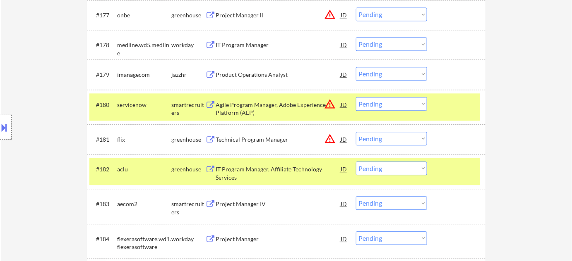
scroll to position [2743, 0]
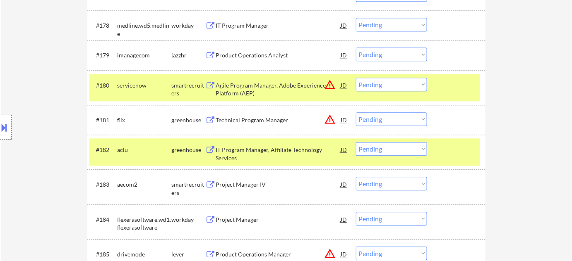
click at [236, 60] on div "Product Operations Analyst" at bounding box center [278, 55] width 125 height 15
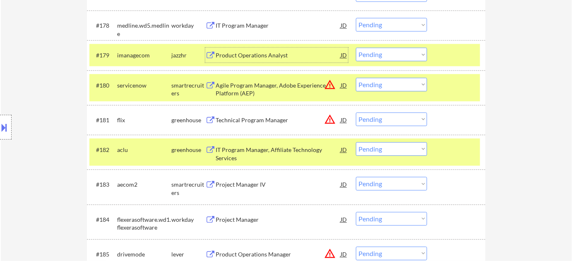
click at [393, 57] on select "Choose an option... Pending Applied Excluded (Questions) Excluded (Expired) Exc…" at bounding box center [391, 55] width 71 height 14
click at [356, 48] on select "Choose an option... Pending Applied Excluded (Questions) Excluded (Expired) Exc…" at bounding box center [391, 55] width 71 height 14
click at [276, 117] on div "Technical Program Manager" at bounding box center [278, 120] width 125 height 8
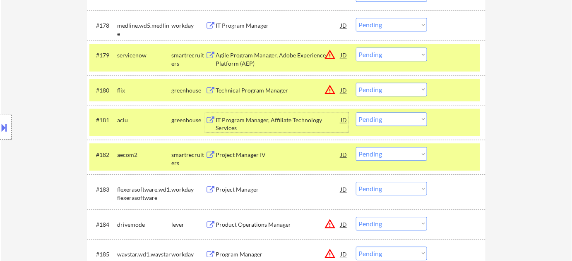
click at [238, 123] on div "IT Program Manager, Affiliate Technology Services" at bounding box center [278, 124] width 125 height 16
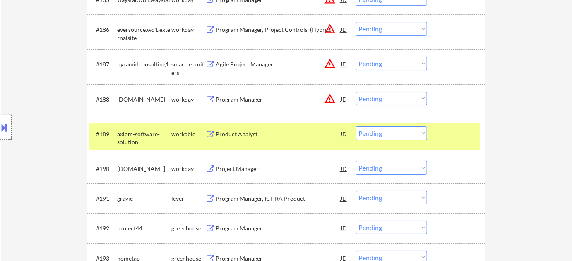
scroll to position [3044, 0]
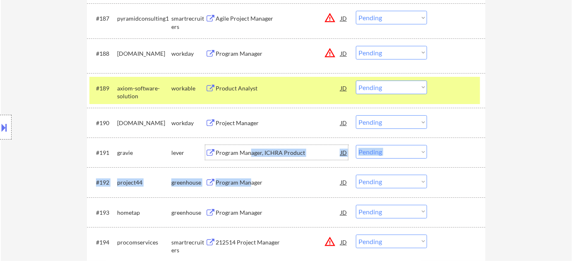
drag, startPoint x: 250, startPoint y: 151, endPoint x: 249, endPoint y: 177, distance: 25.7
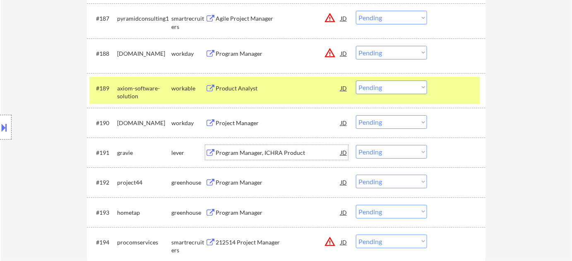
click at [0, 145] on div "Location Inclusions:" at bounding box center [74, 127] width 148 height 153
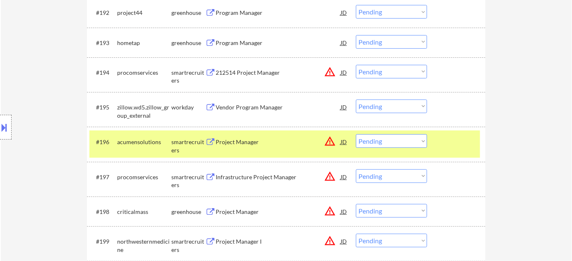
scroll to position [3232, 0]
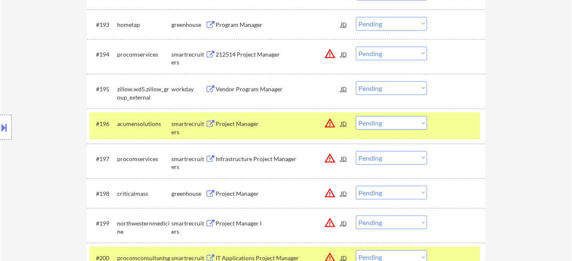
click at [268, 55] on div "212514 Project Manager" at bounding box center [278, 54] width 125 height 8
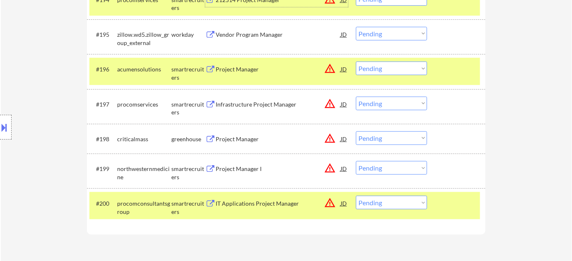
scroll to position [3307, 0]
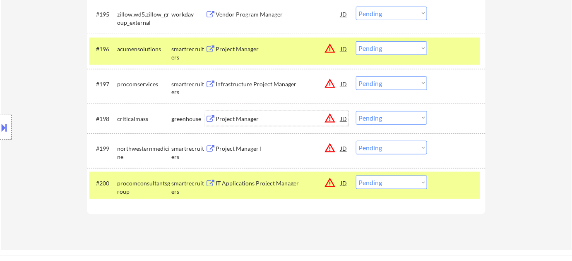
click at [226, 120] on div "Project Manager" at bounding box center [278, 119] width 125 height 8
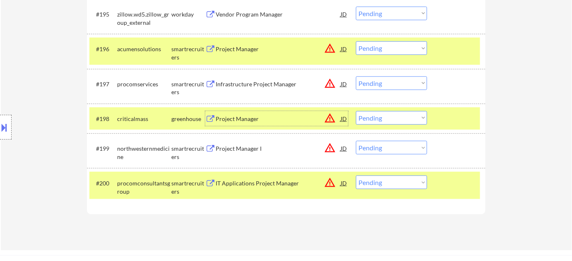
click at [254, 187] on div "IT Applications Project Manager" at bounding box center [278, 184] width 125 height 8
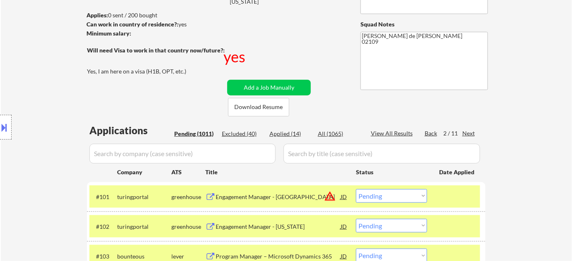
scroll to position [113, 0]
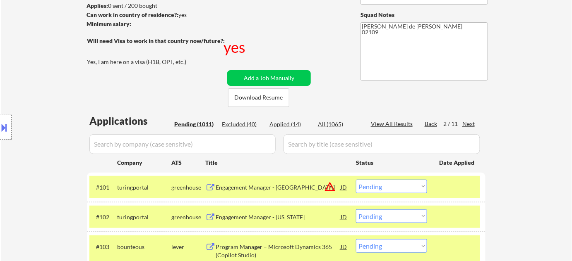
click at [465, 123] on div "Next" at bounding box center [468, 124] width 13 height 8
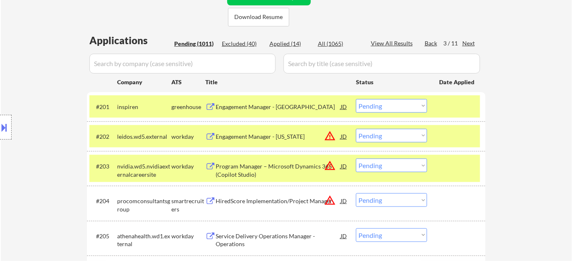
scroll to position [263, 0]
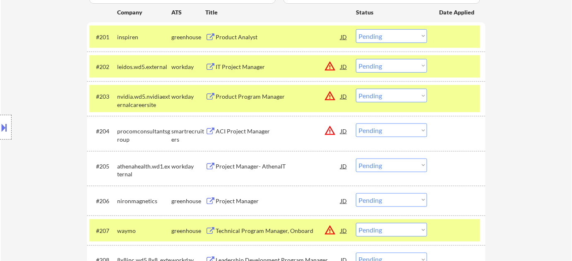
click at [223, 201] on div "Project Manager" at bounding box center [278, 201] width 125 height 8
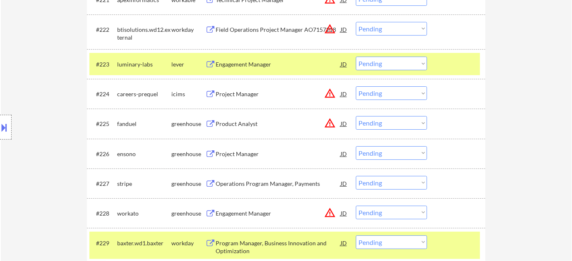
scroll to position [940, 0]
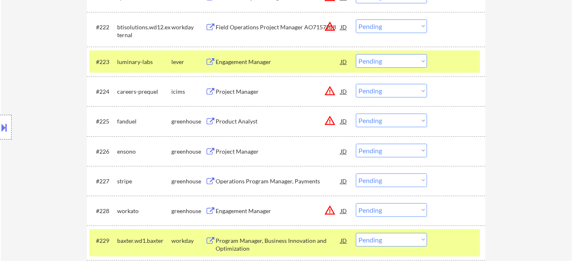
click at [248, 148] on div "Project Manager" at bounding box center [278, 152] width 125 height 8
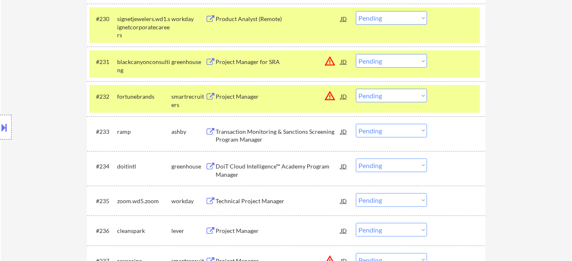
scroll to position [1203, 0]
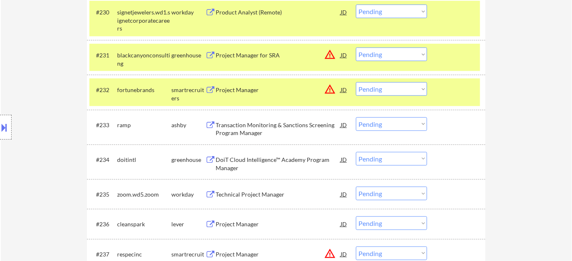
click at [249, 88] on div "Project Manager" at bounding box center [278, 90] width 125 height 8
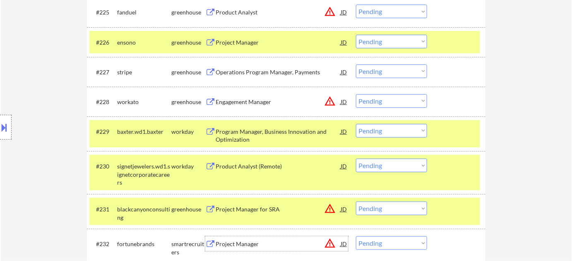
scroll to position [1015, 0]
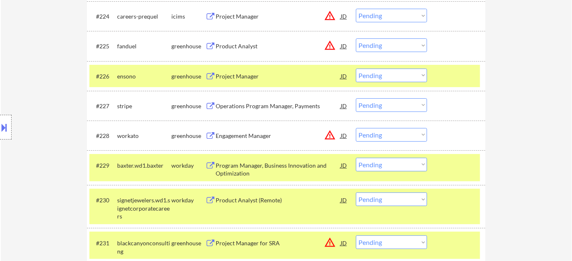
click at [423, 74] on select "Choose an option... Pending Applied Excluded (Questions) Excluded (Expired) Exc…" at bounding box center [391, 76] width 71 height 14
click at [356, 69] on select "Choose an option... Pending Applied Excluded (Questions) Excluded (Expired) Exc…" at bounding box center [391, 76] width 71 height 14
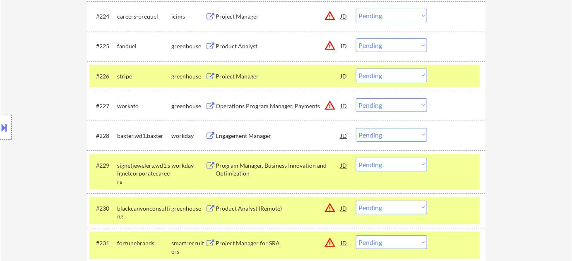
scroll to position [1053, 0]
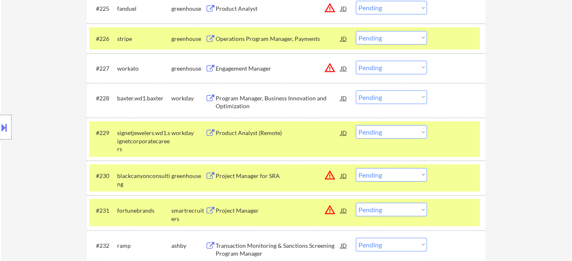
click at [255, 210] on div "Project Manager" at bounding box center [278, 211] width 125 height 8
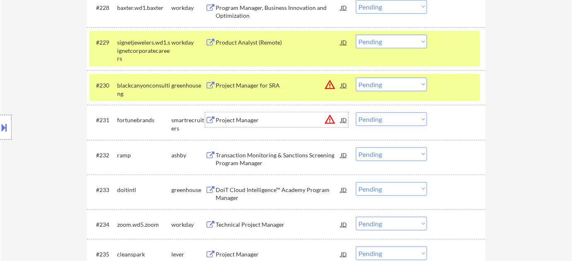
scroll to position [1166, 0]
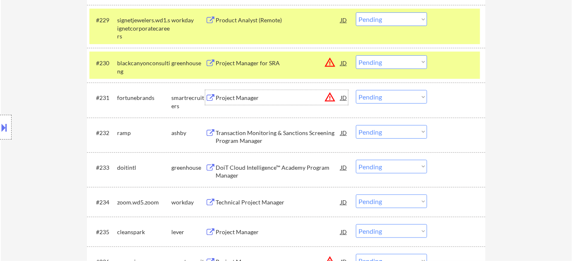
click at [403, 99] on select "Choose an option... Pending Applied Excluded (Questions) Excluded (Expired) Exc…" at bounding box center [391, 97] width 71 height 14
click at [29, 127] on div "Location Inclusions:" at bounding box center [74, 127] width 148 height 153
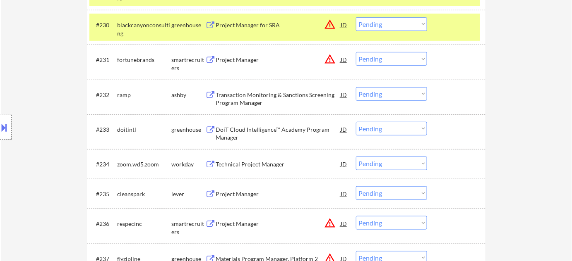
scroll to position [1278, 0]
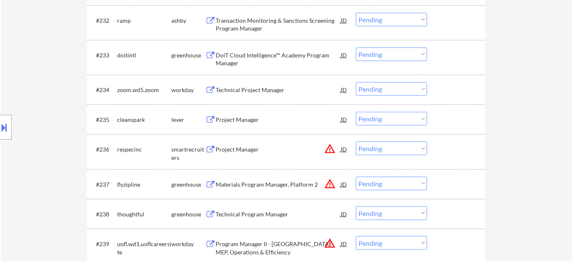
click at [229, 116] on div "Project Manager" at bounding box center [278, 120] width 125 height 8
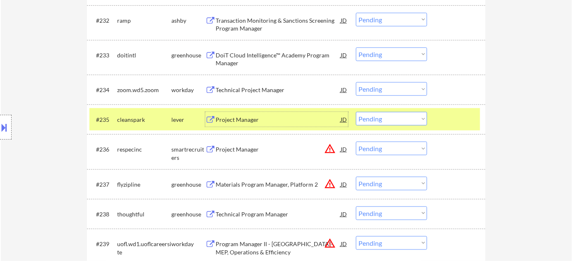
click at [11, 130] on div at bounding box center [6, 127] width 12 height 25
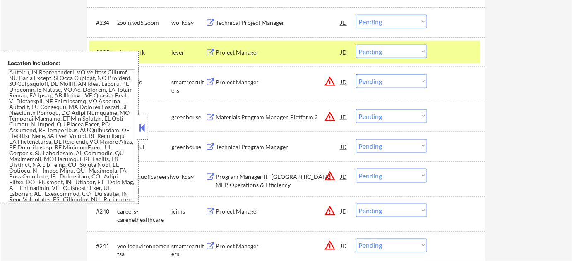
scroll to position [1354, 0]
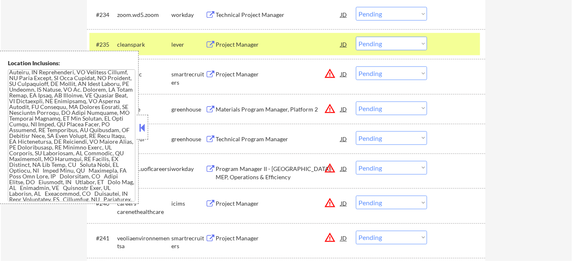
click at [144, 129] on button at bounding box center [142, 128] width 9 height 12
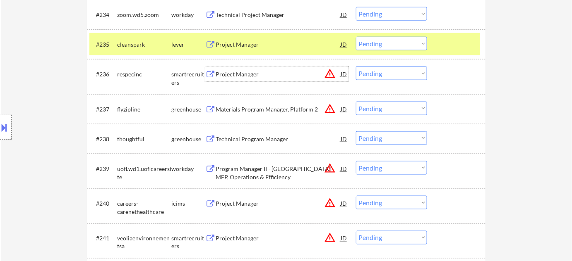
click at [237, 72] on div "Project Manager" at bounding box center [278, 74] width 125 height 8
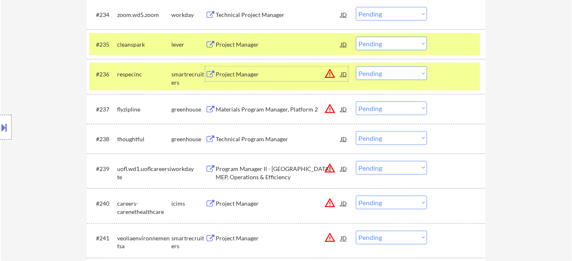
click at [273, 140] on div "Technical Program Manager" at bounding box center [278, 139] width 125 height 8
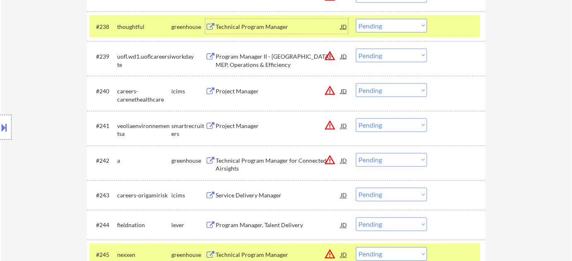
scroll to position [1467, 0]
click at [236, 116] on div "#241 veoliaenvironnementsa smartrecruiters Project Manager JD warning_amber Cho…" at bounding box center [284, 128] width 391 height 27
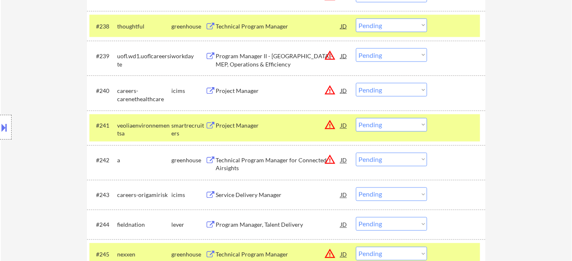
click at [235, 122] on div "Project Manager" at bounding box center [278, 126] width 125 height 8
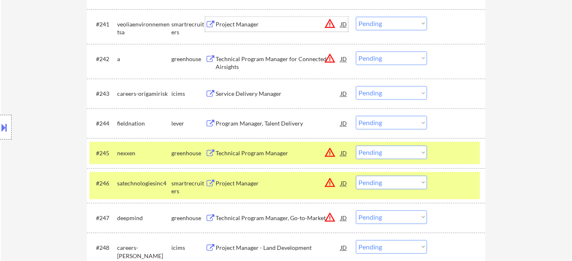
scroll to position [1579, 0]
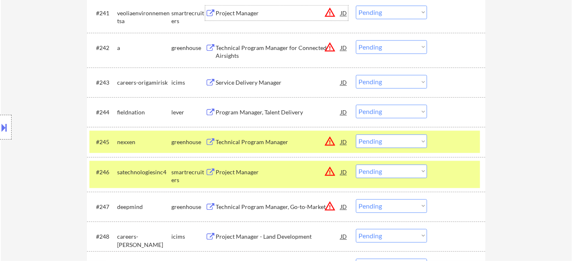
click at [259, 134] on div "#245 nexxen greenhouse Technical Program Manager JD warning_amber Choose an opt…" at bounding box center [284, 142] width 391 height 22
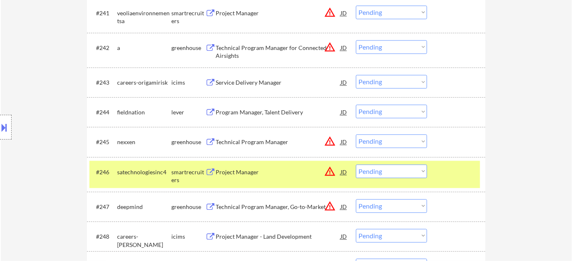
click at [244, 178] on div "Project Manager" at bounding box center [278, 172] width 125 height 15
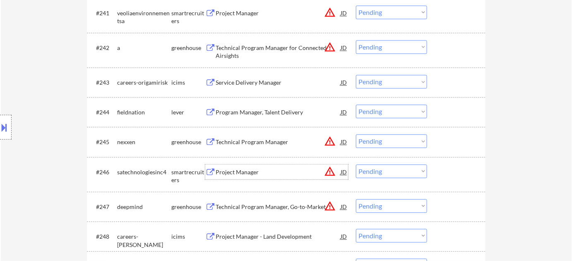
click at [250, 145] on div "Technical Program Manager" at bounding box center [278, 142] width 125 height 8
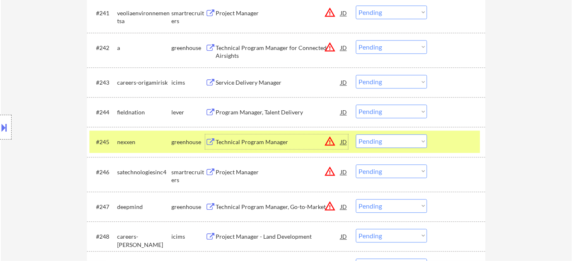
click at [397, 143] on select "Choose an option... Pending Applied Excluded (Questions) Excluded (Expired) Exc…" at bounding box center [391, 141] width 71 height 14
click at [356, 134] on select "Choose an option... Pending Applied Excluded (Questions) Excluded (Expired) Exc…" at bounding box center [391, 141] width 71 height 14
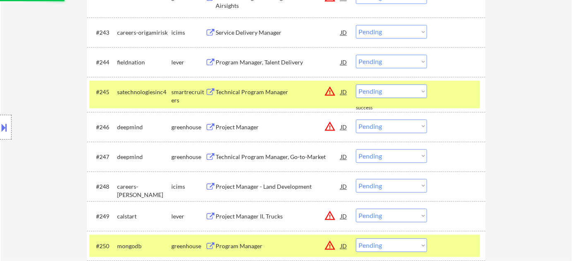
scroll to position [1655, 0]
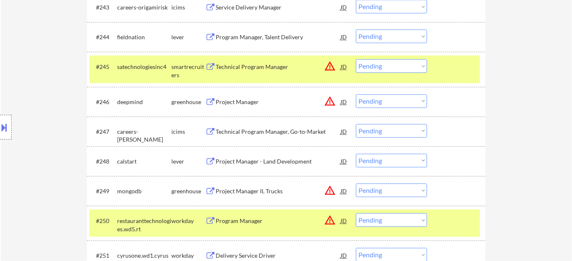
click at [229, 99] on div "Project Manager" at bounding box center [278, 102] width 125 height 8
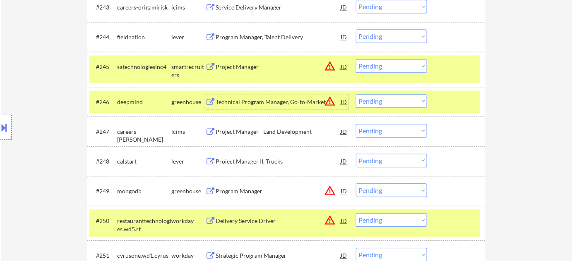
click at [404, 99] on select "Choose an option... Pending Applied Excluded (Questions) Excluded (Expired) Exc…" at bounding box center [391, 101] width 71 height 14
click at [356, 94] on select "Choose an option... Pending Applied Excluded (Questions) Excluded (Expired) Exc…" at bounding box center [391, 101] width 71 height 14
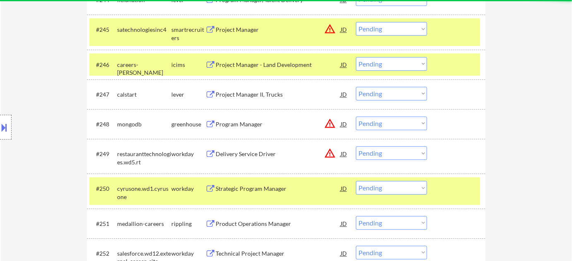
click at [241, 122] on div "Program Manager" at bounding box center [278, 124] width 125 height 8
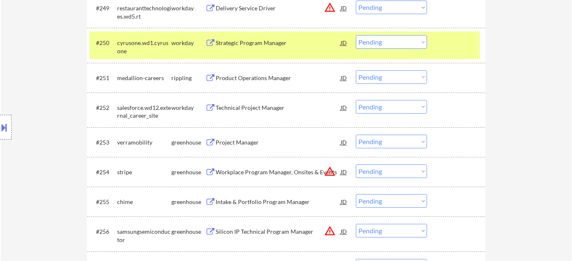
scroll to position [1843, 0]
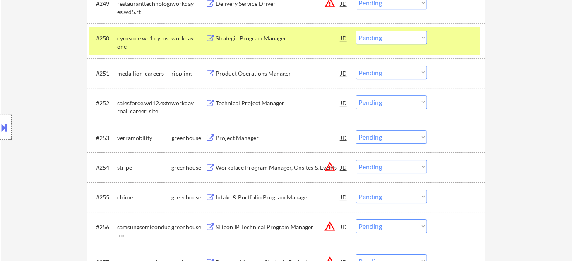
click at [226, 137] on div "Project Manager" at bounding box center [278, 138] width 125 height 8
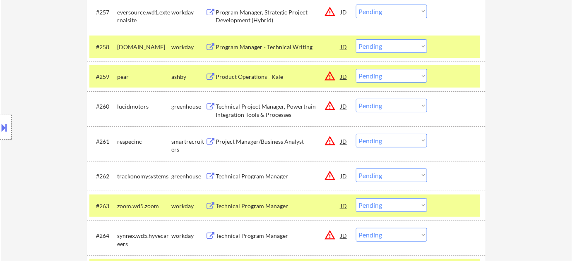
scroll to position [2106, 0]
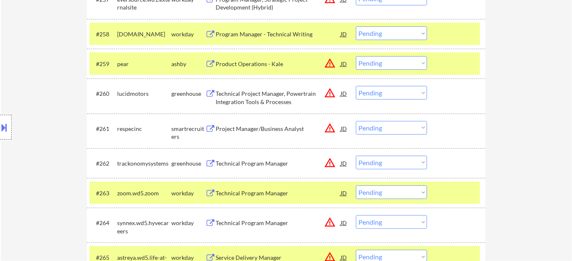
click at [264, 128] on div "Project Manager/Business Analyst" at bounding box center [278, 129] width 125 height 8
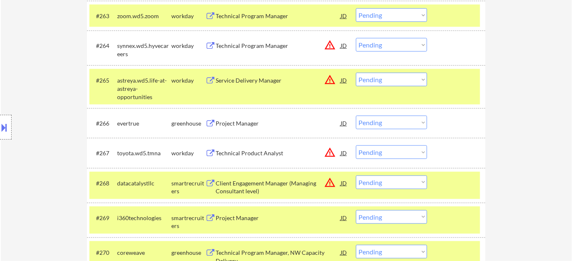
scroll to position [2294, 0]
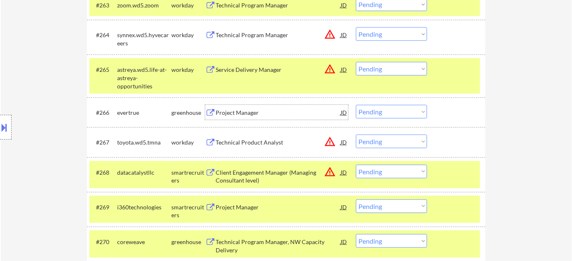
click at [242, 109] on div "Project Manager" at bounding box center [278, 113] width 125 height 8
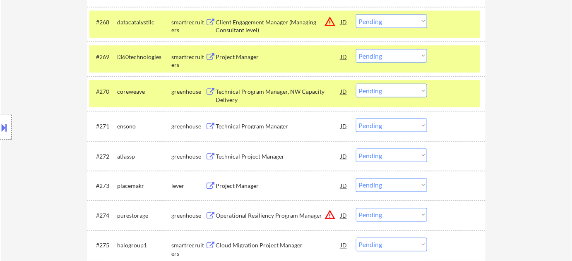
scroll to position [2482, 0]
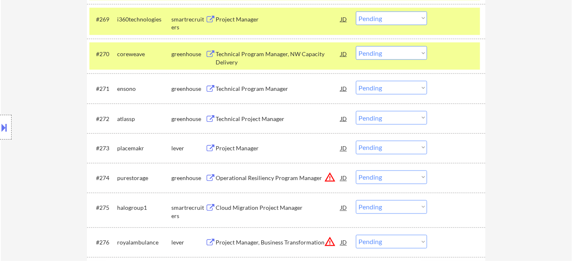
click at [244, 151] on div "Project Manager" at bounding box center [278, 149] width 125 height 8
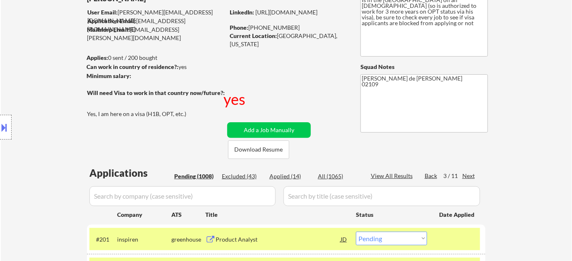
scroll to position [75, 0]
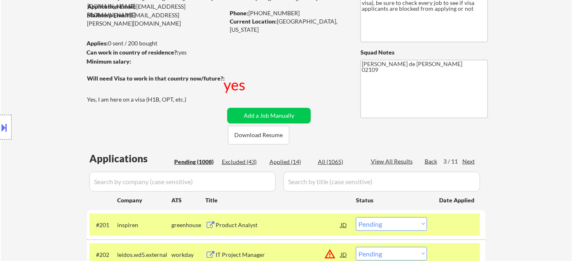
click at [465, 162] on div "Next" at bounding box center [468, 162] width 13 height 8
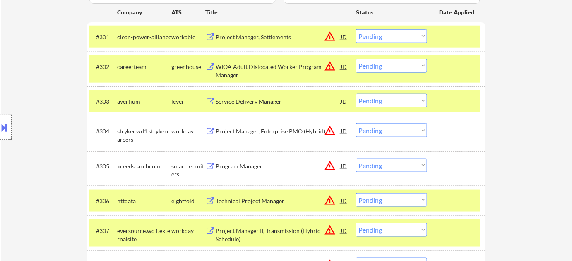
scroll to position [301, 0]
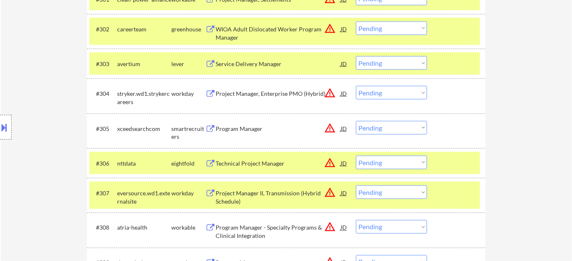
click at [242, 125] on div "Program Manager" at bounding box center [278, 129] width 125 height 8
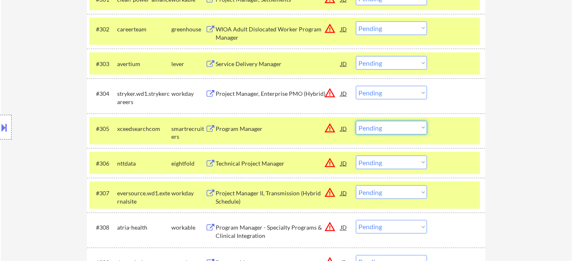
click at [407, 130] on select "Choose an option... Pending Applied Excluded (Questions) Excluded (Expired) Exc…" at bounding box center [391, 128] width 71 height 14
click at [356, 121] on select "Choose an option... Pending Applied Excluded (Questions) Excluded (Expired) Exc…" at bounding box center [391, 128] width 71 height 14
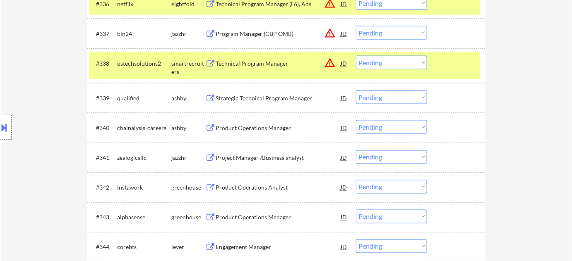
scroll to position [1429, 0]
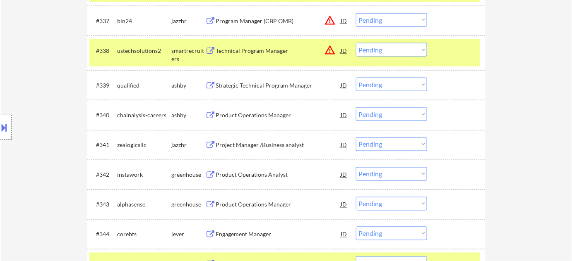
click at [272, 114] on div "Product Operations Manager" at bounding box center [278, 115] width 125 height 8
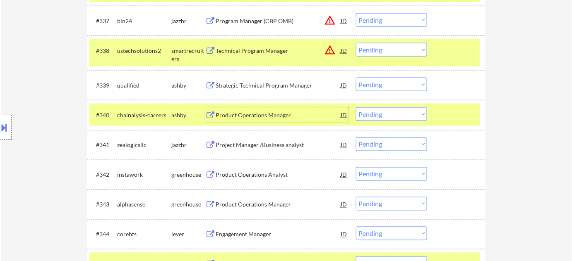
click at [3, 122] on button at bounding box center [4, 128] width 9 height 14
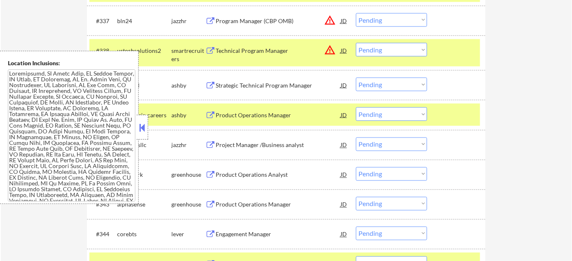
scroll to position [279, 0]
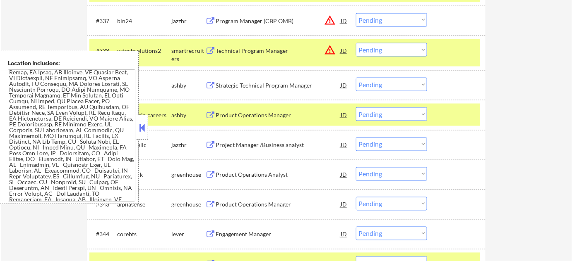
click at [147, 130] on div at bounding box center [143, 127] width 12 height 25
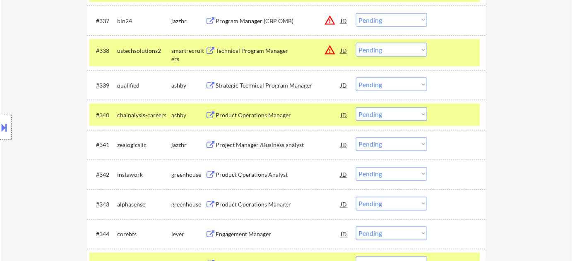
click at [388, 109] on select "Choose an option... Pending Applied Excluded (Questions) Excluded (Expired) Exc…" at bounding box center [391, 115] width 71 height 14
click at [356, 108] on select "Choose an option... Pending Applied Excluded (Questions) Excluded (Expired) Exc…" at bounding box center [391, 115] width 71 height 14
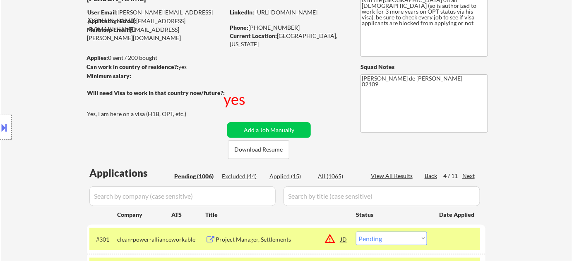
scroll to position [75, 0]
